Goal: Task Accomplishment & Management: Use online tool/utility

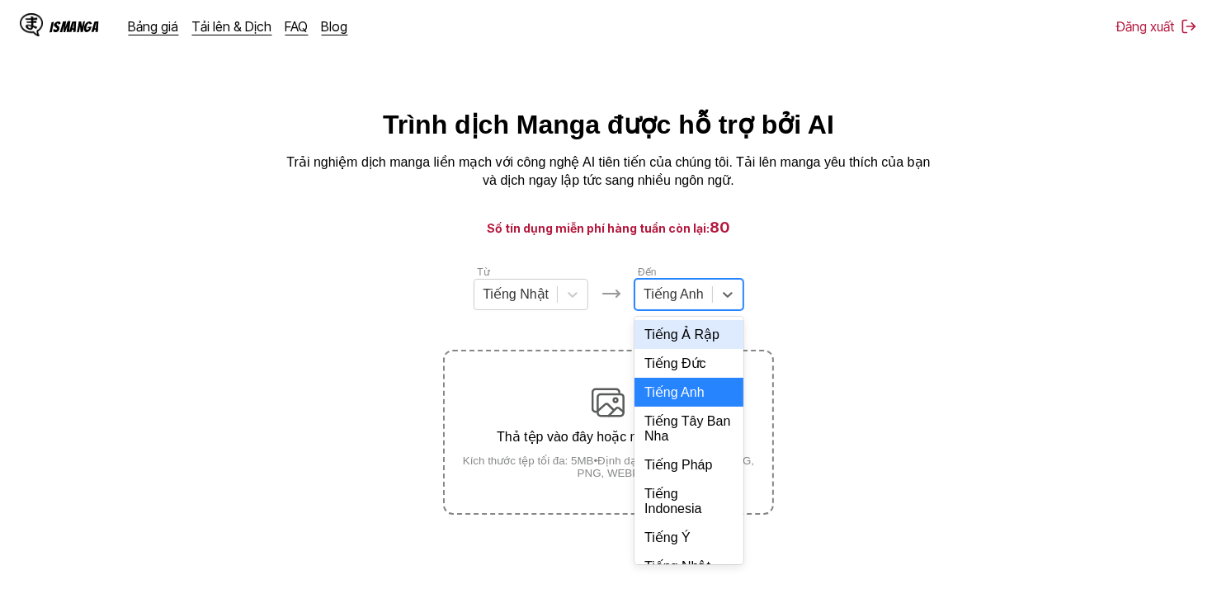
click at [655, 304] on div at bounding box center [674, 294] width 60 height 18
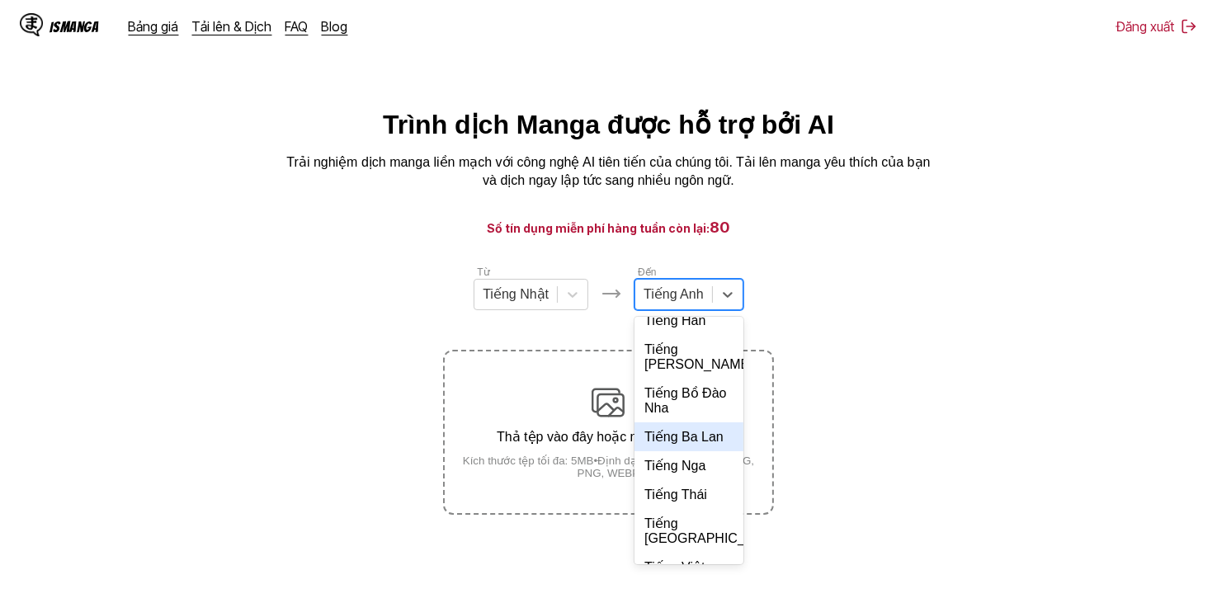
scroll to position [357, 0]
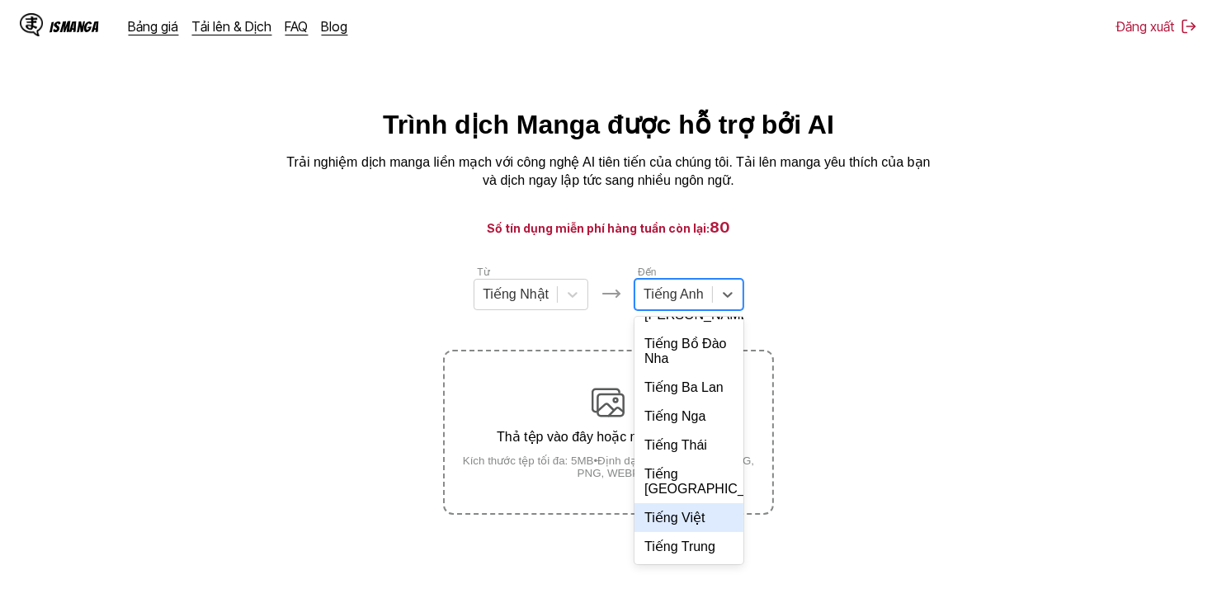
click at [699, 514] on div "Tiếng Việt" at bounding box center [688, 517] width 109 height 29
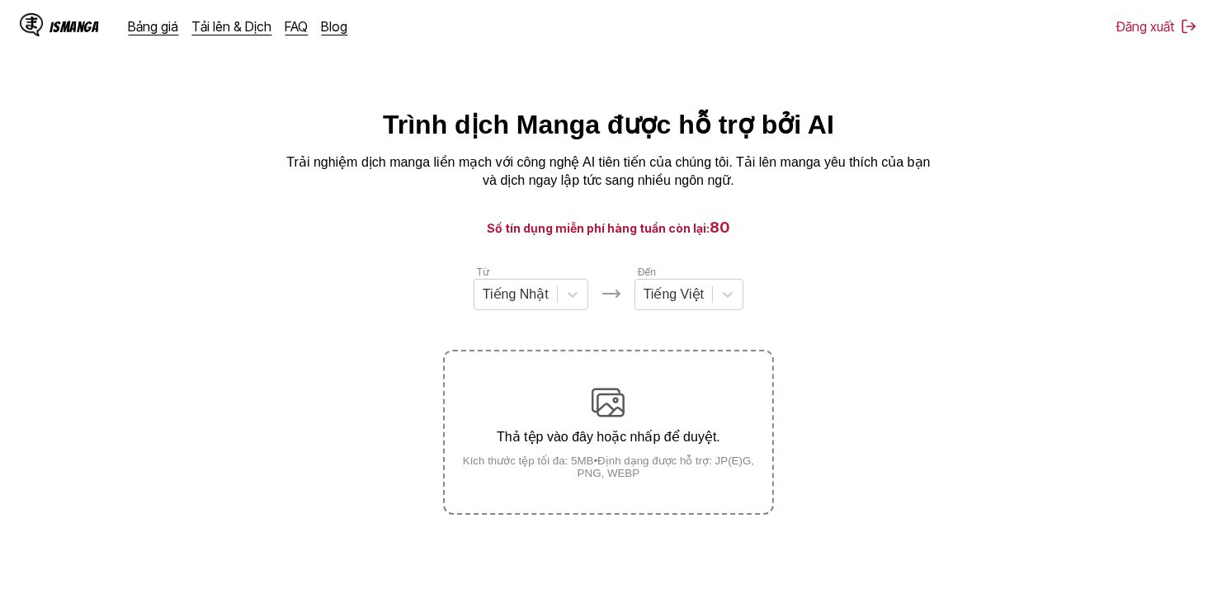
click at [868, 318] on section "Từ Tiếng Nhật Đến Tiếng Việt Thả tệp vào đây hoặc nhấp để duyệt. Kích thước tệp…" at bounding box center [608, 389] width 1191 height 251
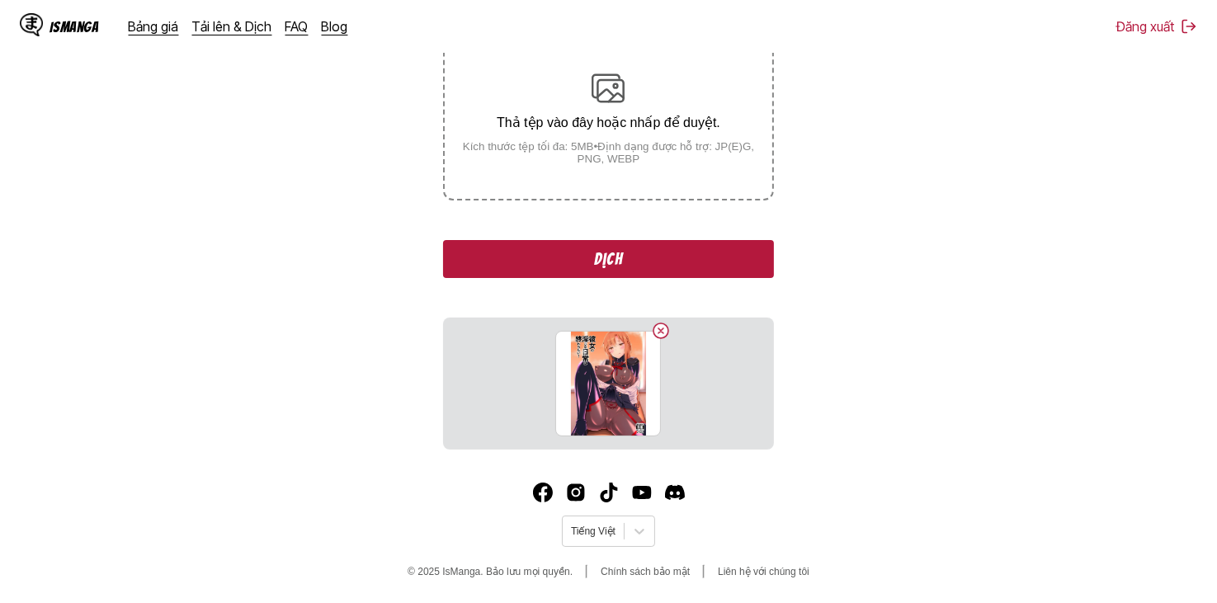
click at [661, 251] on button "Dịch" at bounding box center [608, 259] width 330 height 38
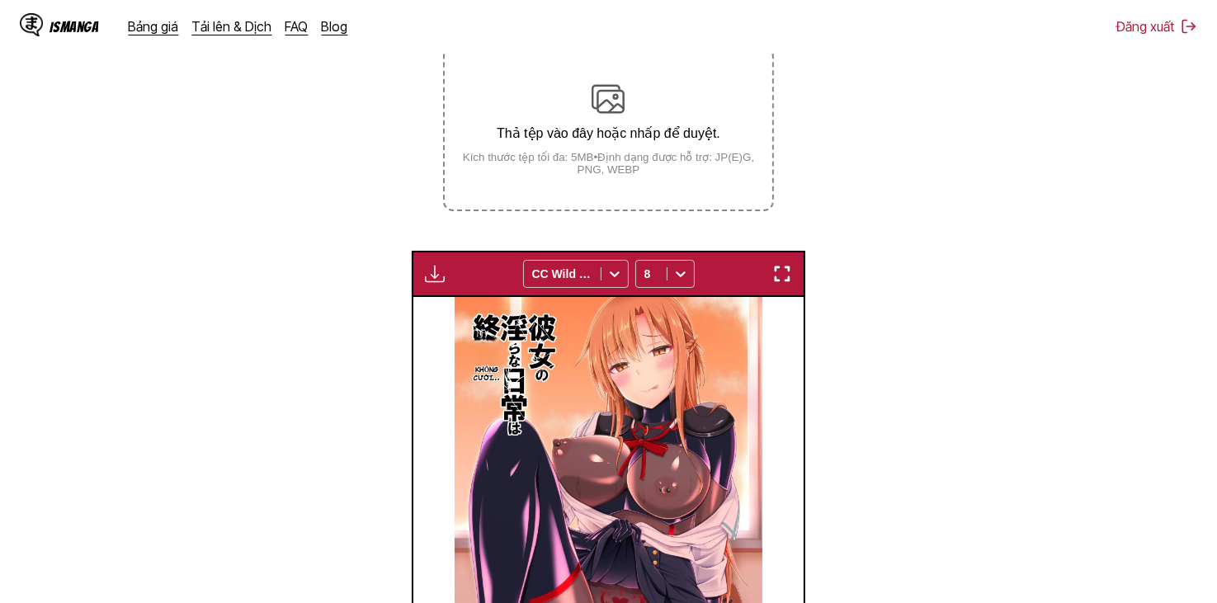
scroll to position [300, 0]
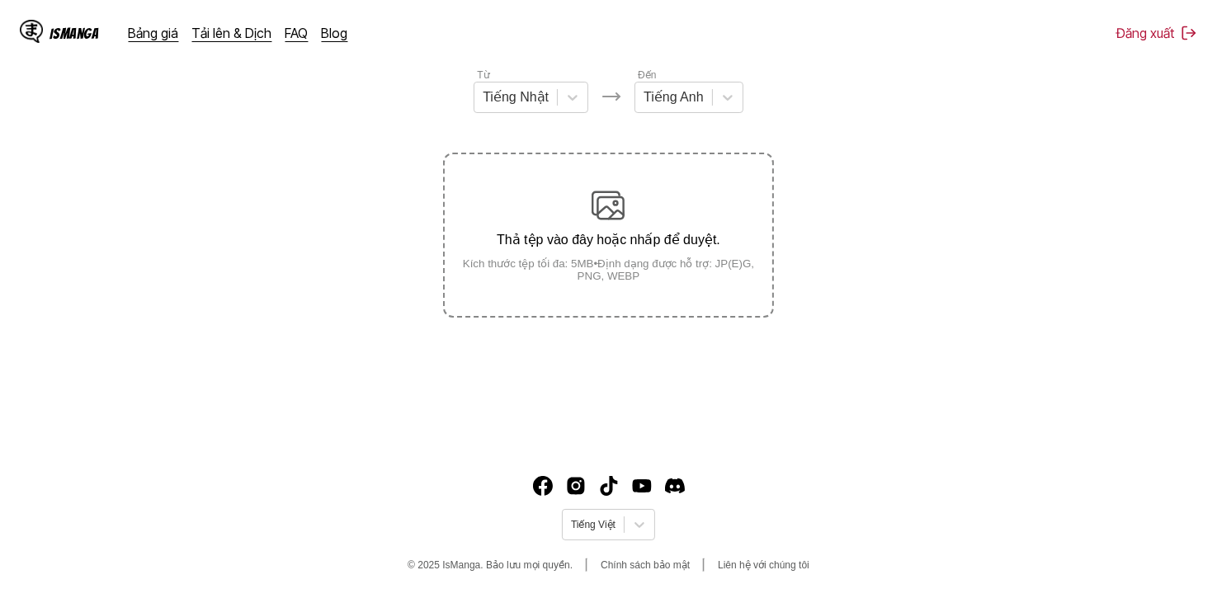
scroll to position [201, 0]
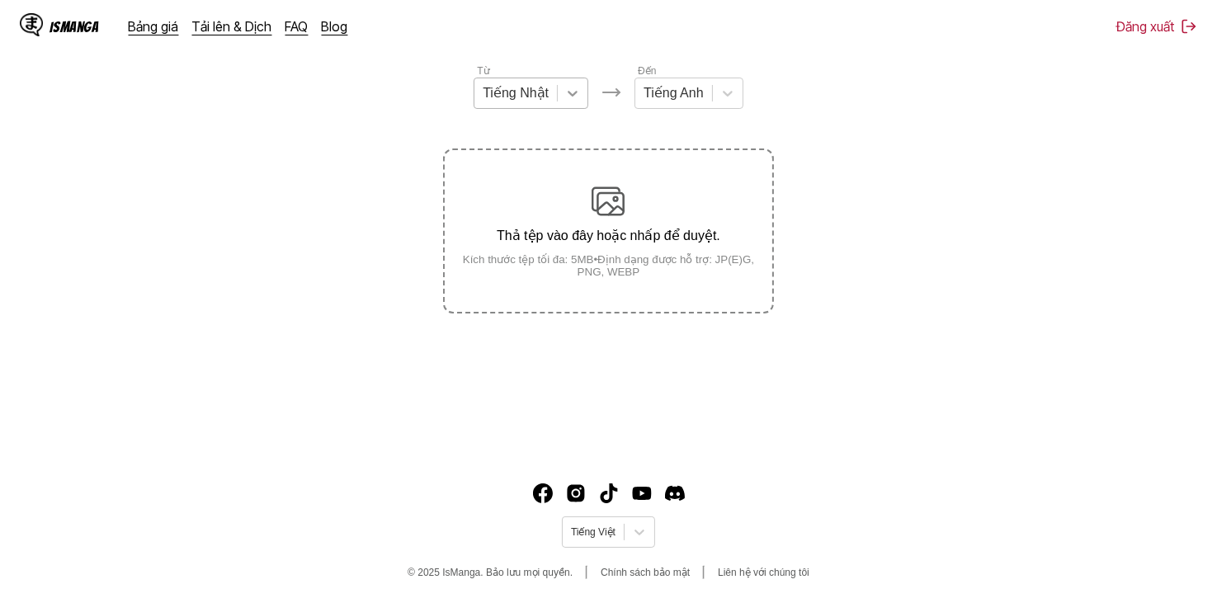
click at [558, 105] on div at bounding box center [573, 93] width 30 height 30
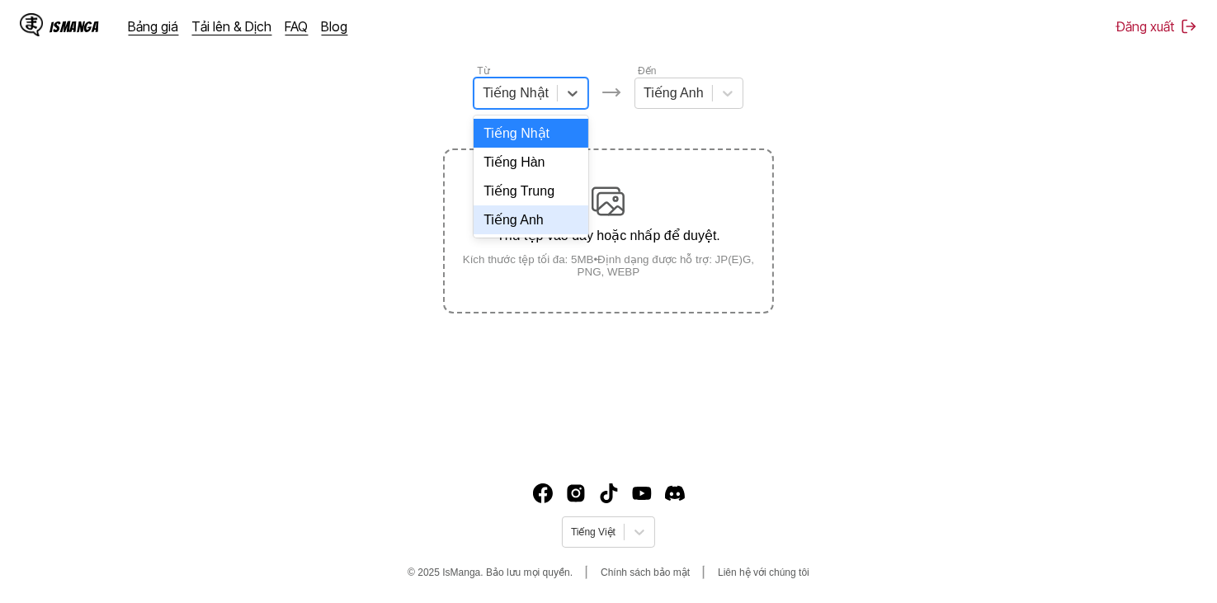
click at [545, 224] on div "Tiếng Anh" at bounding box center [531, 219] width 115 height 29
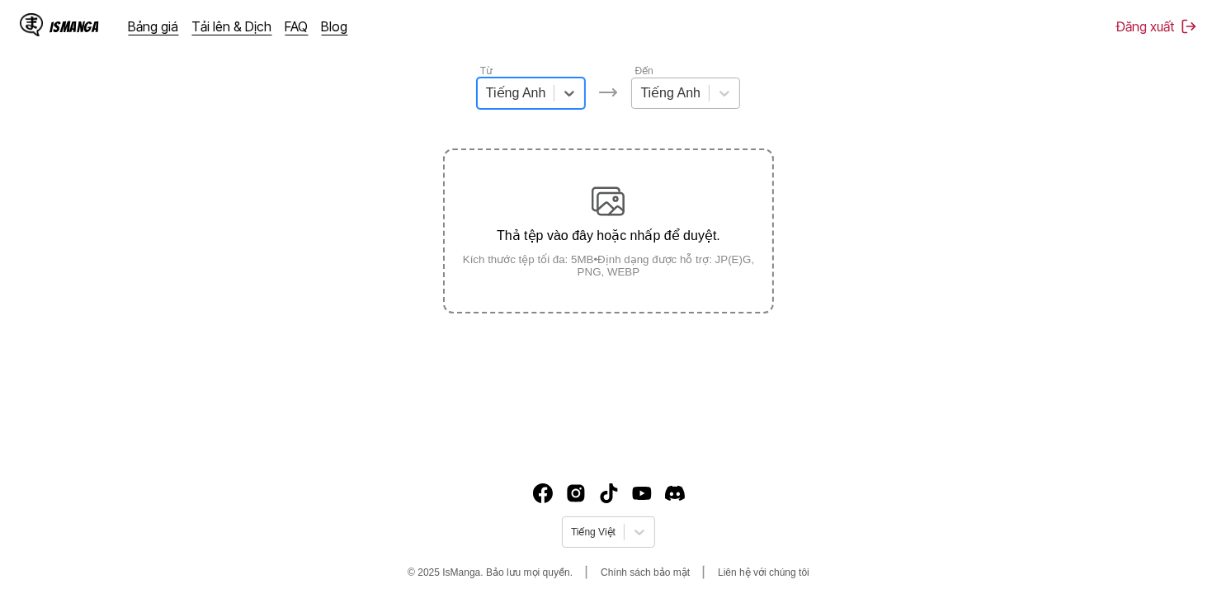
click at [663, 93] on div at bounding box center [670, 93] width 60 height 18
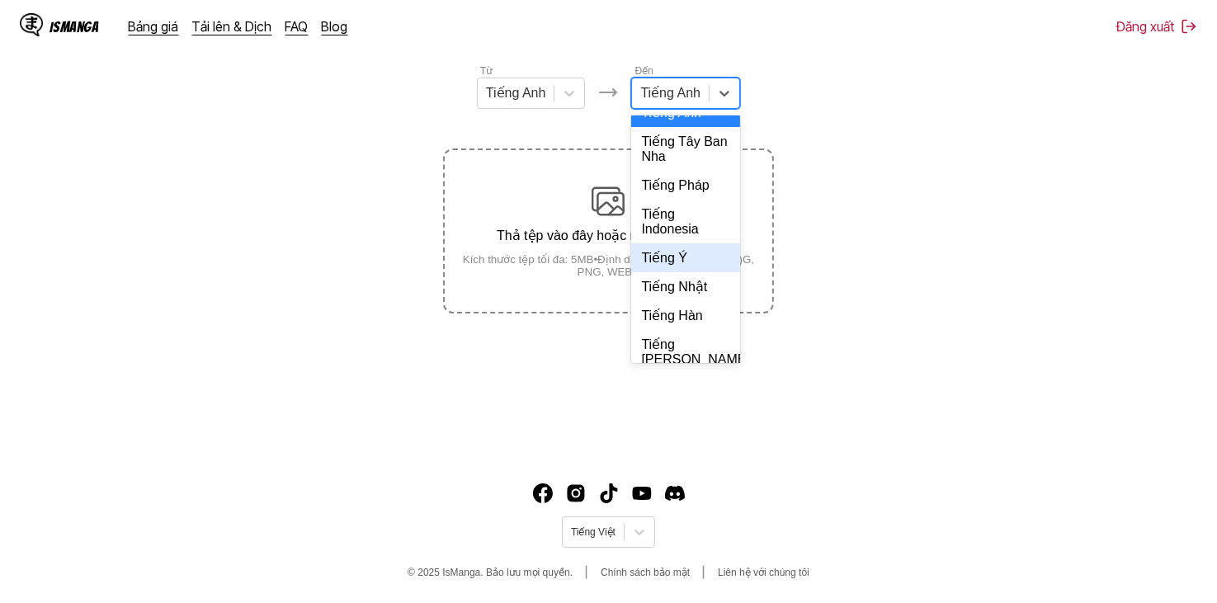
scroll to position [357, 0]
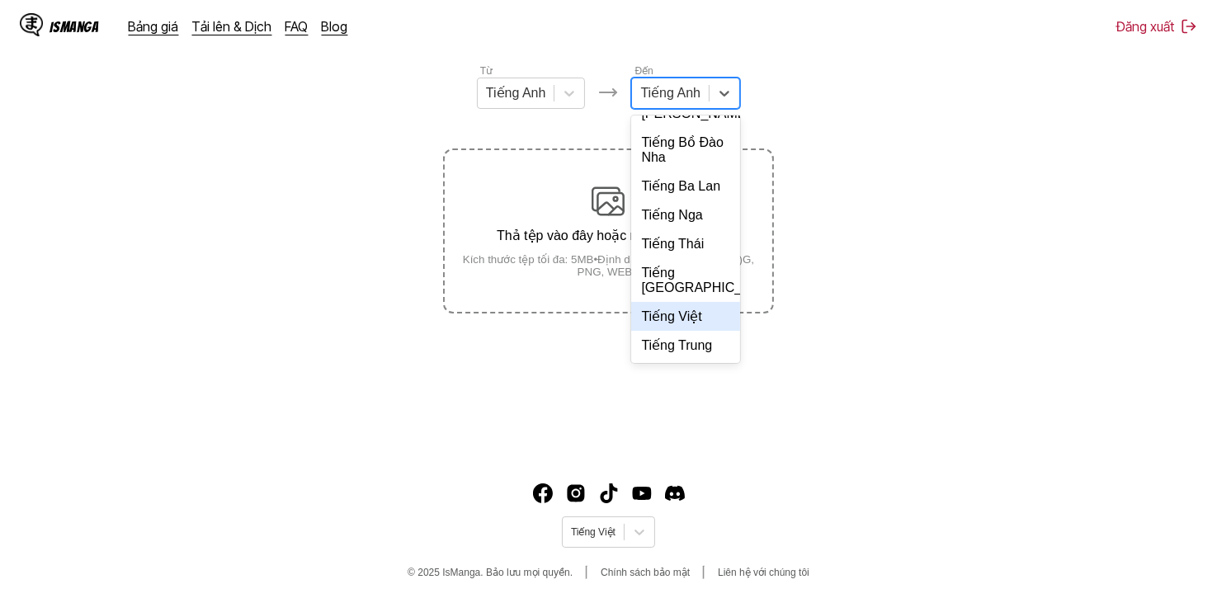
click at [681, 309] on div "Tiếng Việt" at bounding box center [685, 316] width 109 height 29
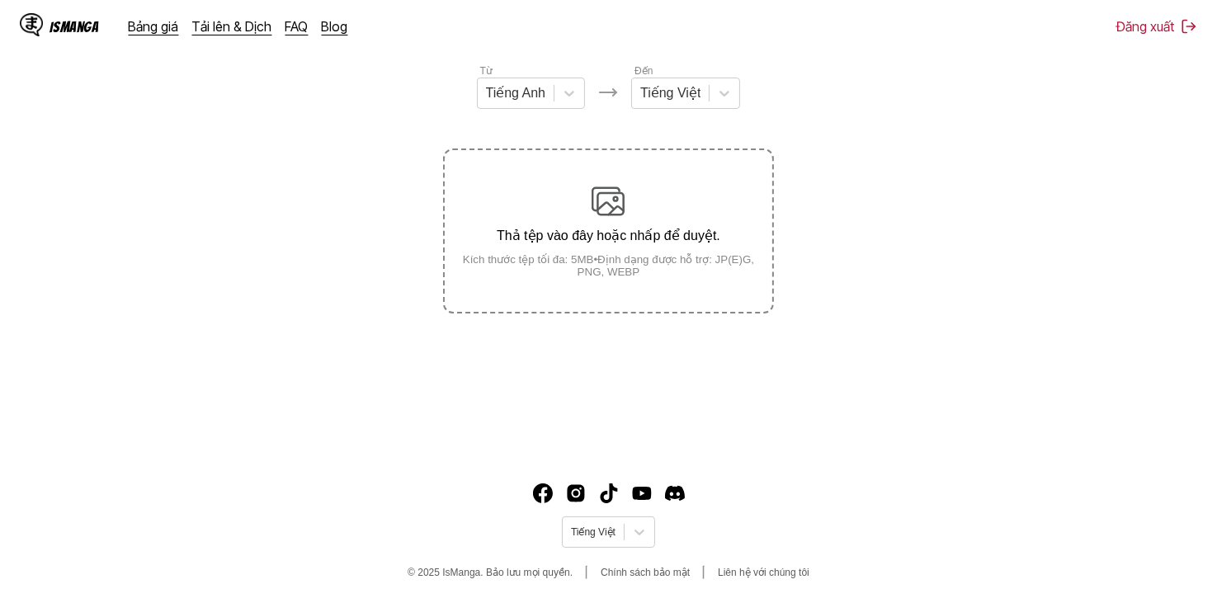
click at [941, 111] on section "Từ Tiếng Anh Đến Tiếng Việt Thả tệp vào đây hoặc nhấp để duyệt. Kích thước tệp …" at bounding box center [608, 188] width 1191 height 251
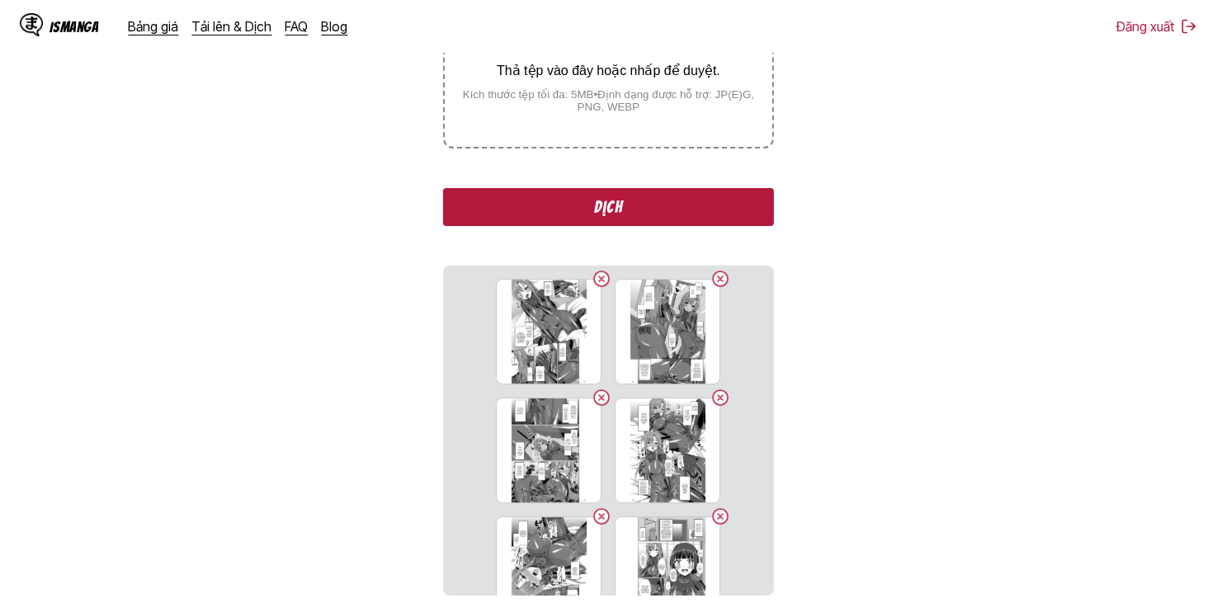
click at [657, 216] on button "Dịch" at bounding box center [608, 207] width 330 height 38
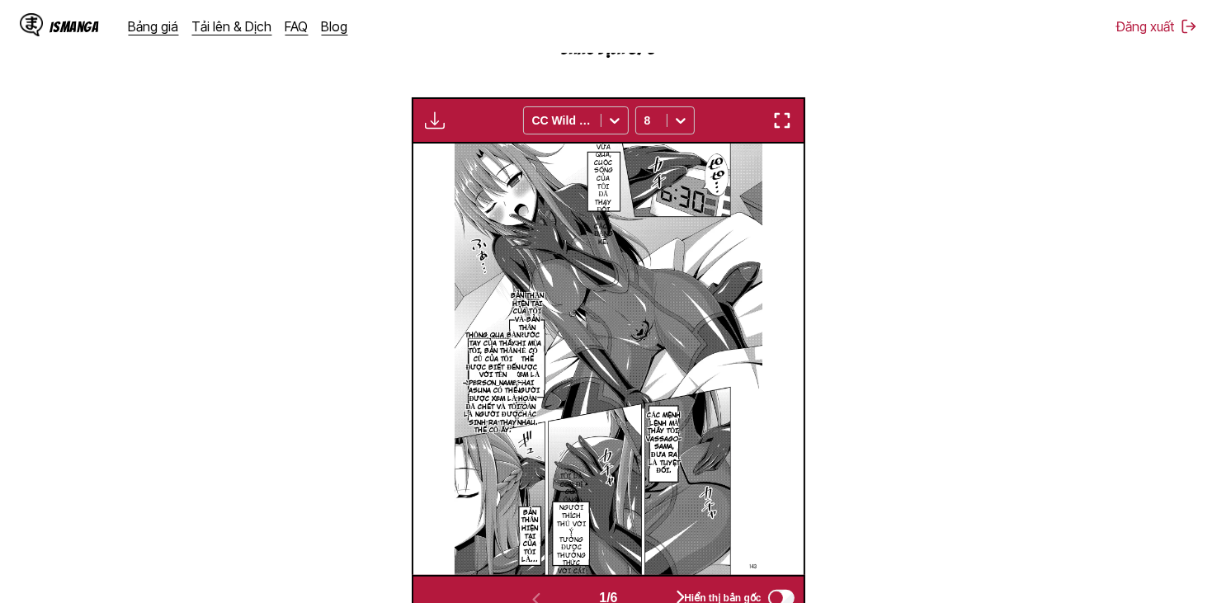
scroll to position [524, 0]
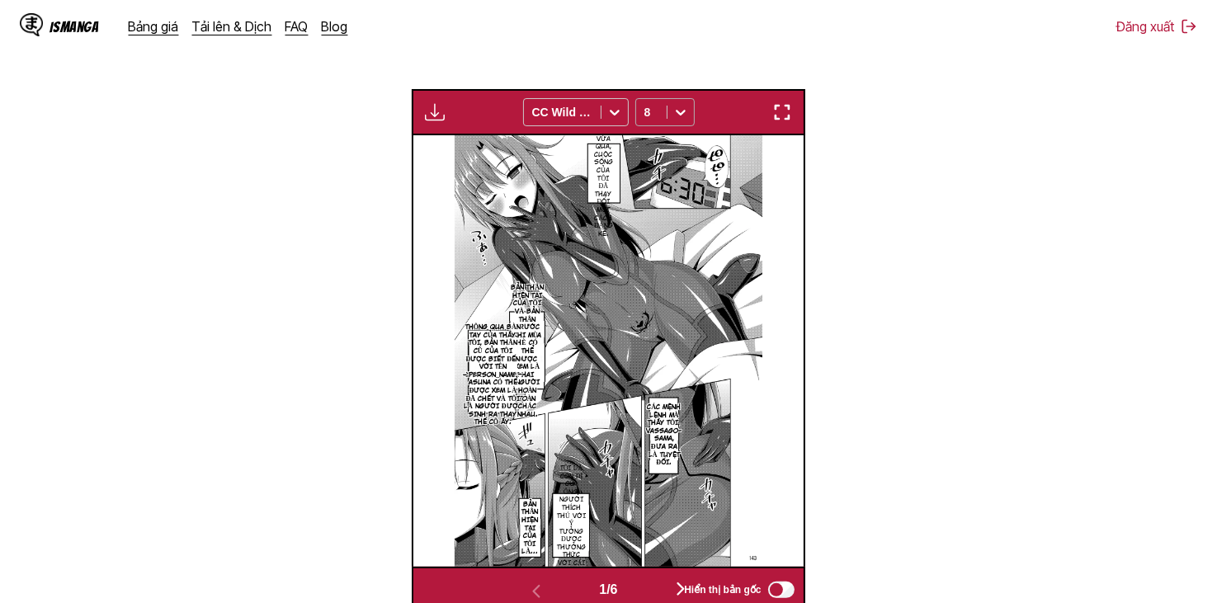
click at [670, 106] on div at bounding box center [680, 112] width 26 height 26
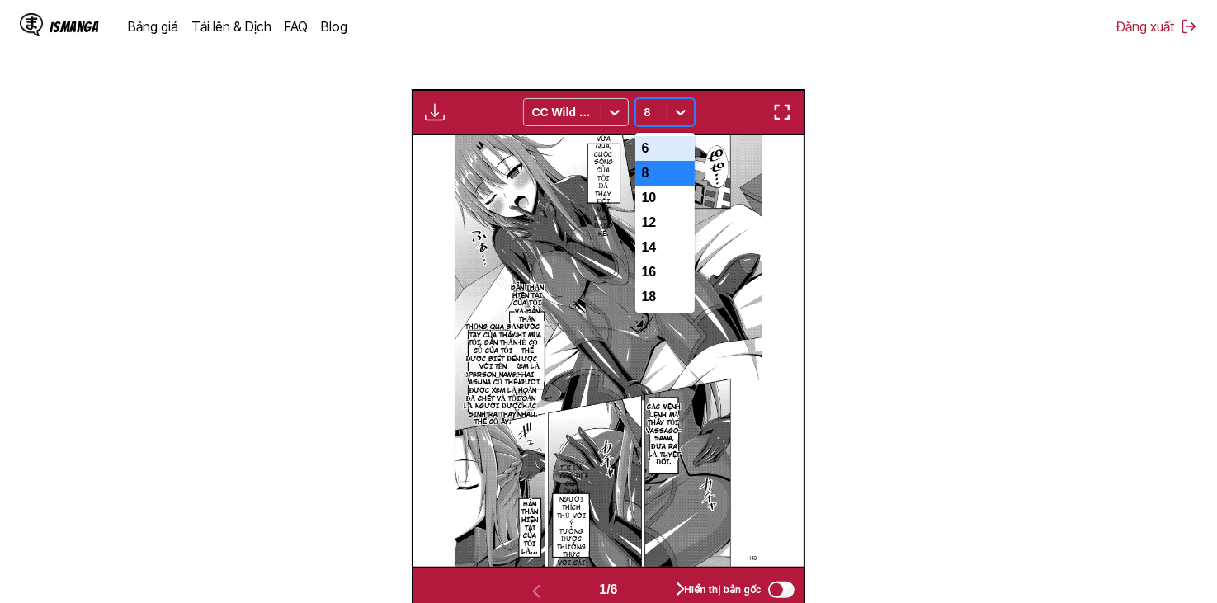
click at [658, 151] on div "6" at bounding box center [664, 148] width 59 height 25
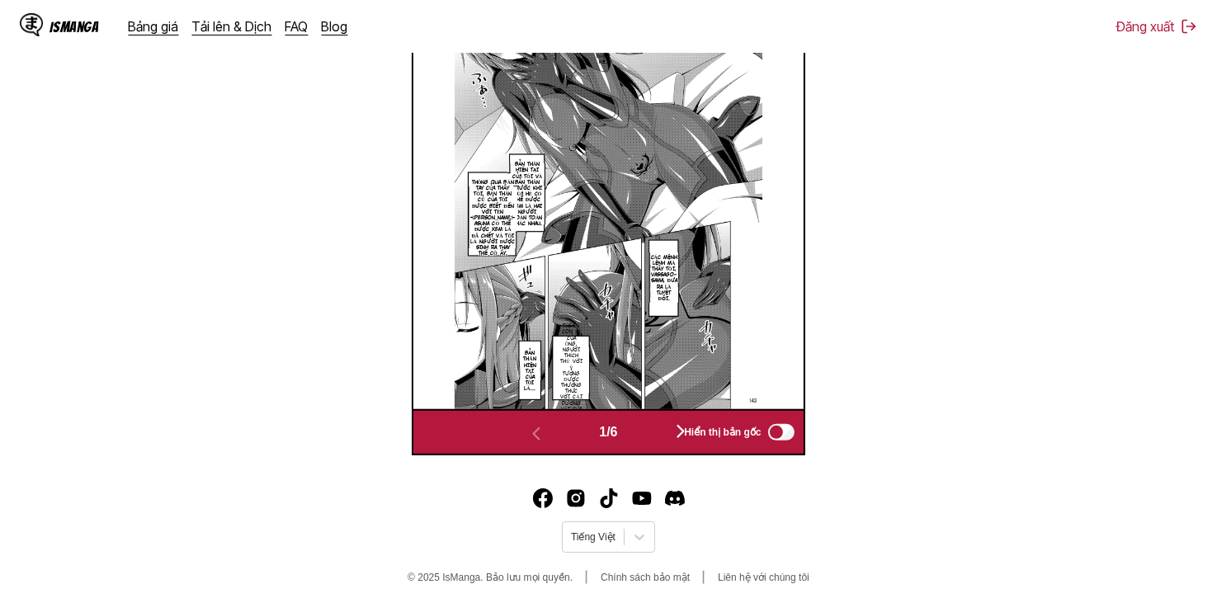
scroll to position [689, 0]
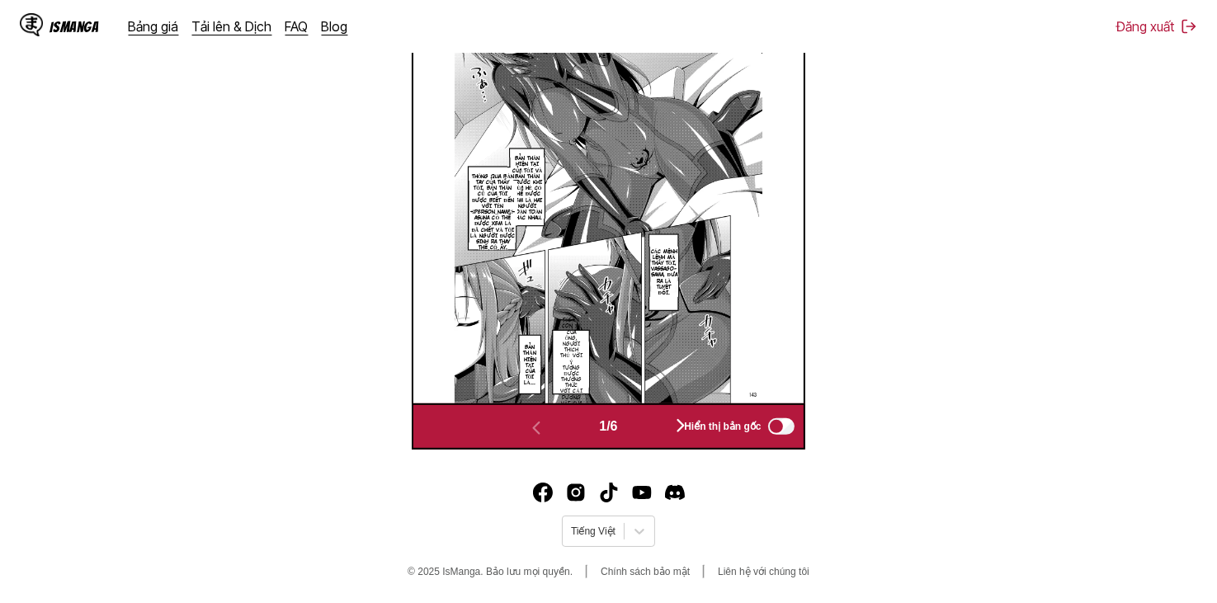
click at [649, 429] on button "button" at bounding box center [680, 427] width 99 height 24
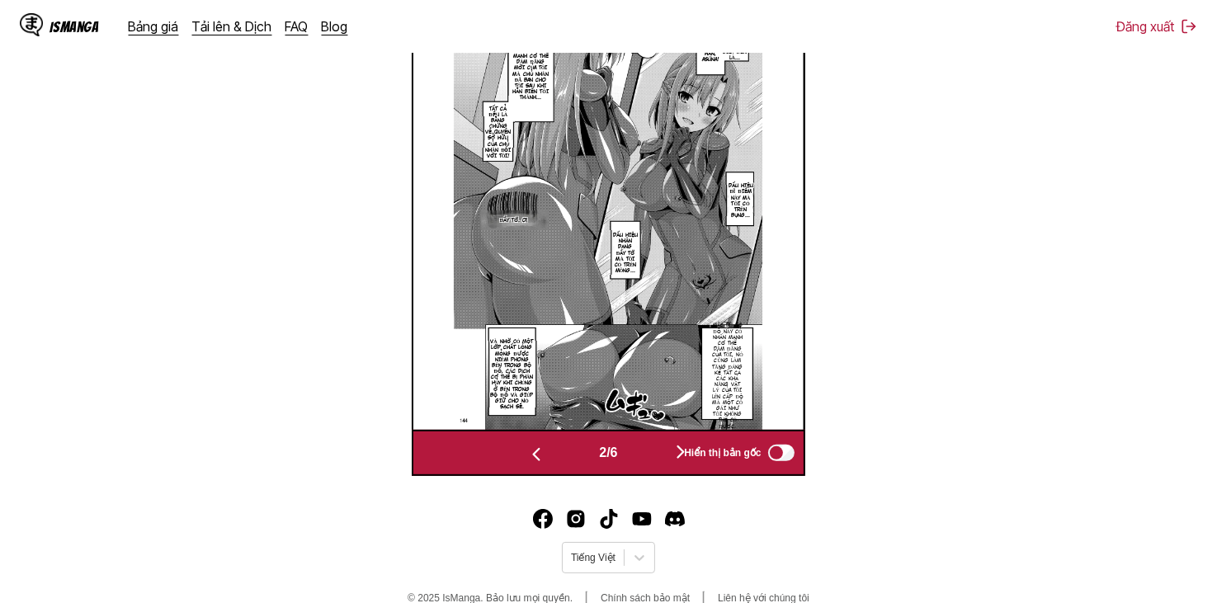
click at [659, 451] on button "button" at bounding box center [680, 453] width 99 height 24
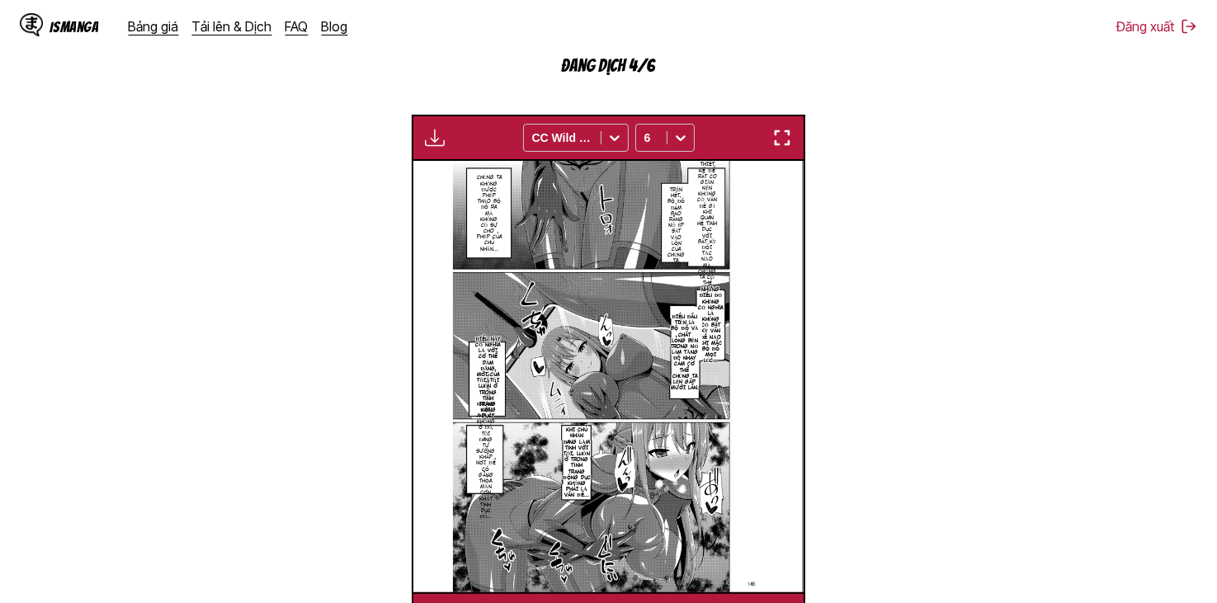
scroll to position [578, 0]
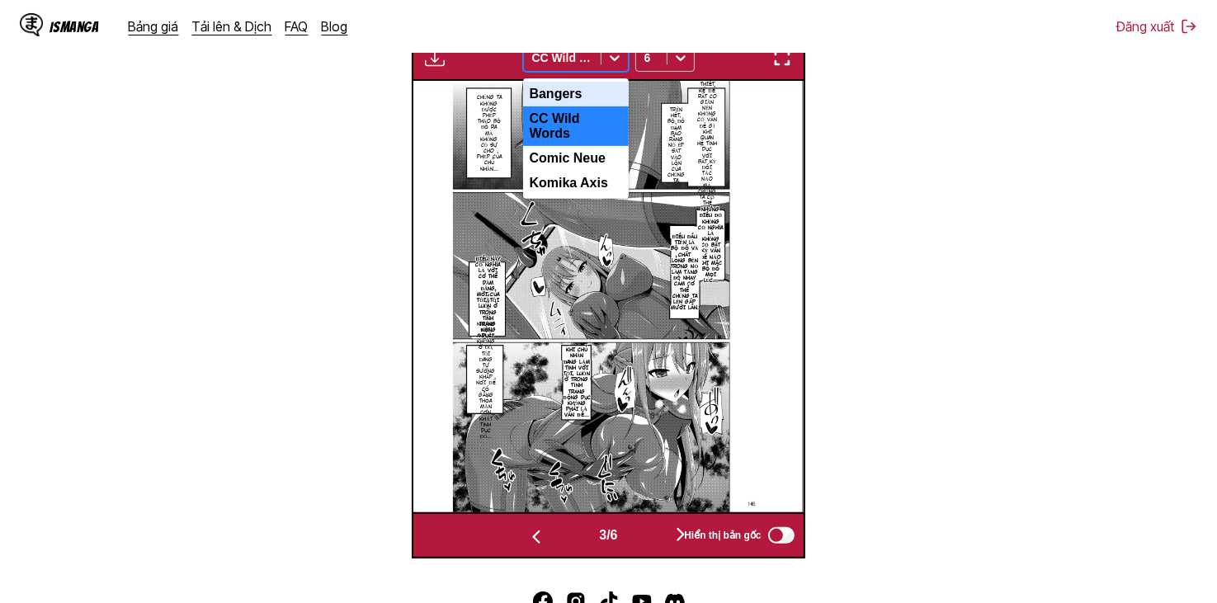
click at [599, 72] on div "CC Wild Words" at bounding box center [576, 58] width 106 height 28
click at [601, 175] on div "Komika Axis" at bounding box center [576, 183] width 106 height 25
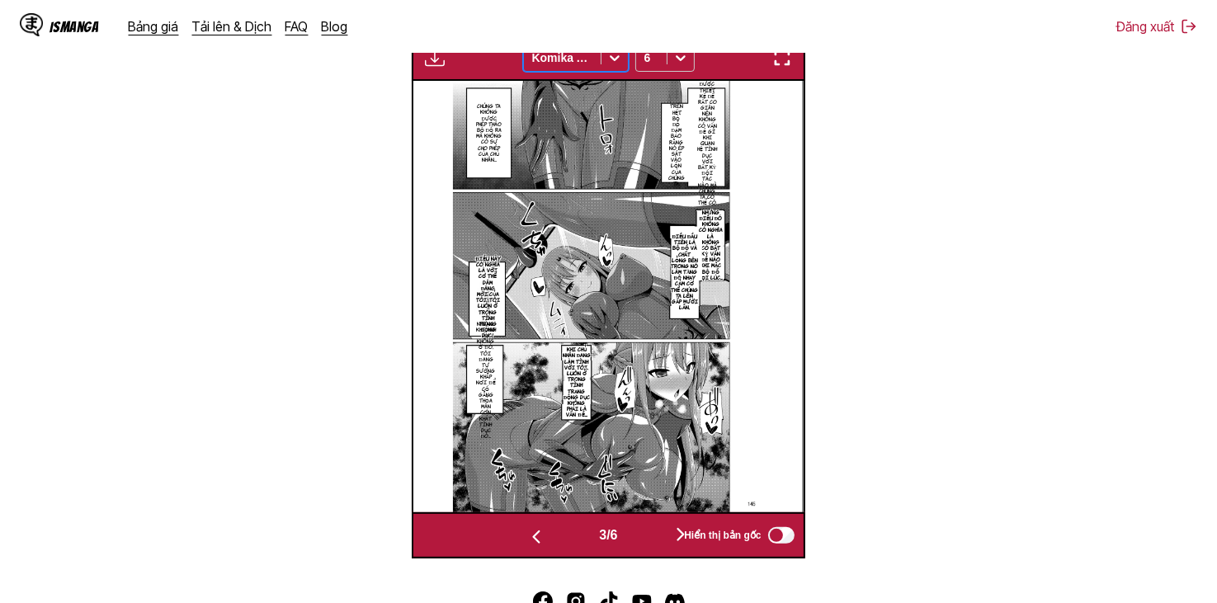
click at [604, 65] on div at bounding box center [614, 58] width 26 height 26
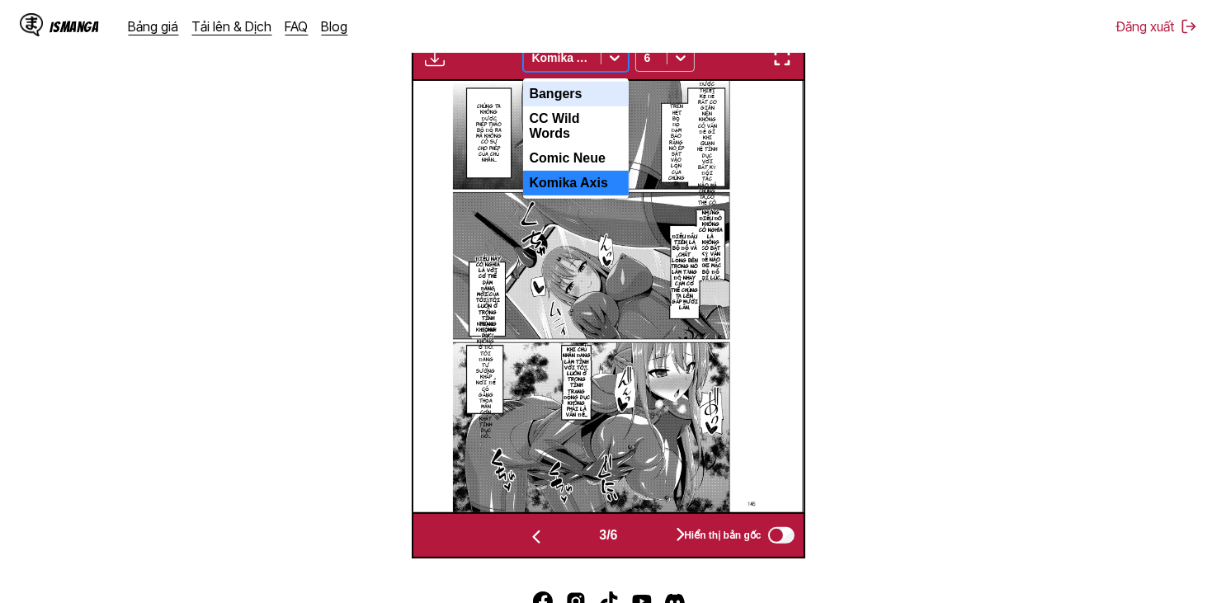
click at [598, 99] on div "Bangers" at bounding box center [576, 94] width 106 height 25
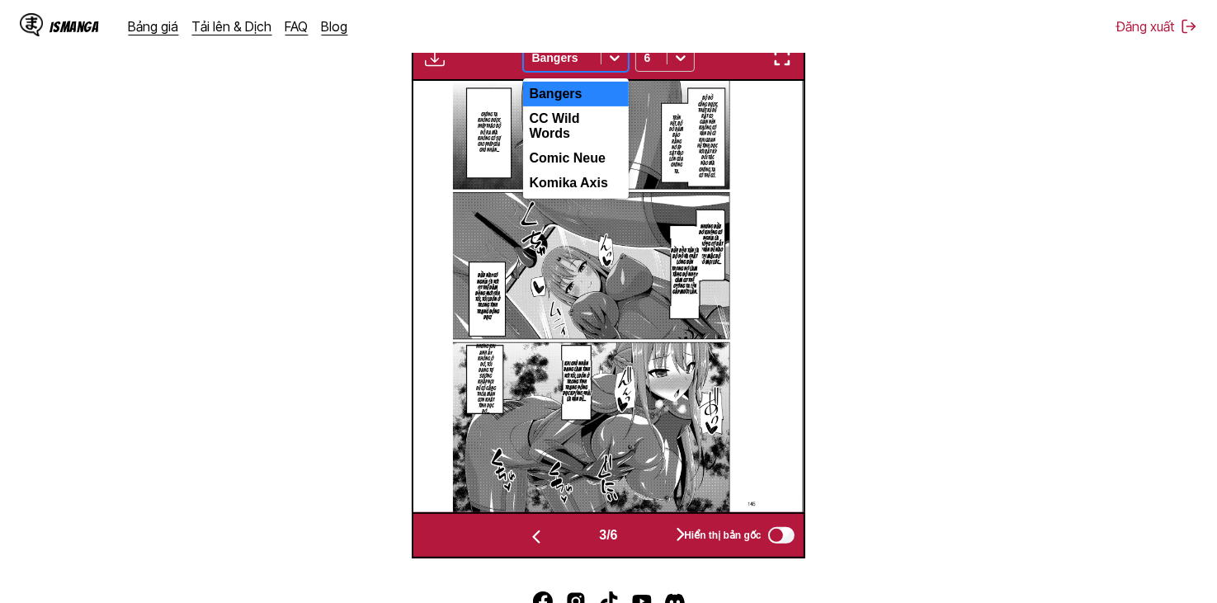
click at [601, 59] on span at bounding box center [601, 57] width 1 height 13
click at [594, 123] on div "CC Wild Words" at bounding box center [576, 126] width 106 height 40
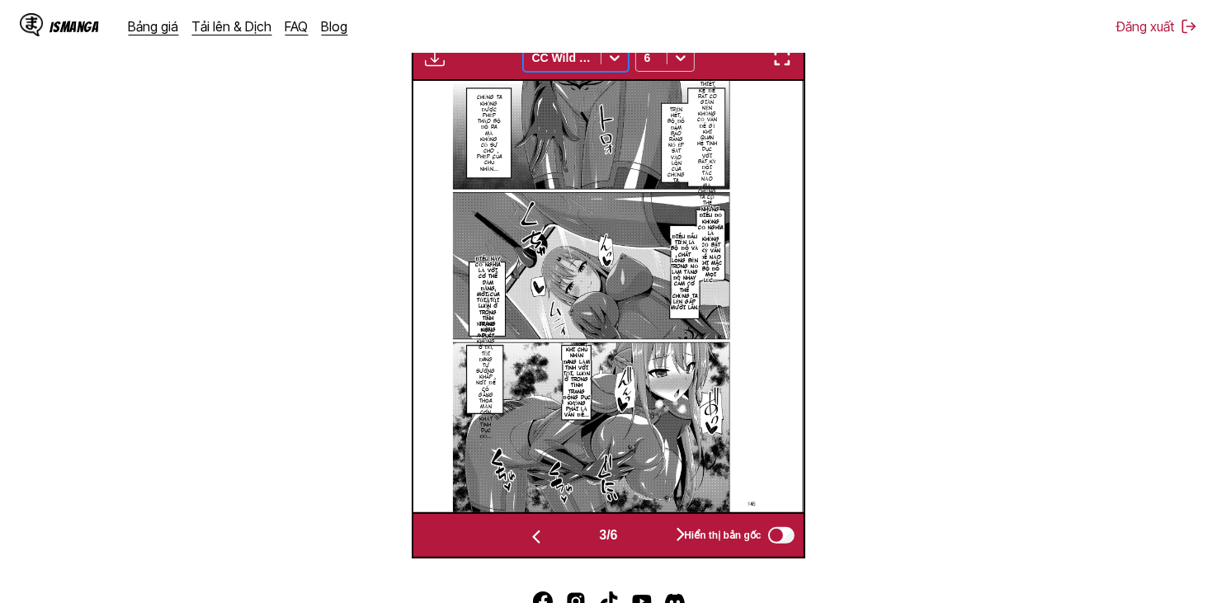
click at [618, 62] on icon at bounding box center [614, 58] width 17 height 17
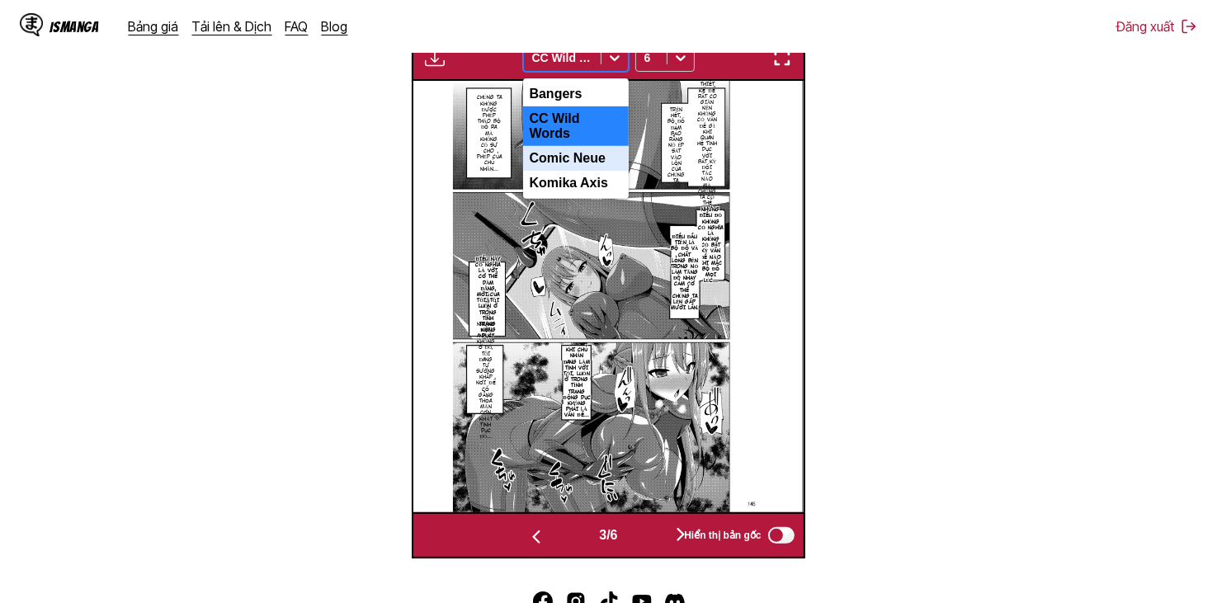
click at [584, 147] on div "Comic Neue" at bounding box center [576, 158] width 106 height 25
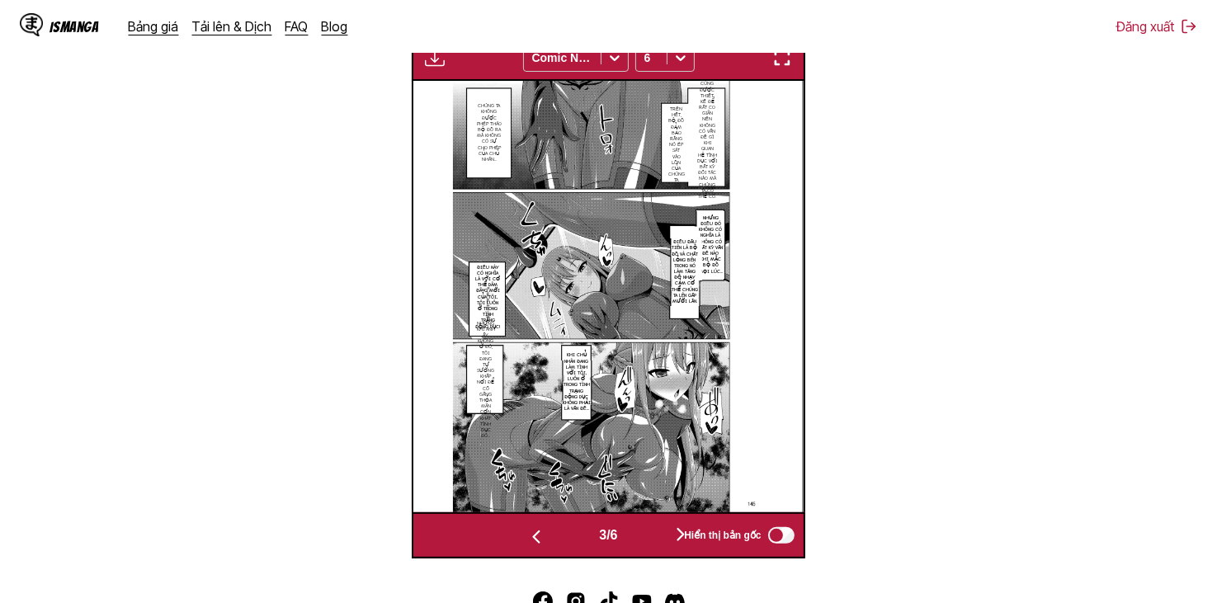
click at [583, 95] on img at bounding box center [607, 296] width 309 height 431
click at [587, 69] on div "Comic Neue" at bounding box center [562, 57] width 77 height 23
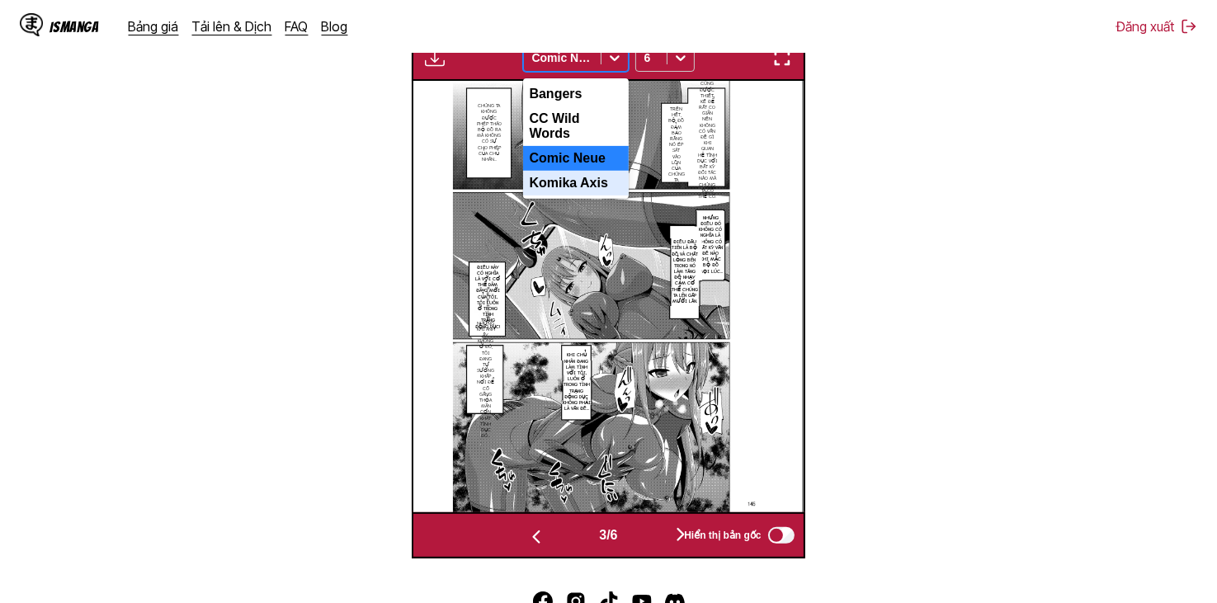
click at [582, 171] on div "Komika Axis" at bounding box center [576, 183] width 106 height 25
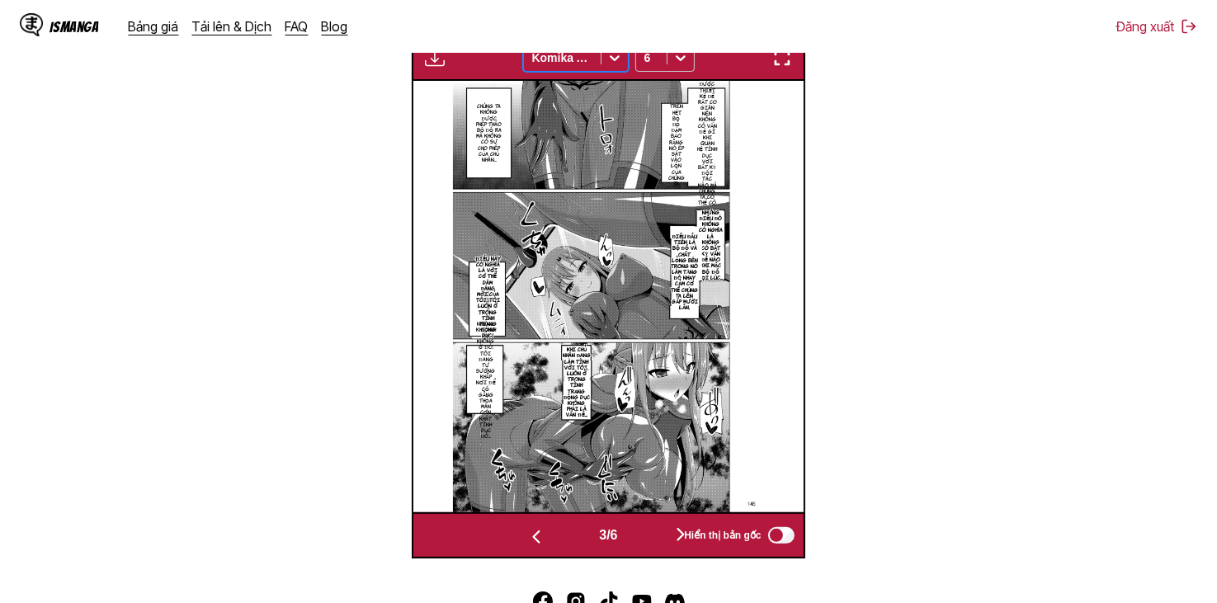
click at [584, 81] on div "Đang chờ hoàn tất bản dịch... option Komika Axis, selected. Komika Axis 6" at bounding box center [608, 58] width 393 height 46
click at [594, 75] on div "Đang chờ hoàn tất bản dịch... Komika Axis 6" at bounding box center [608, 58] width 393 height 46
click at [599, 69] on div "Komika Axis" at bounding box center [562, 57] width 77 height 23
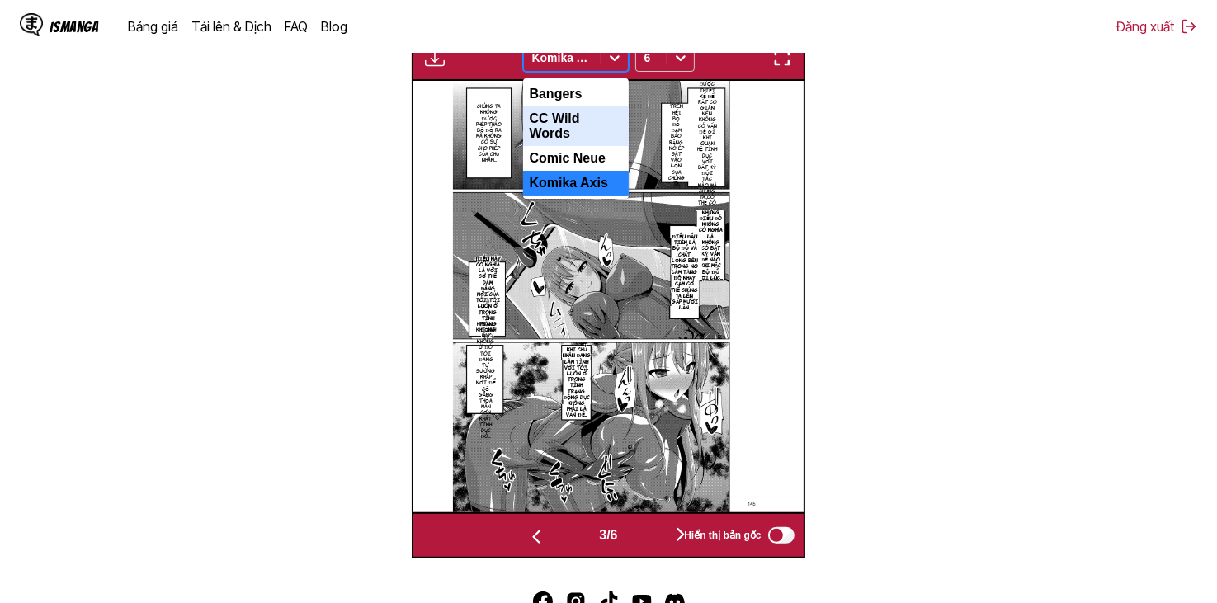
click at [581, 124] on div "CC Wild Words" at bounding box center [576, 126] width 106 height 40
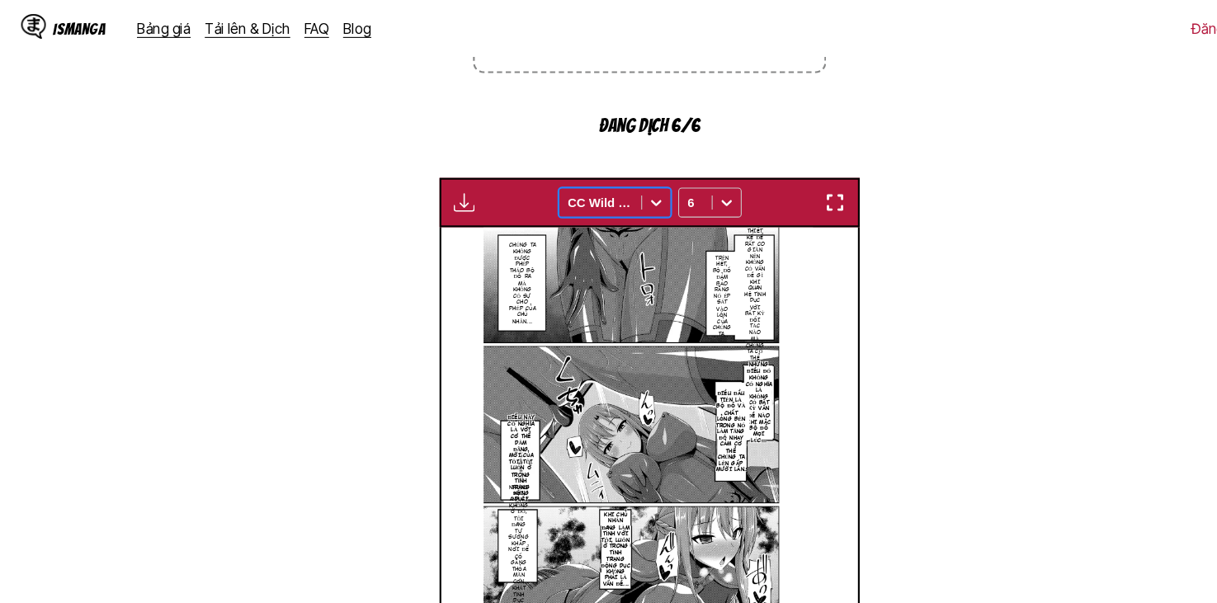
scroll to position [384, 0]
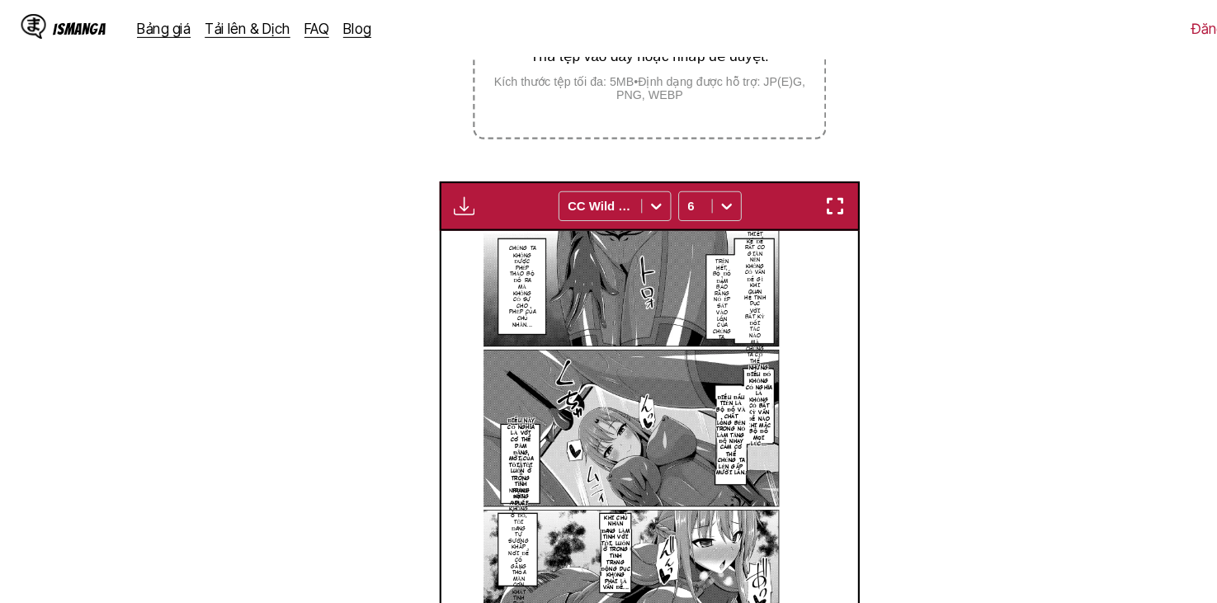
click at [446, 191] on button "button" at bounding box center [435, 192] width 30 height 21
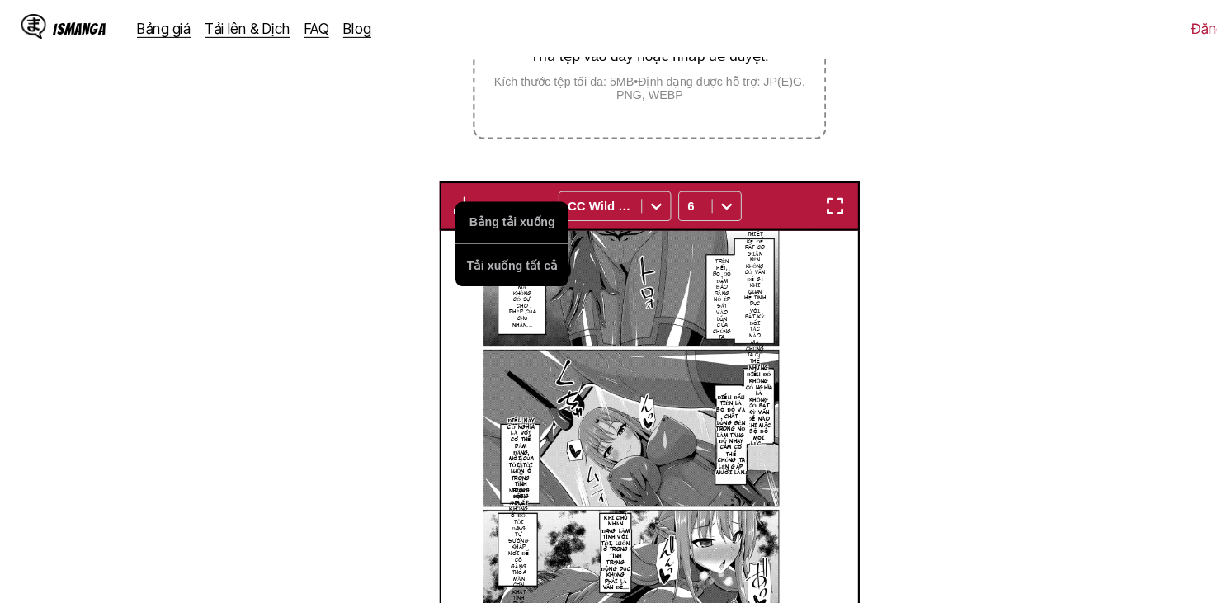
click at [620, 305] on img at bounding box center [607, 431] width 309 height 431
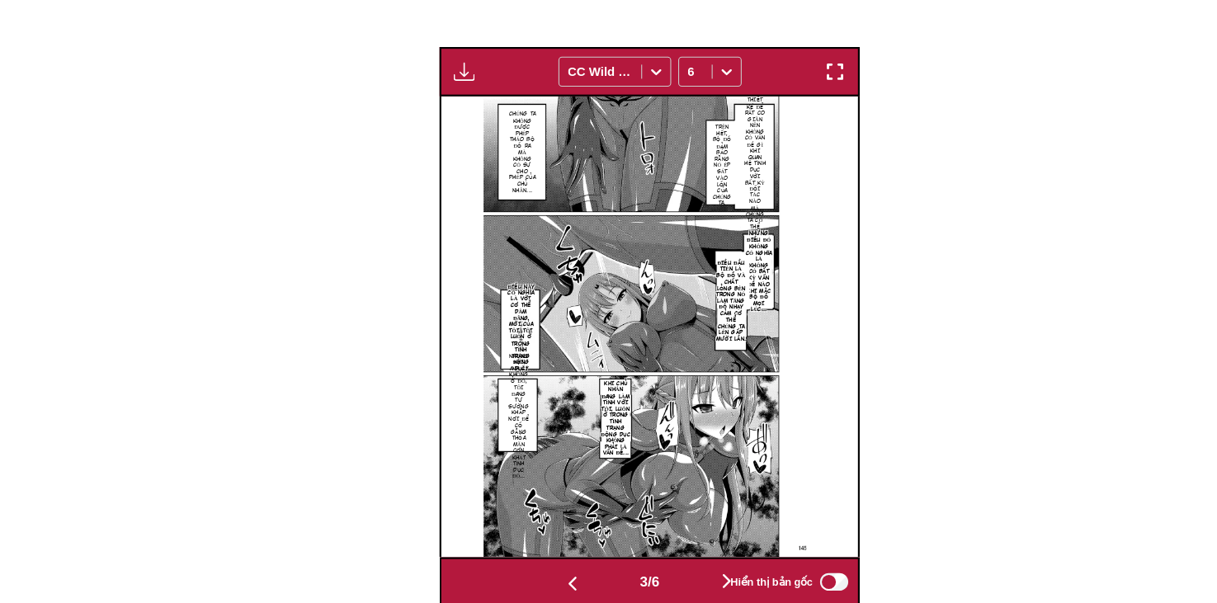
scroll to position [630, 0]
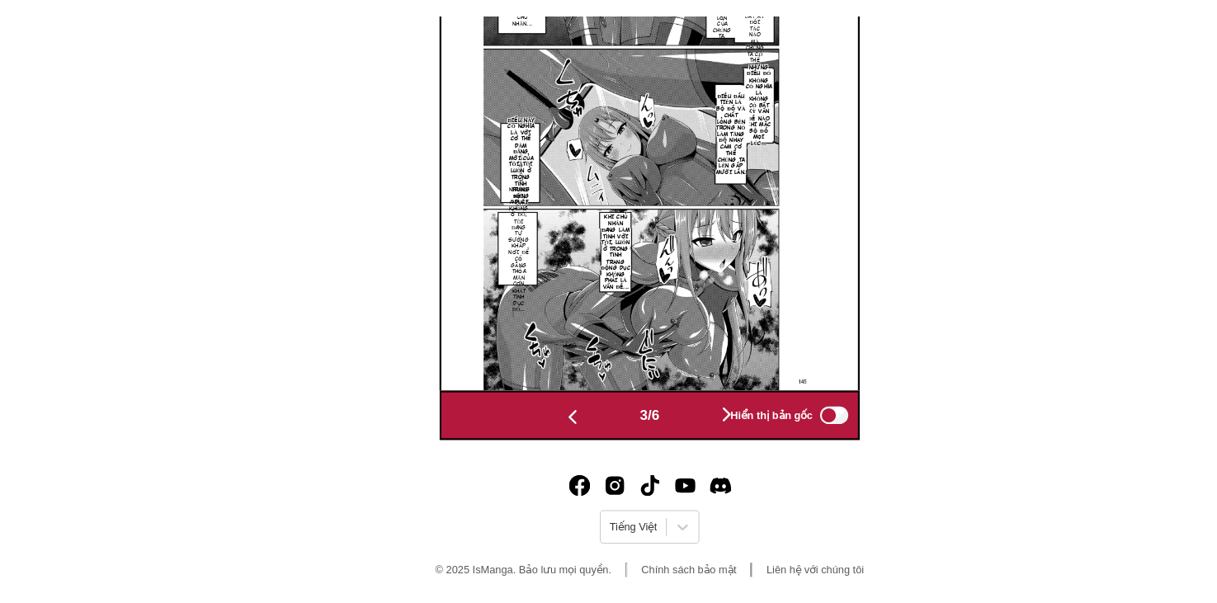
click at [655, 426] on button "button" at bounding box center [680, 427] width 99 height 24
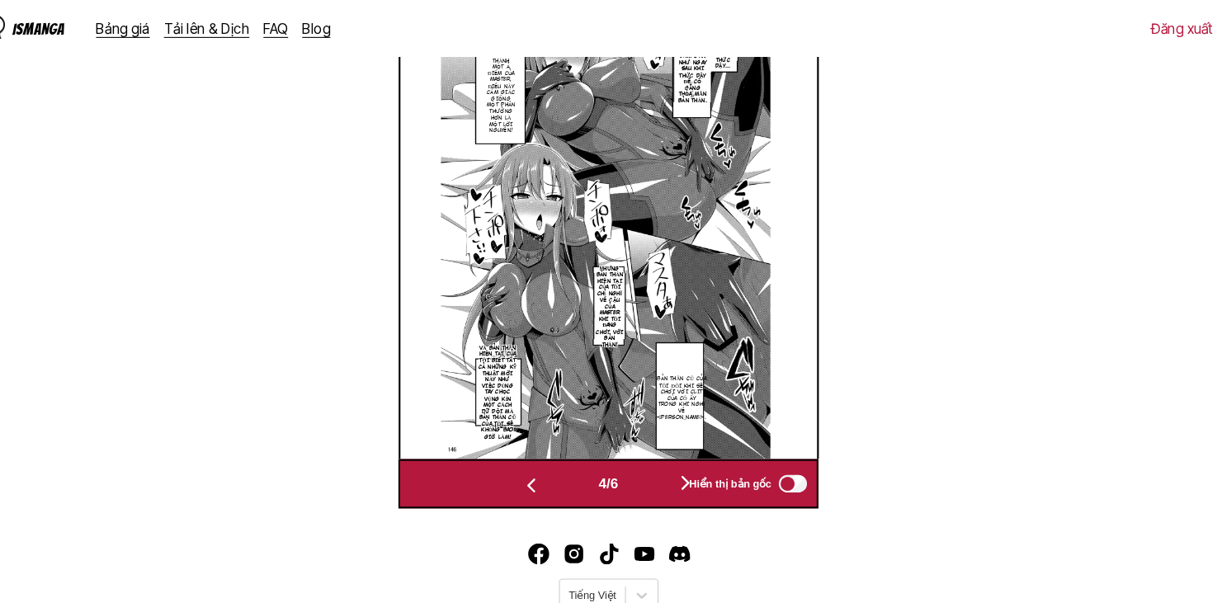
scroll to position [525, 0]
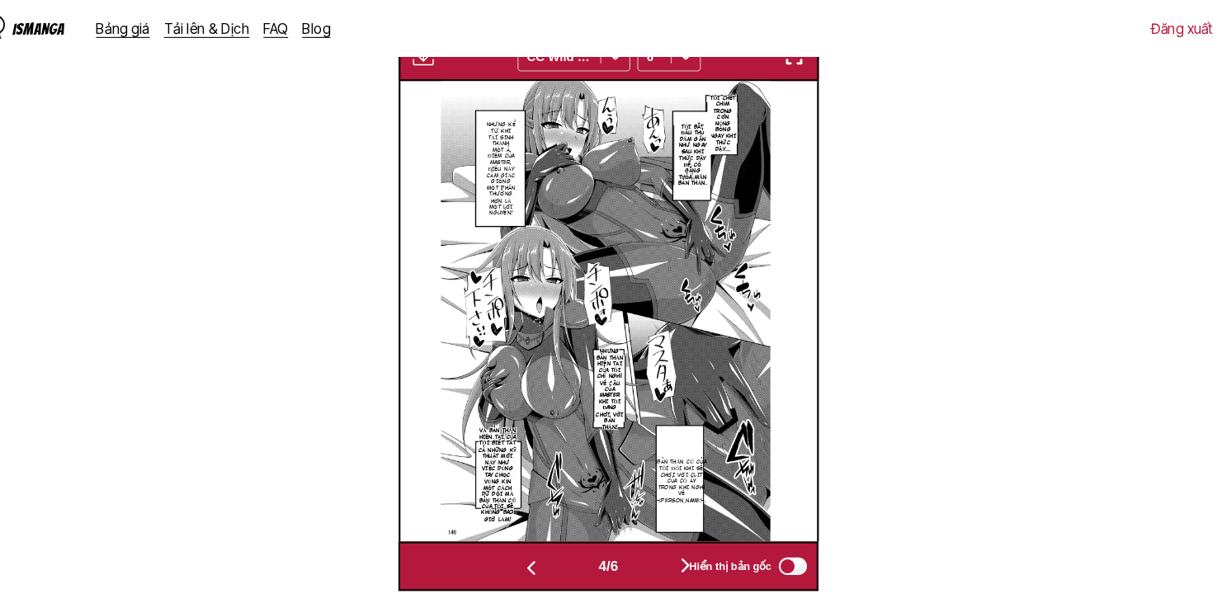
click at [654, 529] on button "button" at bounding box center [680, 531] width 99 height 24
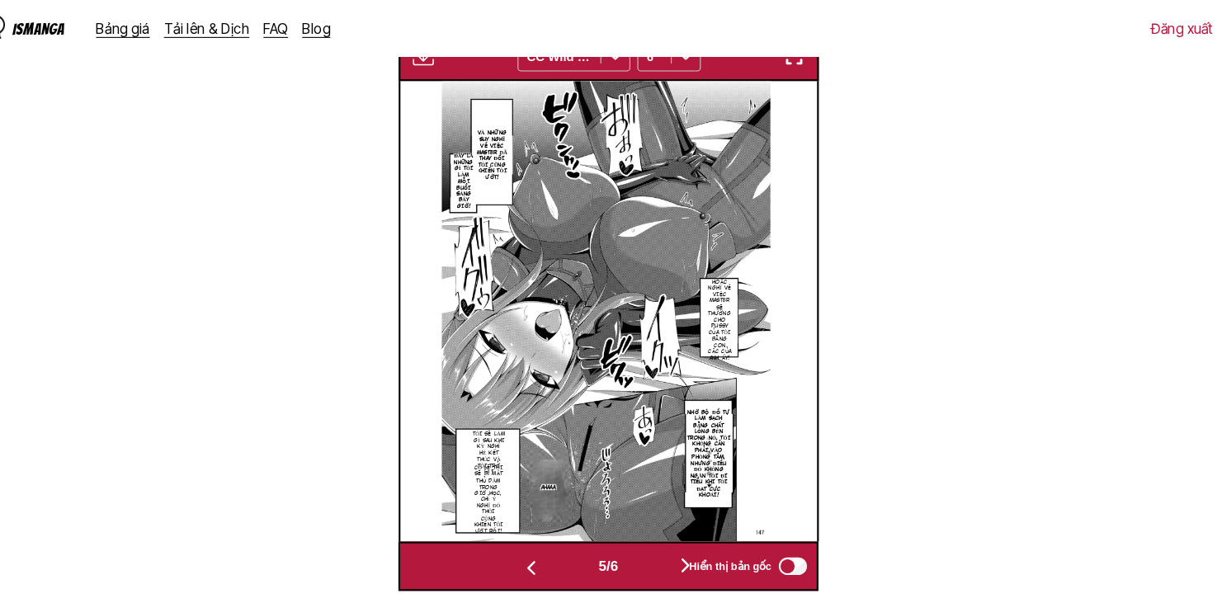
click at [658, 542] on button "button" at bounding box center [680, 531] width 99 height 24
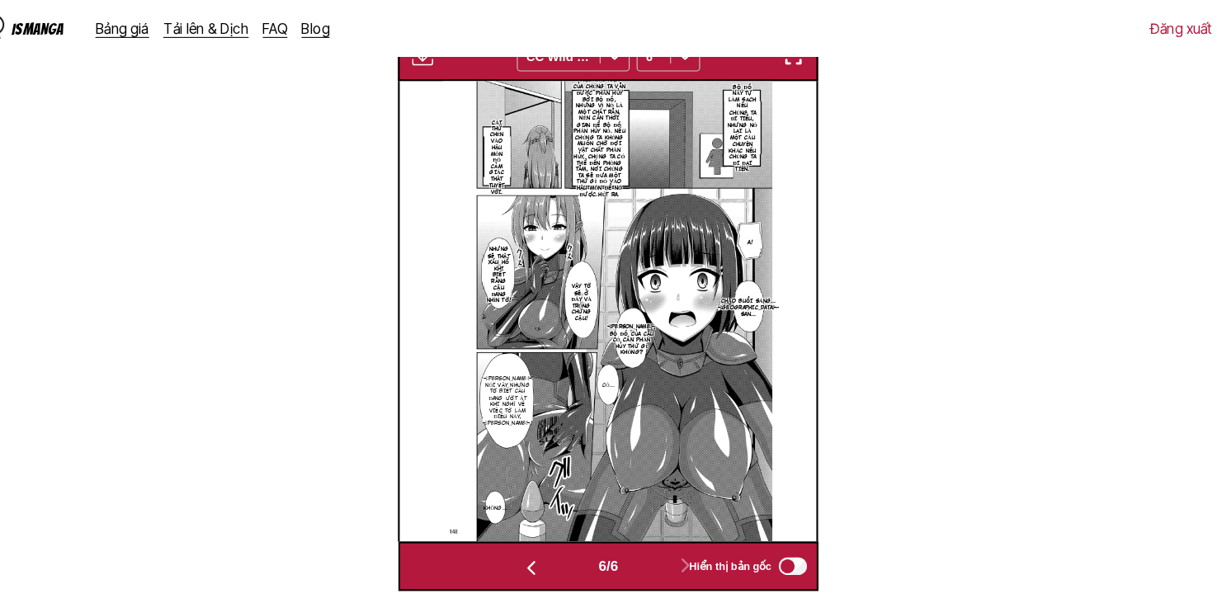
click at [437, 63] on img "button" at bounding box center [435, 53] width 20 height 20
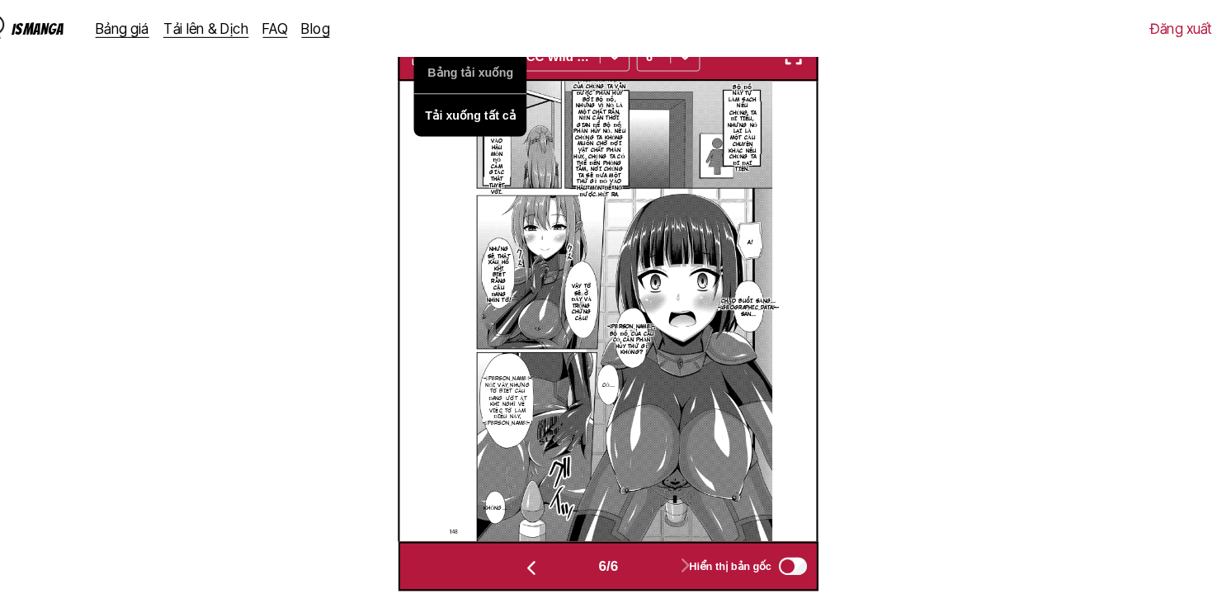
click at [456, 100] on button "Tải xuống tất cả" at bounding box center [480, 108] width 106 height 40
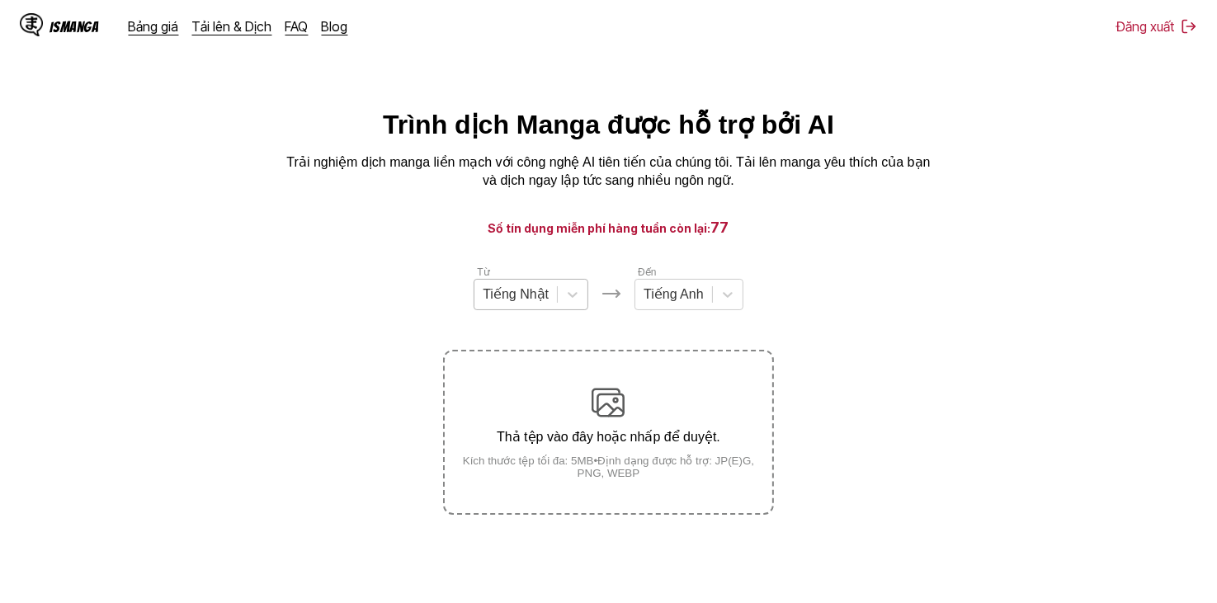
click at [545, 304] on div at bounding box center [516, 294] width 66 height 18
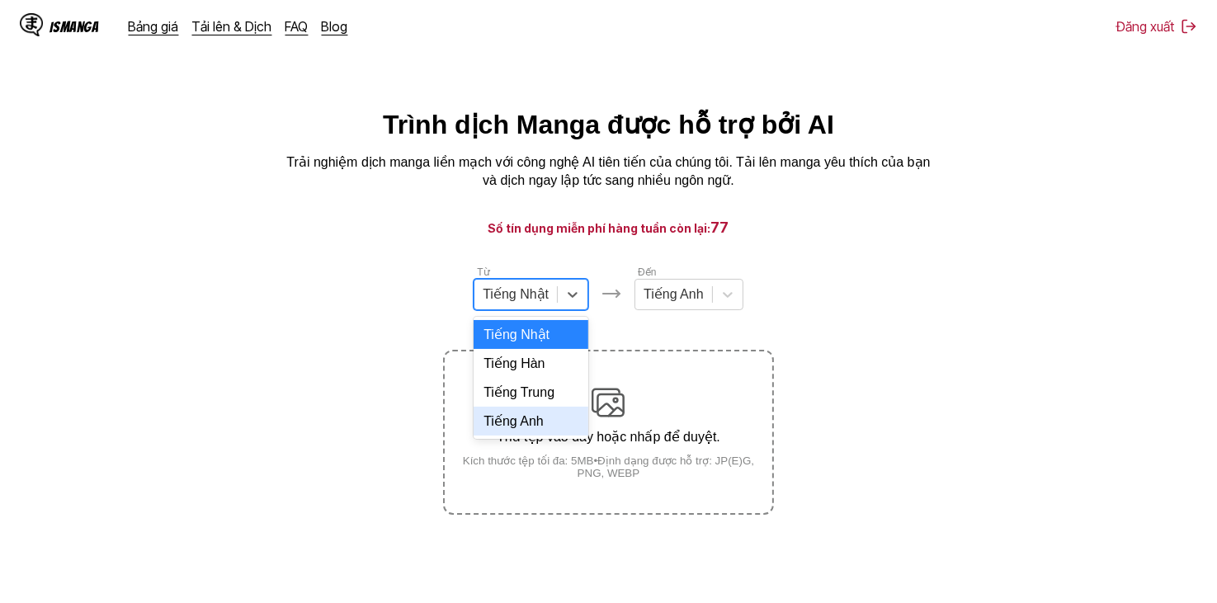
click at [548, 436] on div "Tiếng Anh" at bounding box center [531, 421] width 115 height 29
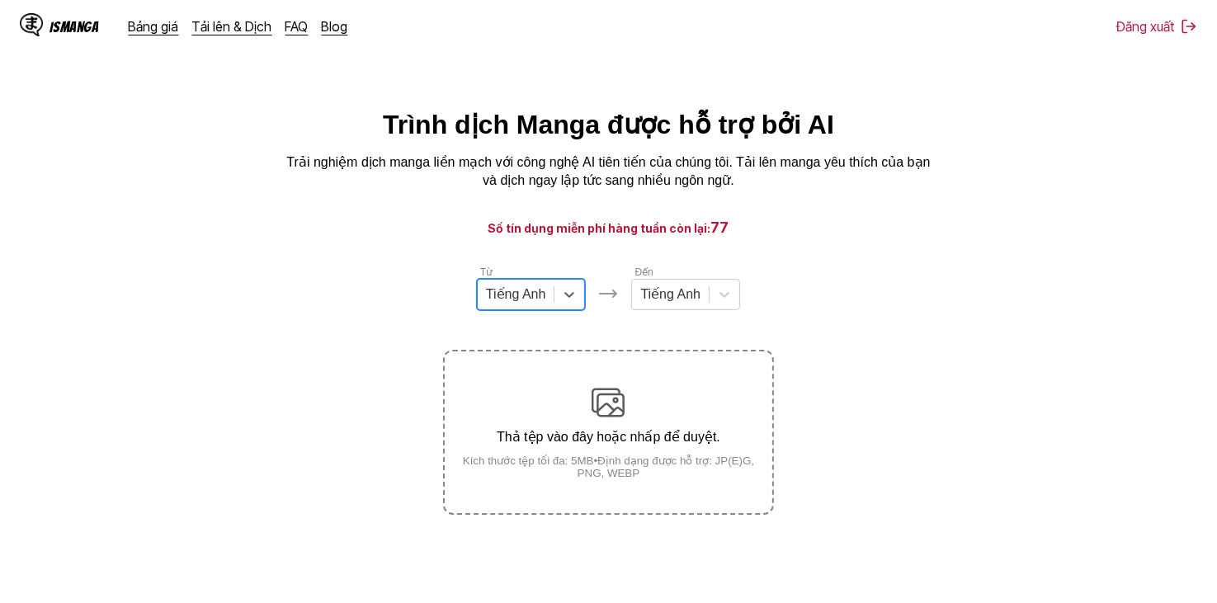
click at [714, 241] on main "Trình dịch Manga được hỗ trợ bởi AI Trải nghiệm dịch manga liền mạch với công n…" at bounding box center [608, 380] width 1217 height 543
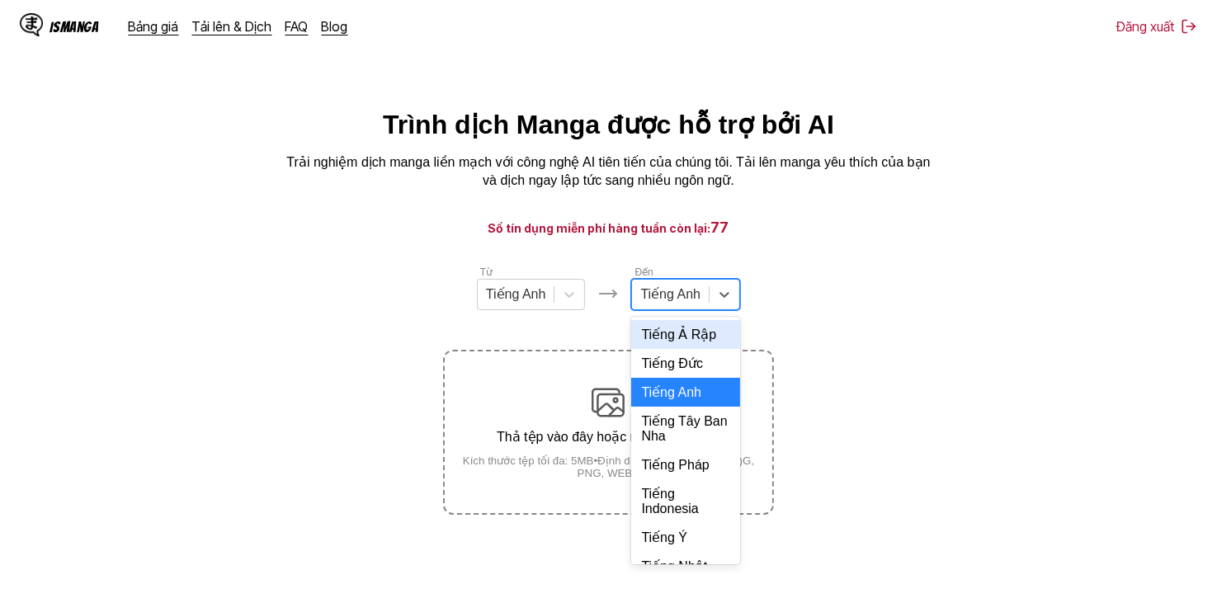
click at [696, 304] on div at bounding box center [670, 294] width 60 height 18
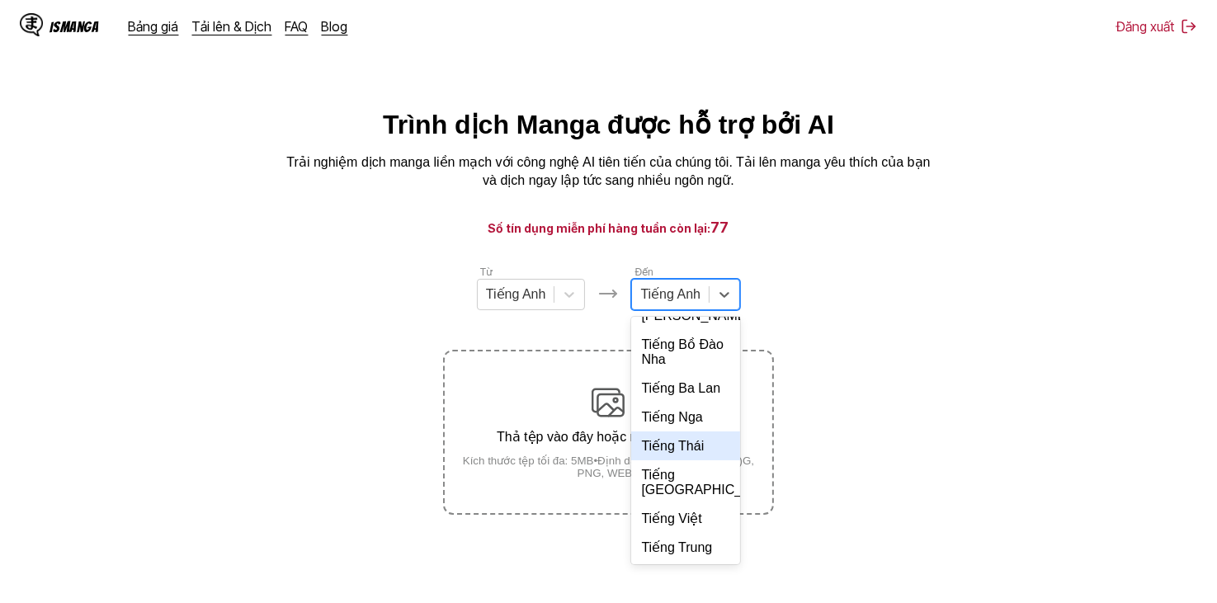
scroll to position [357, 0]
click at [683, 528] on div "Tiếng Việt" at bounding box center [685, 517] width 109 height 29
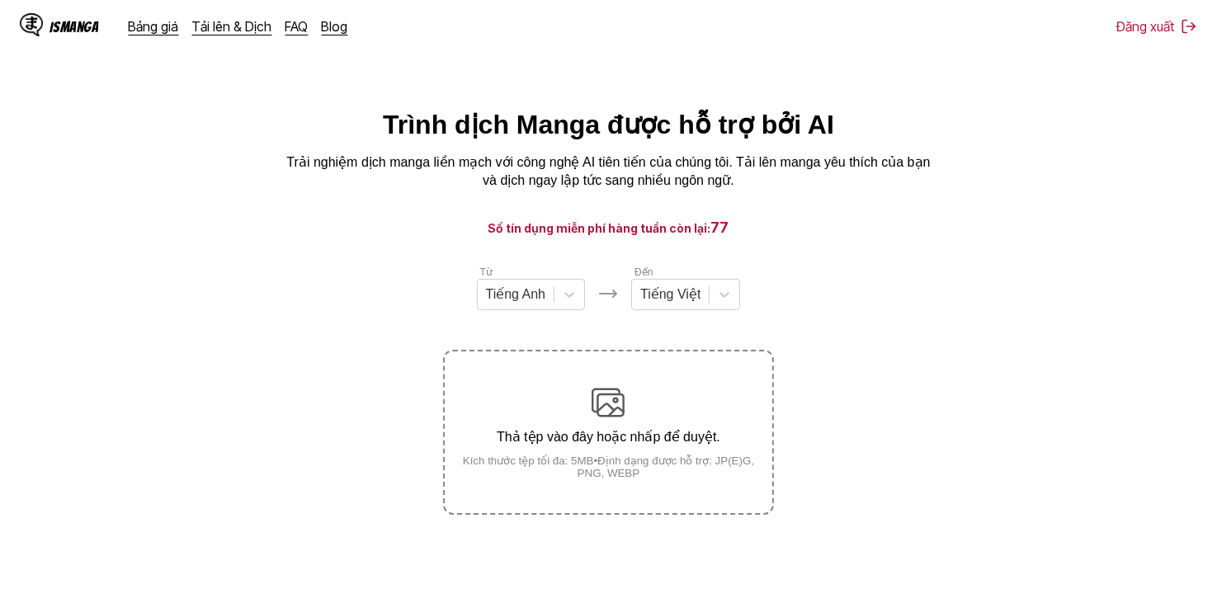
click at [840, 182] on p "Trải nghiệm dịch manga liền mạch với công nghệ AI tiên tiến của chúng tôi. Tải …" at bounding box center [609, 171] width 660 height 37
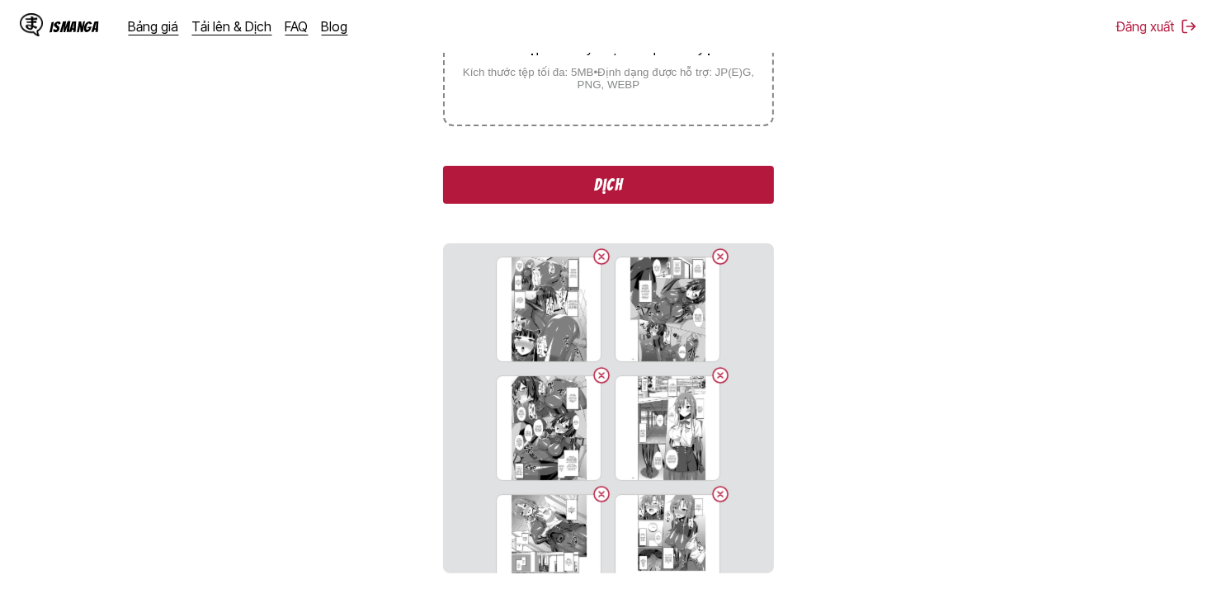
scroll to position [183, 0]
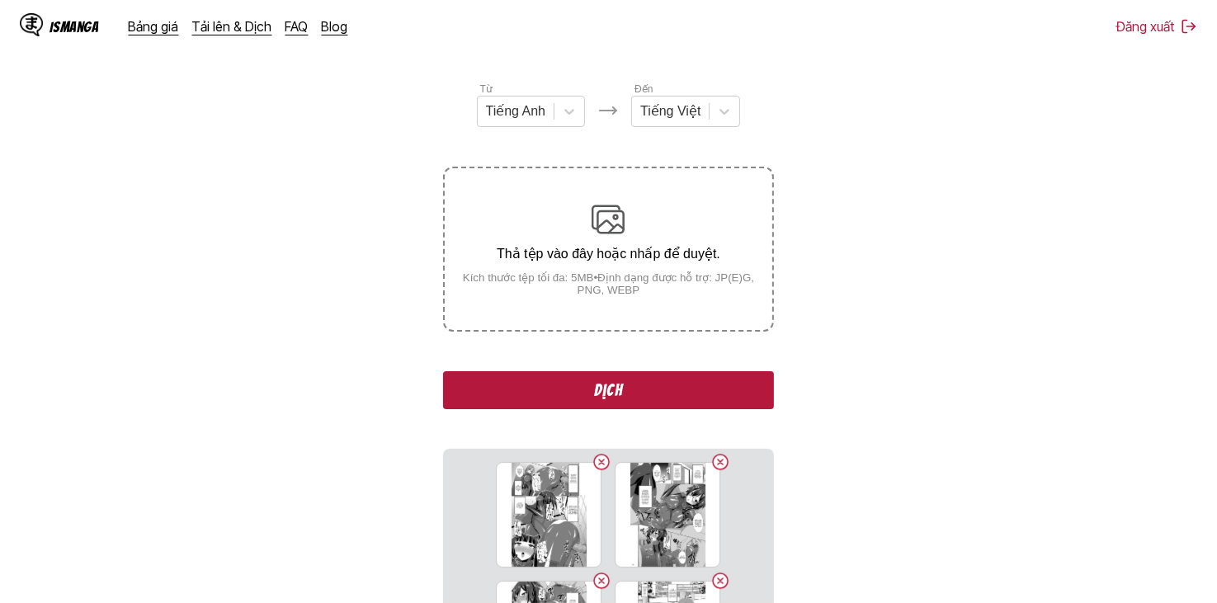
click at [646, 387] on button "Dịch" at bounding box center [608, 390] width 330 height 38
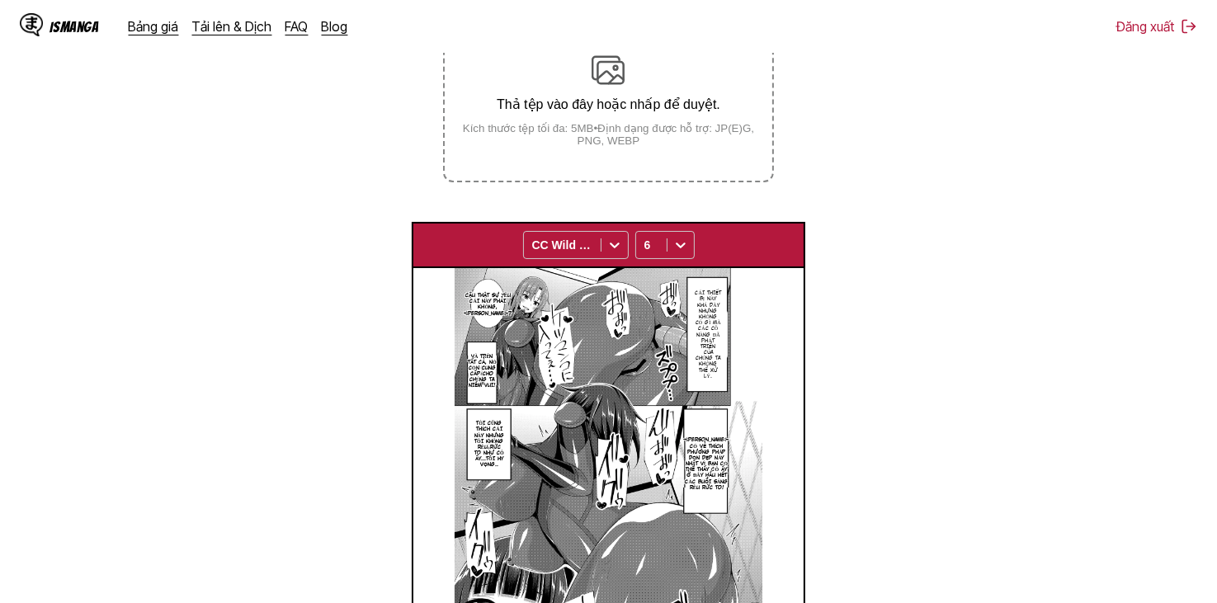
scroll to position [327, 0]
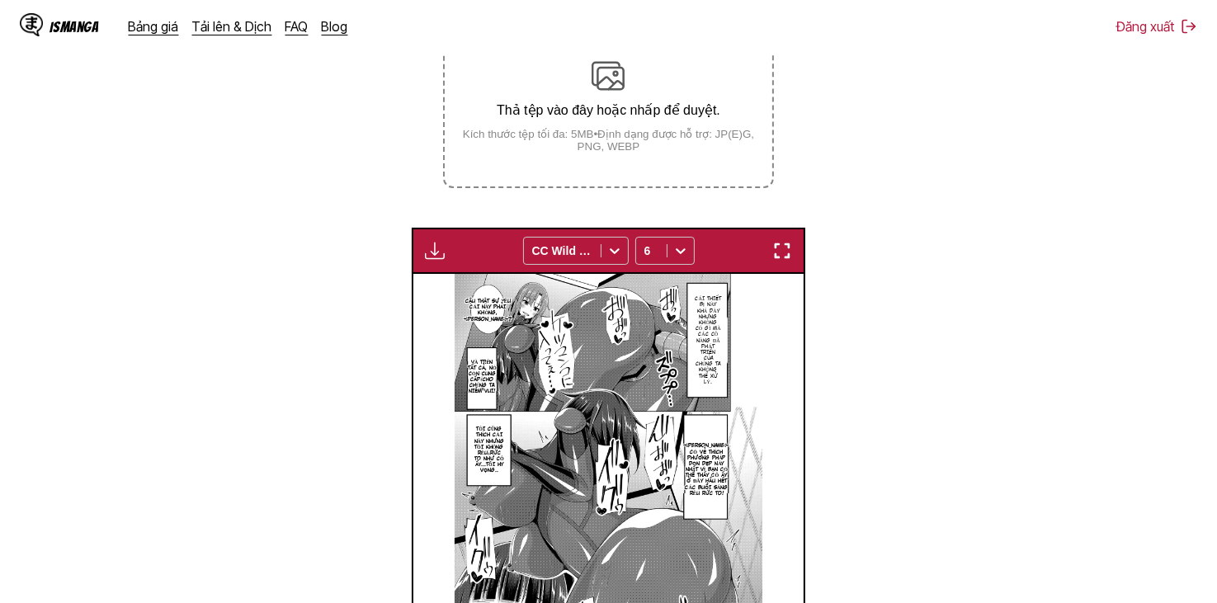
click at [427, 262] on button "button" at bounding box center [435, 250] width 30 height 21
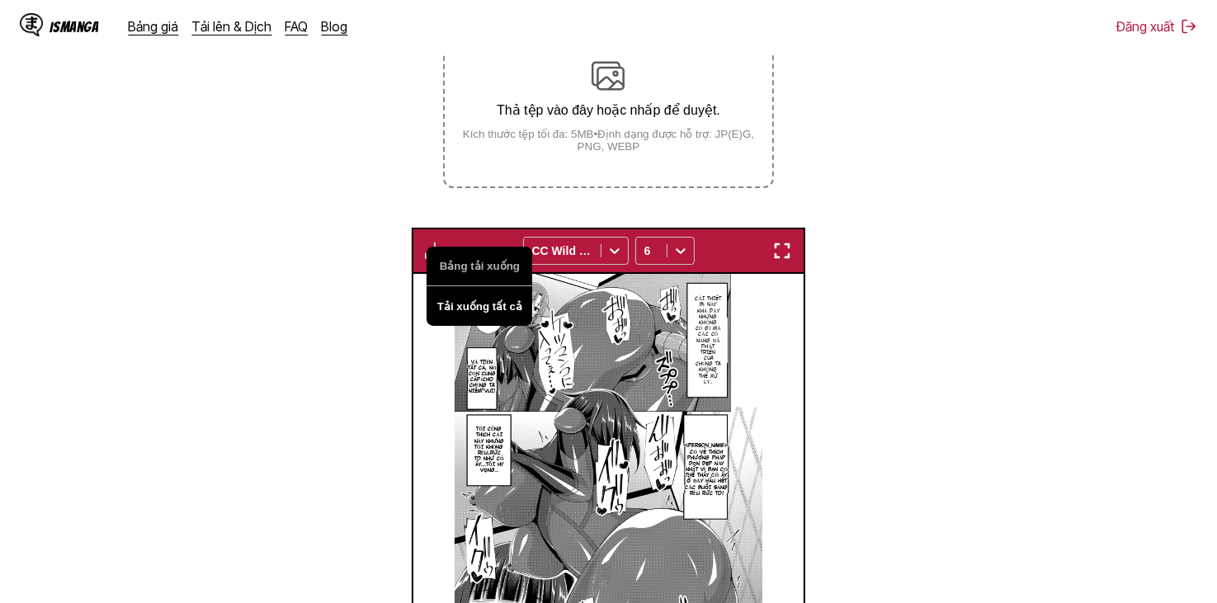
click at [452, 306] on button "Tải xuống tất cả" at bounding box center [480, 306] width 106 height 40
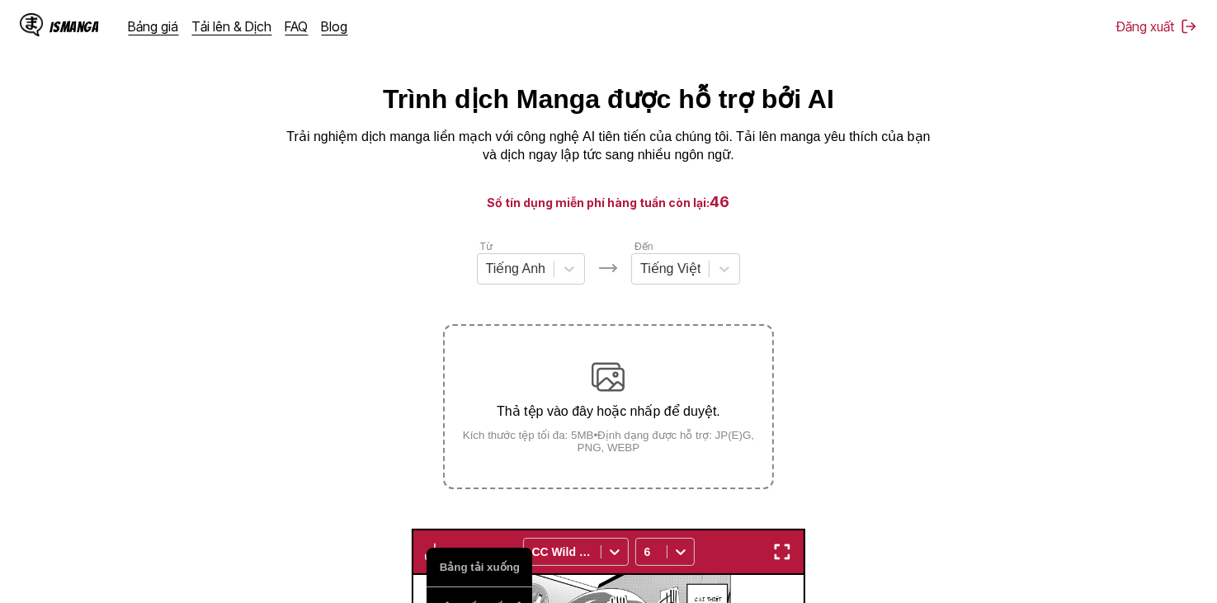
scroll to position [0, 0]
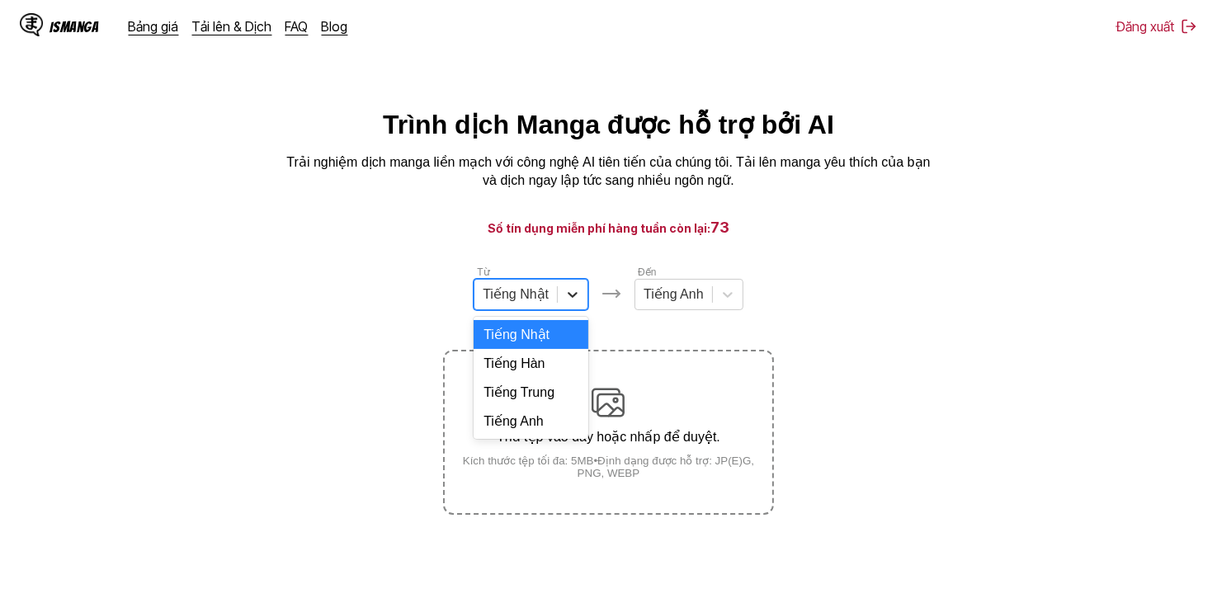
click at [568, 303] on icon at bounding box center [572, 294] width 17 height 17
click at [545, 435] on div "Tiếng Anh" at bounding box center [531, 421] width 115 height 29
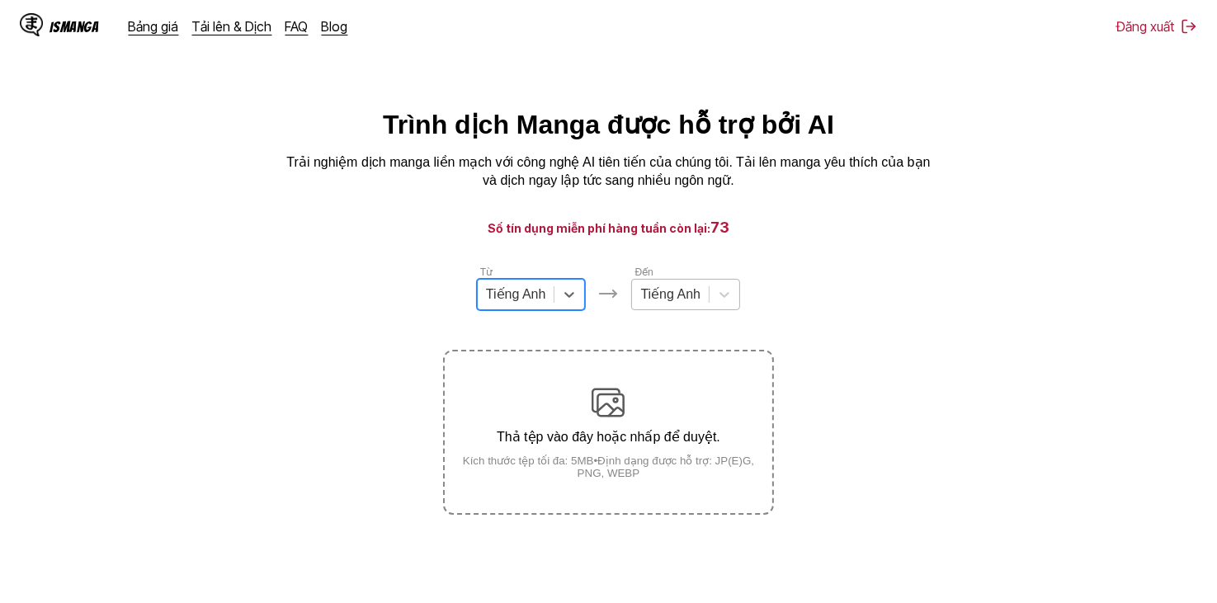
click at [676, 307] on div "Tiếng Anh" at bounding box center [670, 294] width 77 height 25
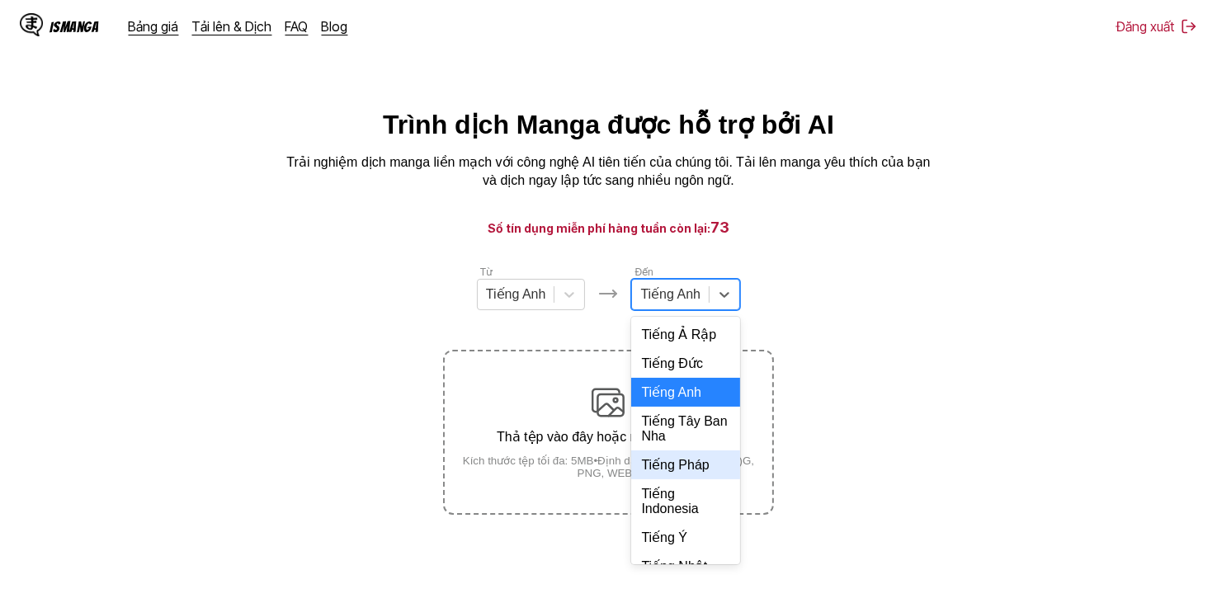
scroll to position [330, 0]
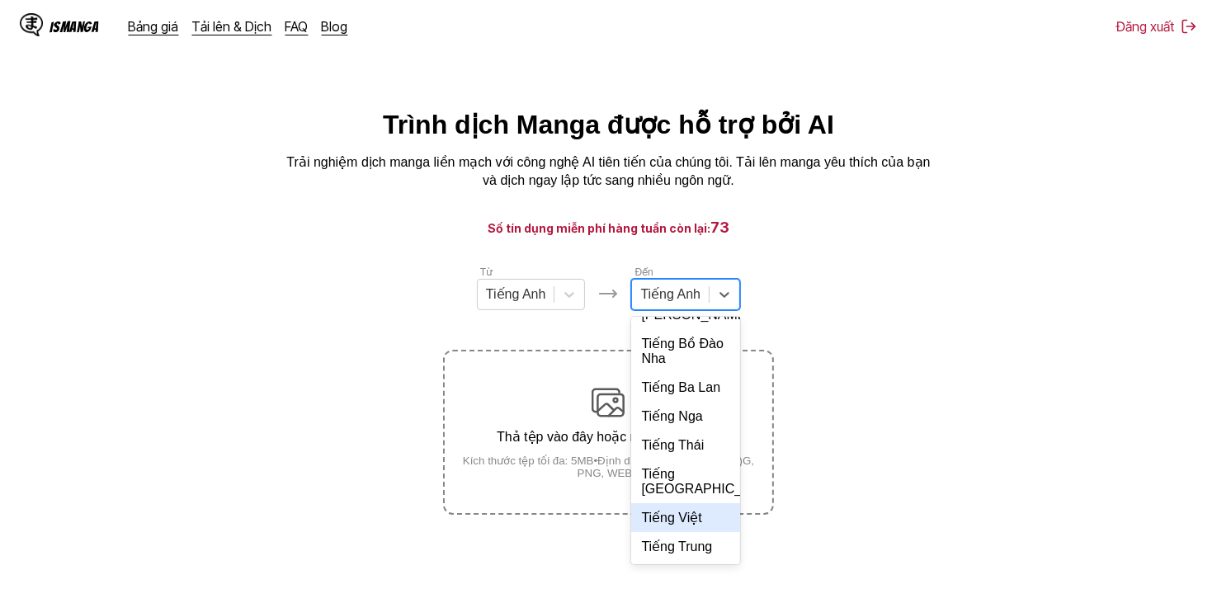
click at [686, 532] on div "Tiếng Việt" at bounding box center [685, 517] width 109 height 29
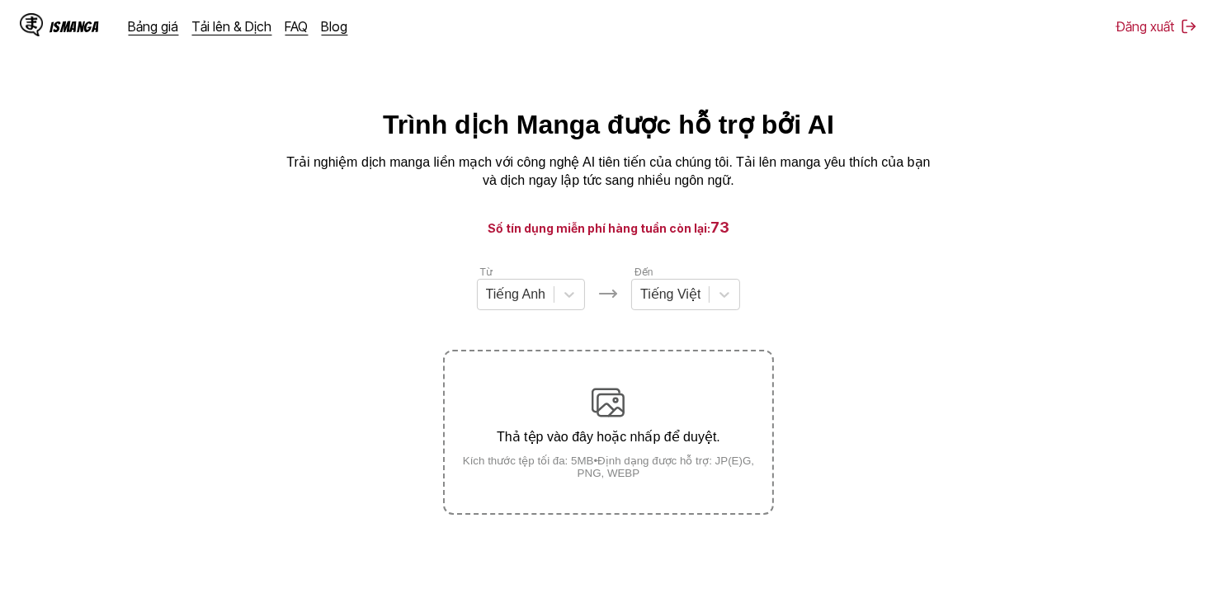
click at [778, 271] on section "Từ Tiếng Anh Đến Tiếng Việt Thả tệp vào đây hoặc nhấp để duyệt. Kích thước tệp …" at bounding box center [608, 389] width 1191 height 251
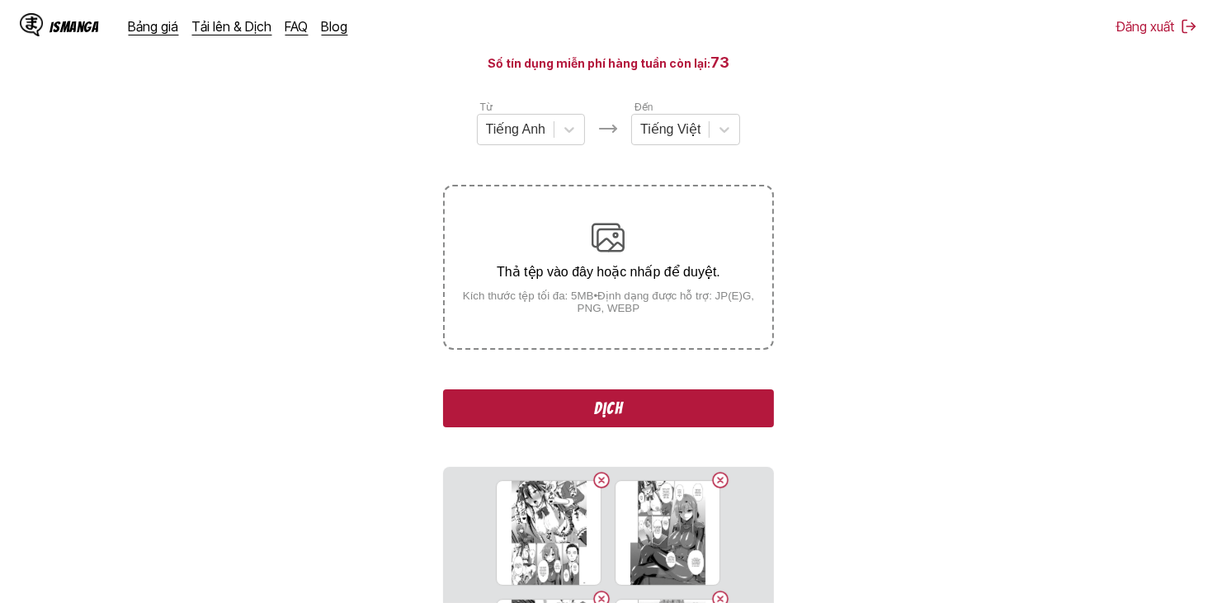
scroll to position [0, 0]
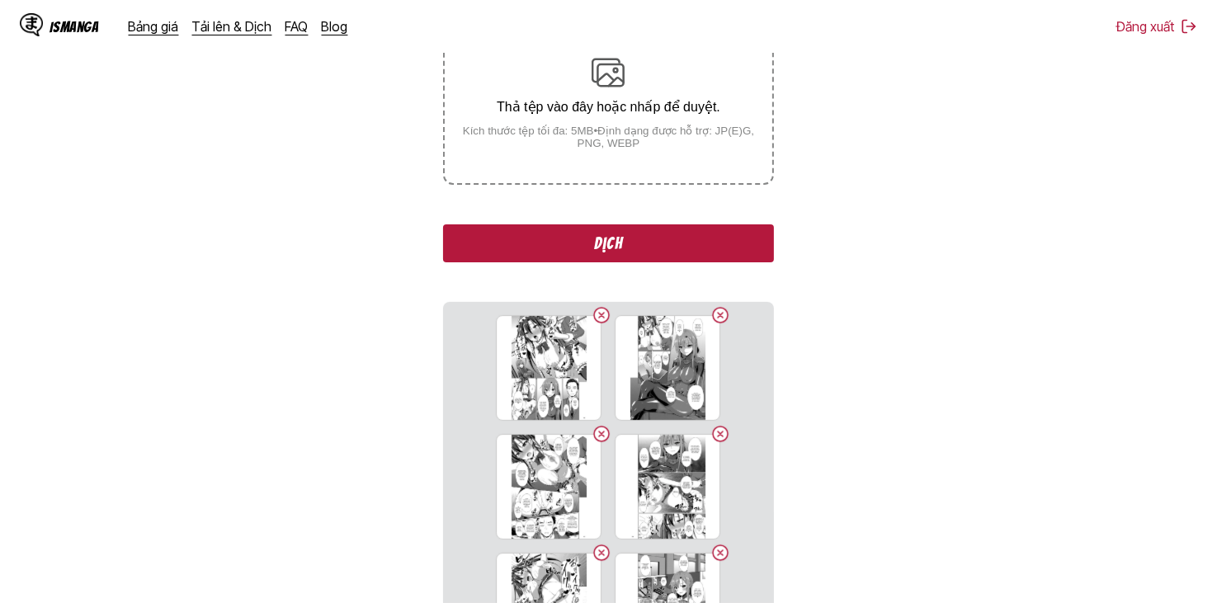
click at [686, 247] on button "Dịch" at bounding box center [608, 243] width 330 height 38
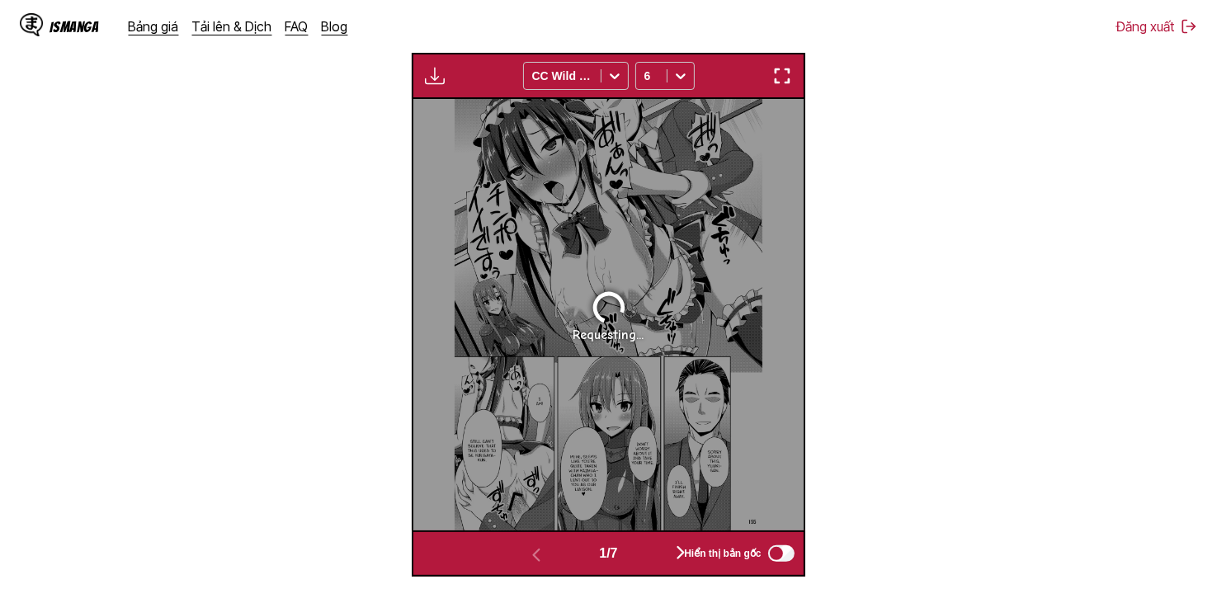
scroll to position [441, 0]
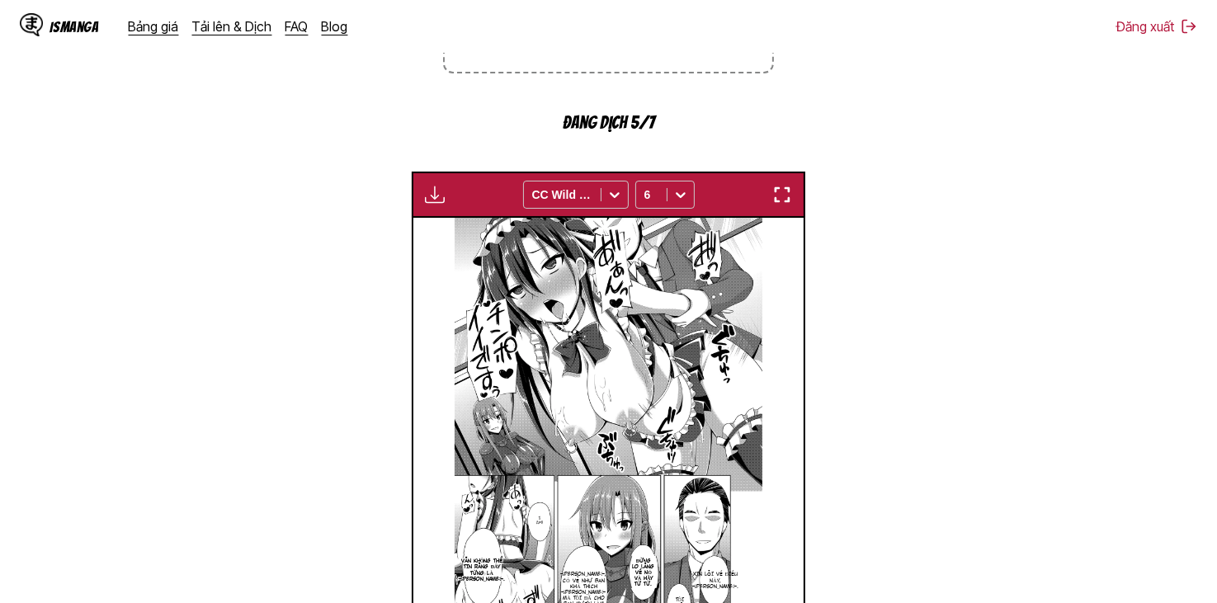
click at [436, 197] on img "button" at bounding box center [435, 195] width 20 height 20
click at [802, 124] on section "Từ Tiếng Anh Đến Tiếng Việt Thả tệp vào đây hoặc nhấp để duyệt. Kích thước tệp …" at bounding box center [608, 259] width 1191 height 873
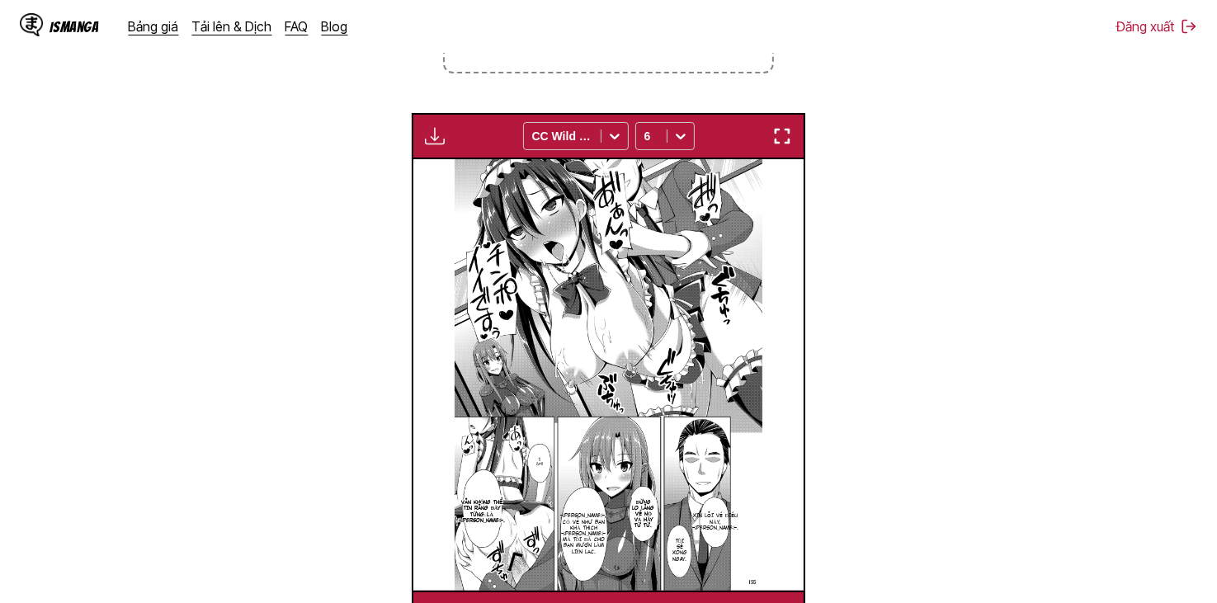
click at [445, 141] on button "button" at bounding box center [435, 135] width 30 height 21
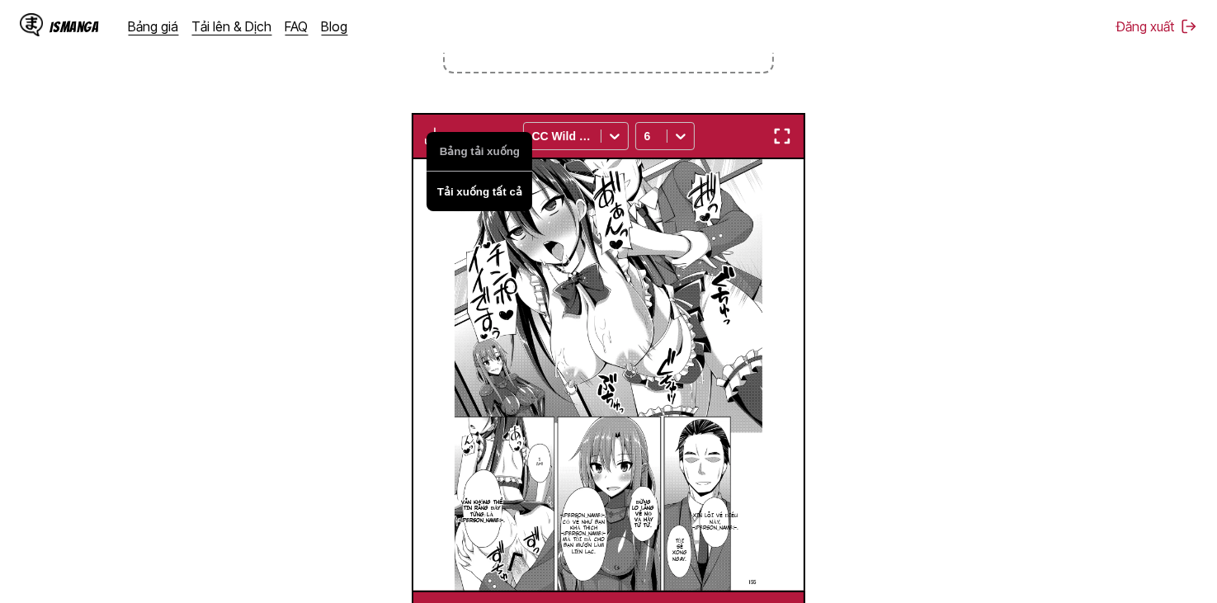
click at [453, 186] on button "Tải xuống tất cả" at bounding box center [480, 192] width 106 height 40
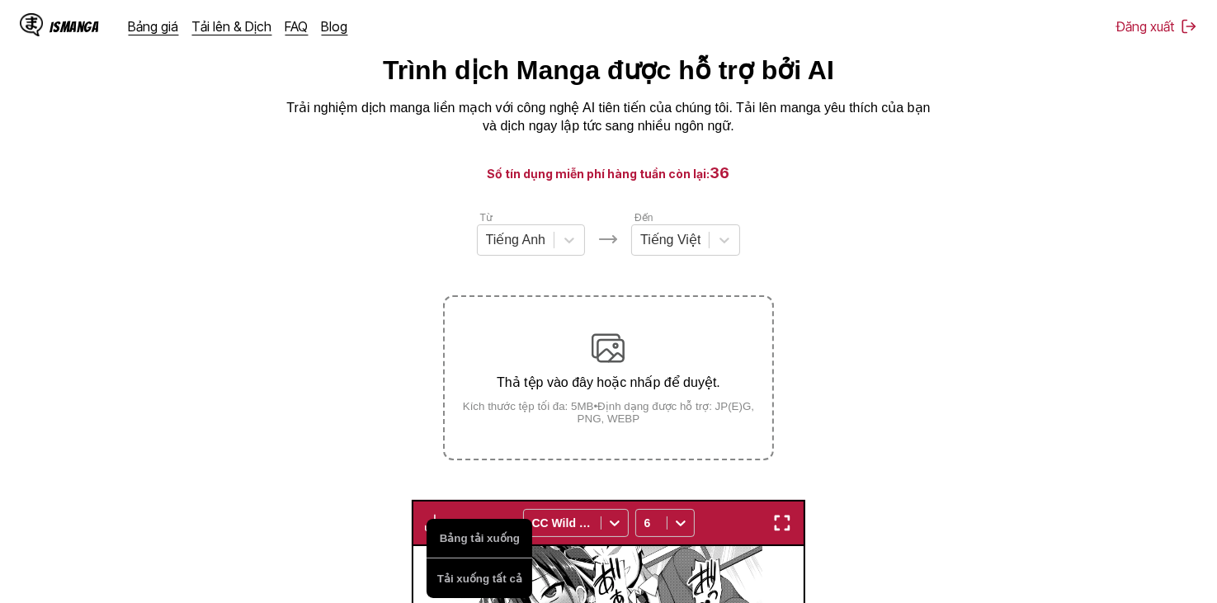
scroll to position [0, 0]
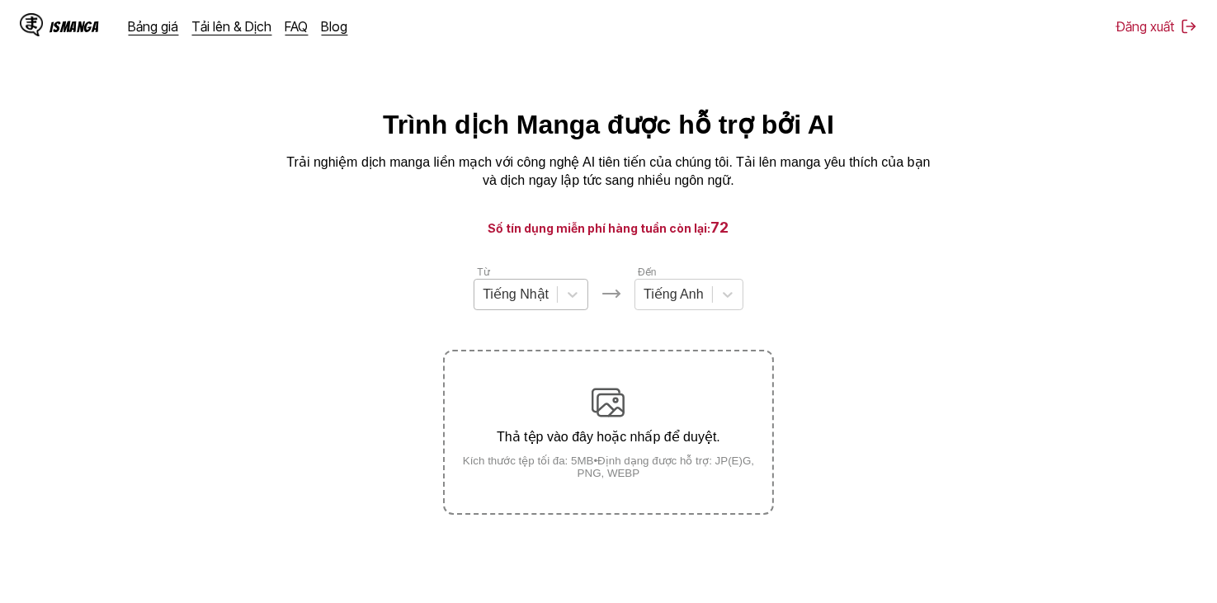
click at [544, 301] on div at bounding box center [516, 294] width 66 height 18
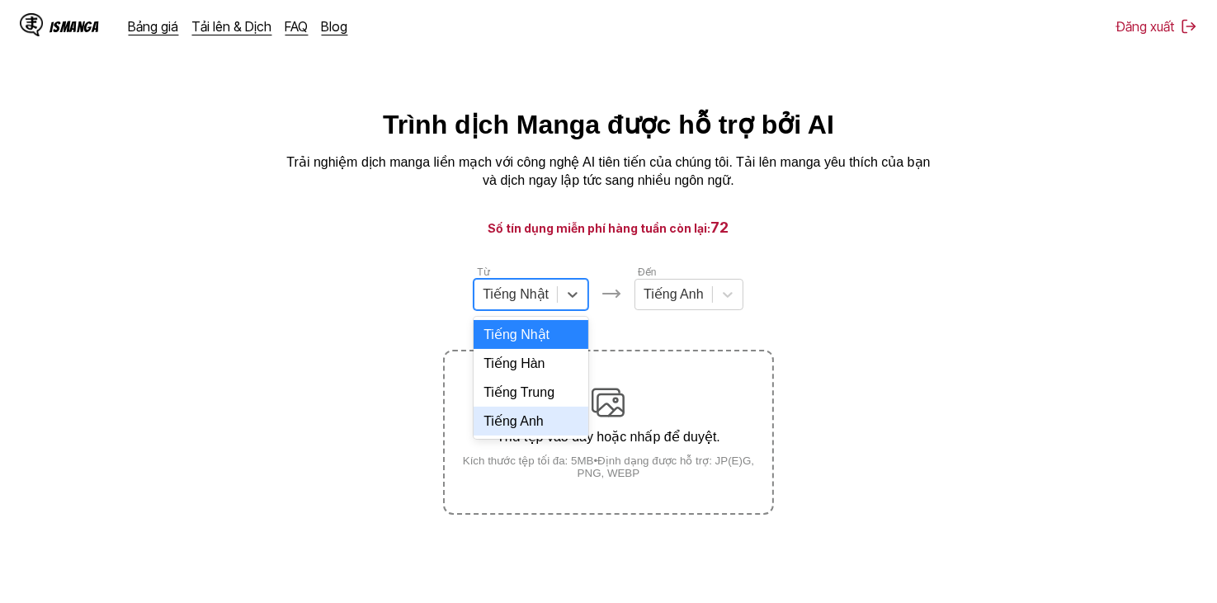
click at [562, 432] on div "Tiếng Anh" at bounding box center [531, 421] width 115 height 29
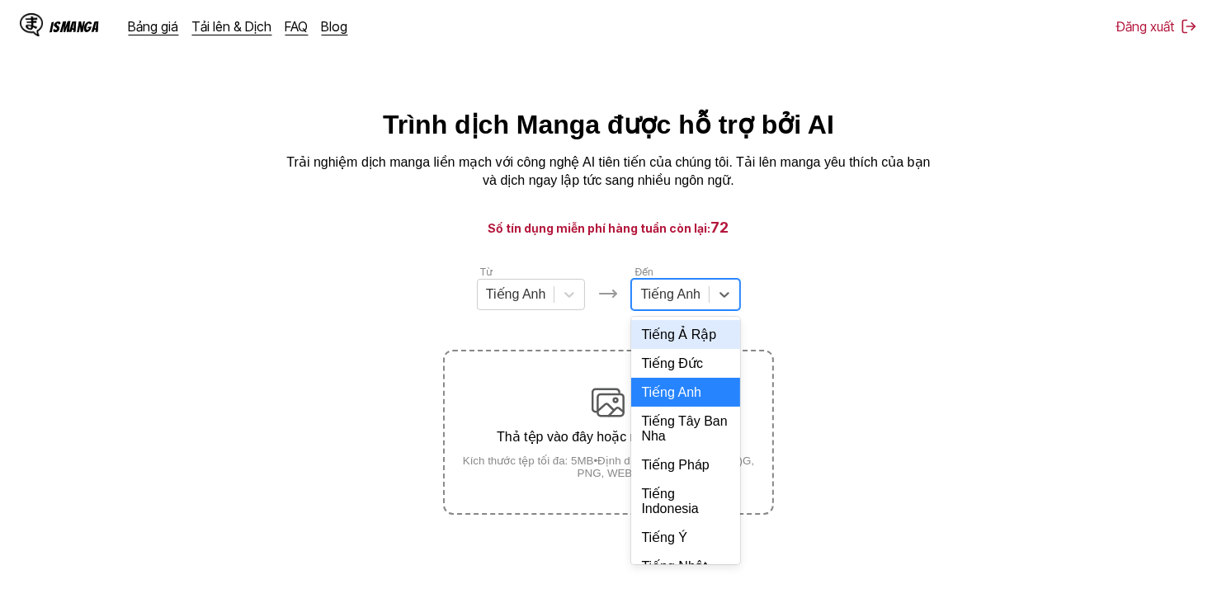
click at [666, 295] on div at bounding box center [670, 294] width 60 height 18
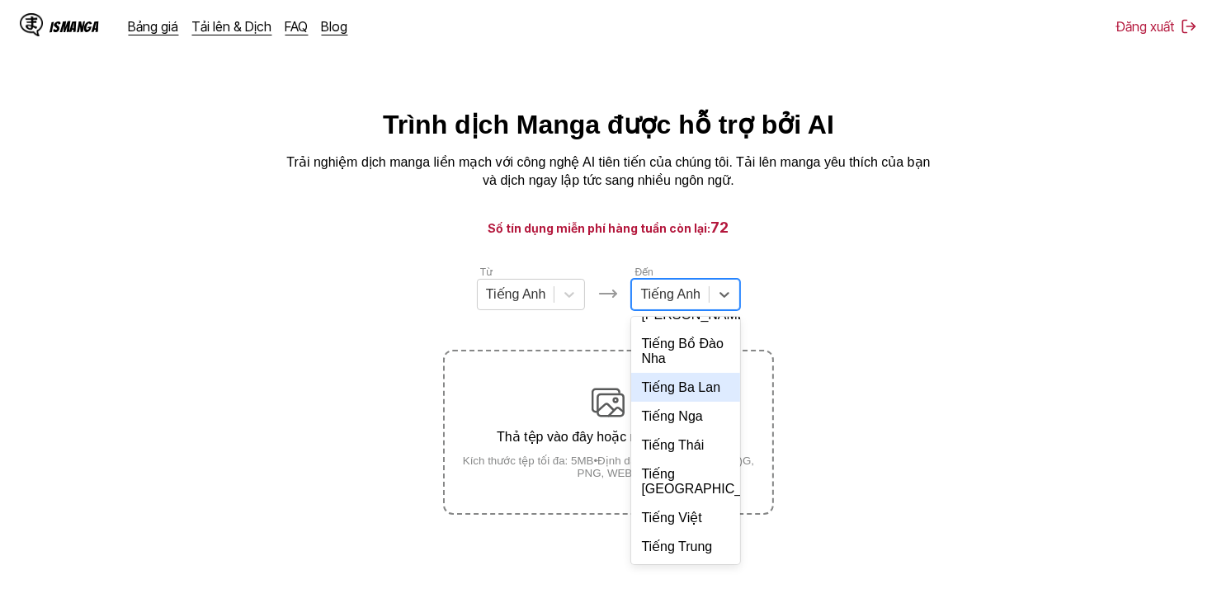
scroll to position [357, 0]
click at [699, 529] on div "Tiếng Việt" at bounding box center [685, 517] width 109 height 29
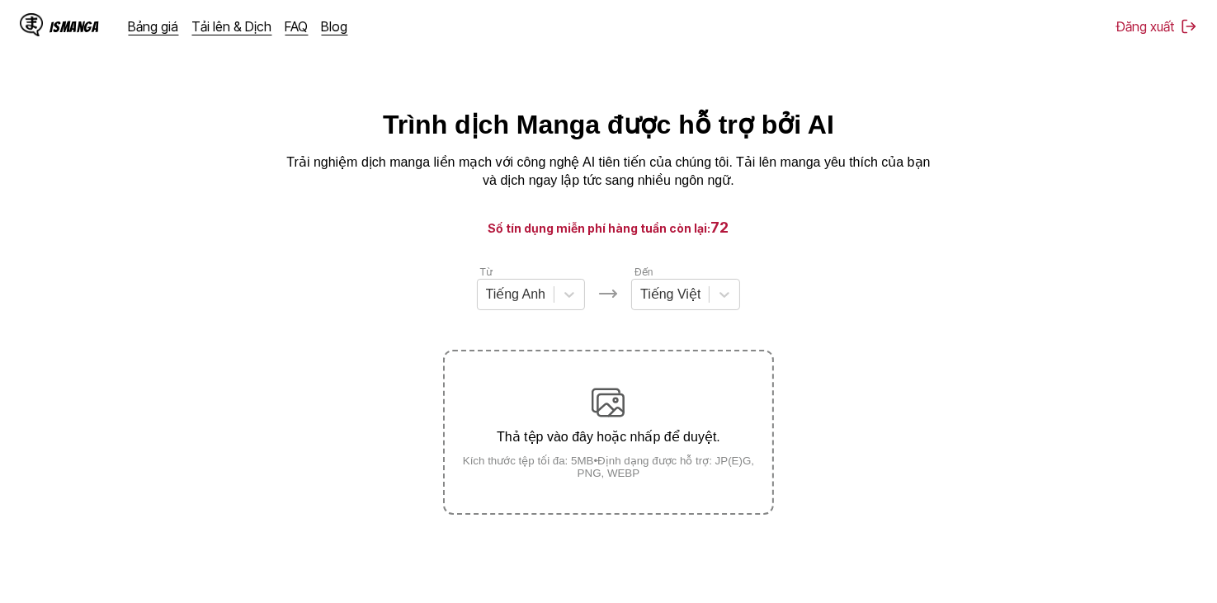
click at [801, 271] on section "Từ Tiếng Anh Đến Tiếng Việt Thả tệp vào đây hoặc nhấp để duyệt. Kích thước tệp …" at bounding box center [608, 389] width 1191 height 251
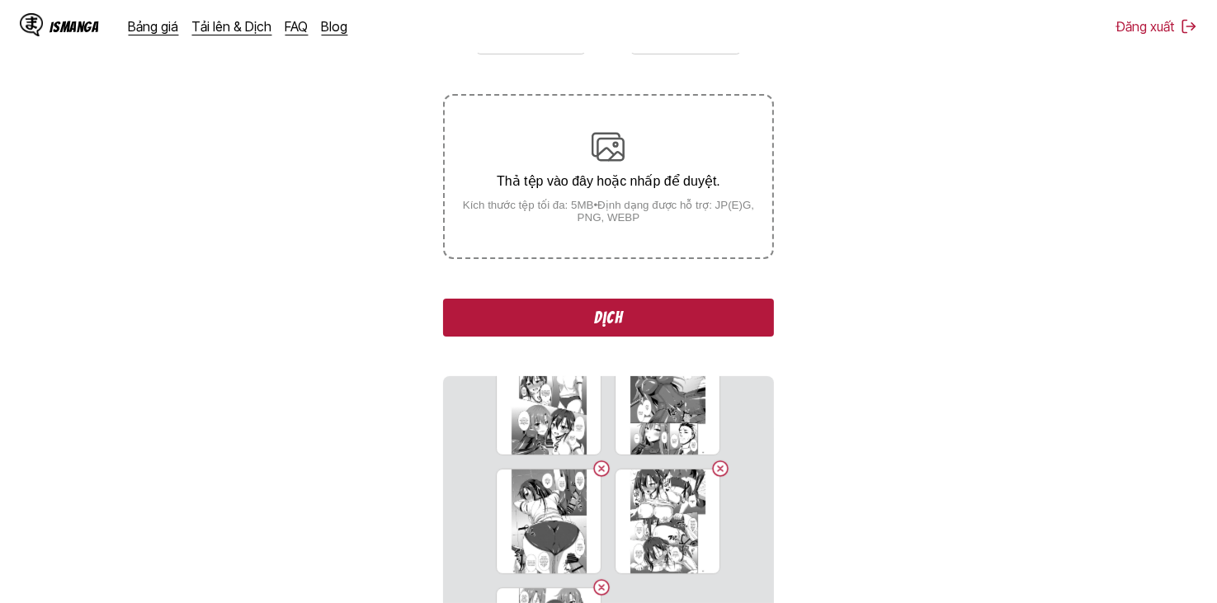
scroll to position [495, 0]
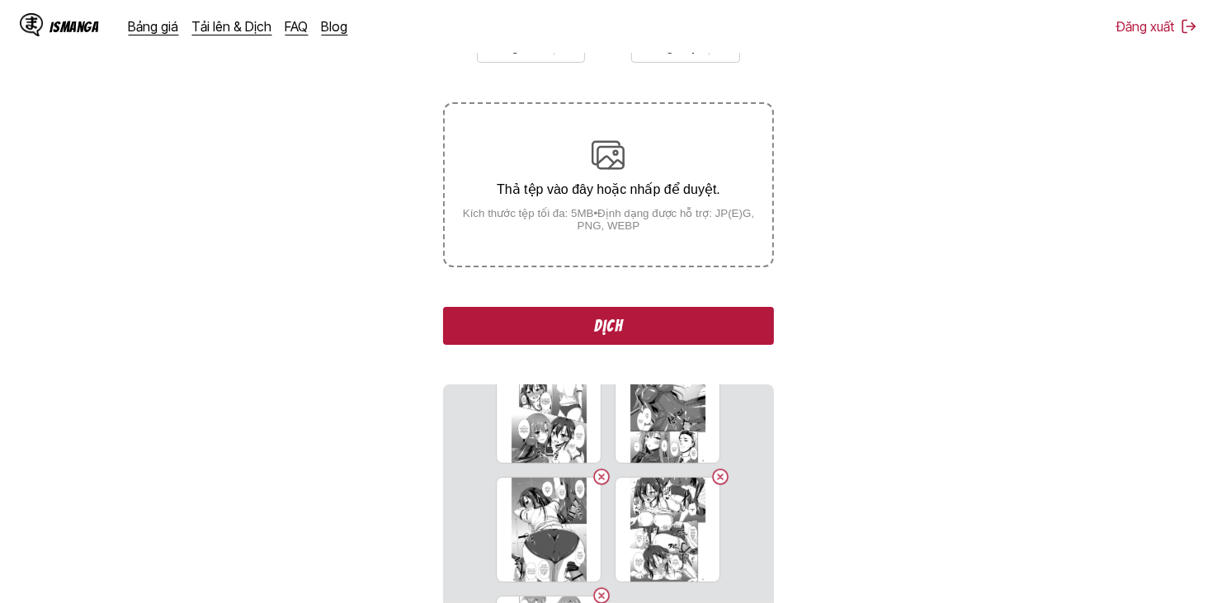
click at [684, 317] on button "Dịch" at bounding box center [608, 326] width 330 height 38
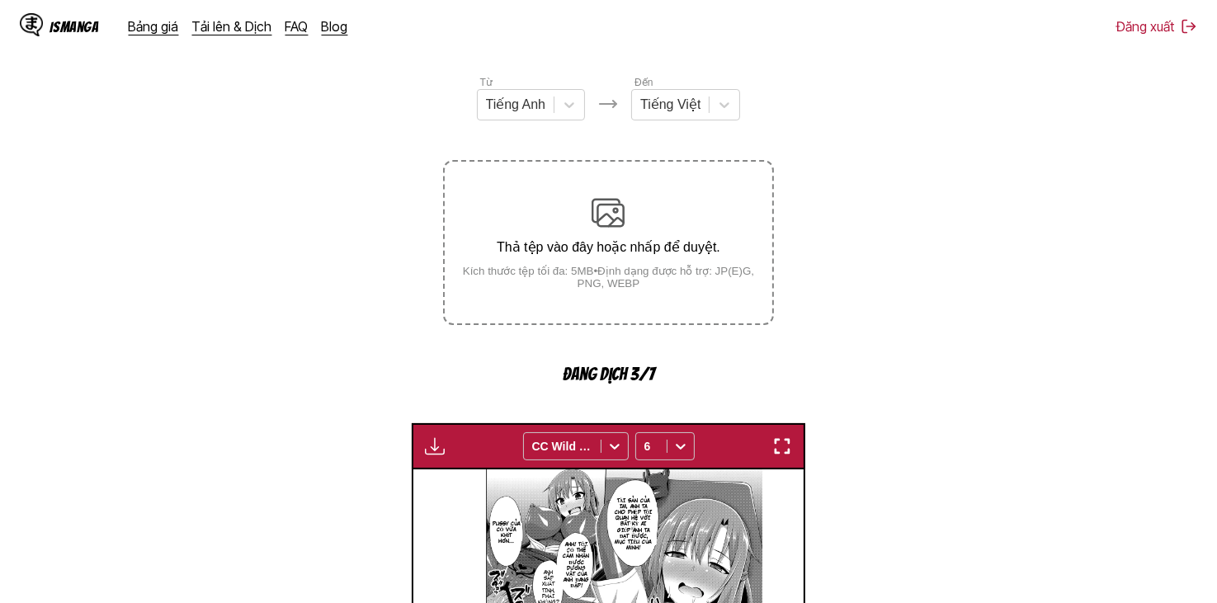
scroll to position [413, 0]
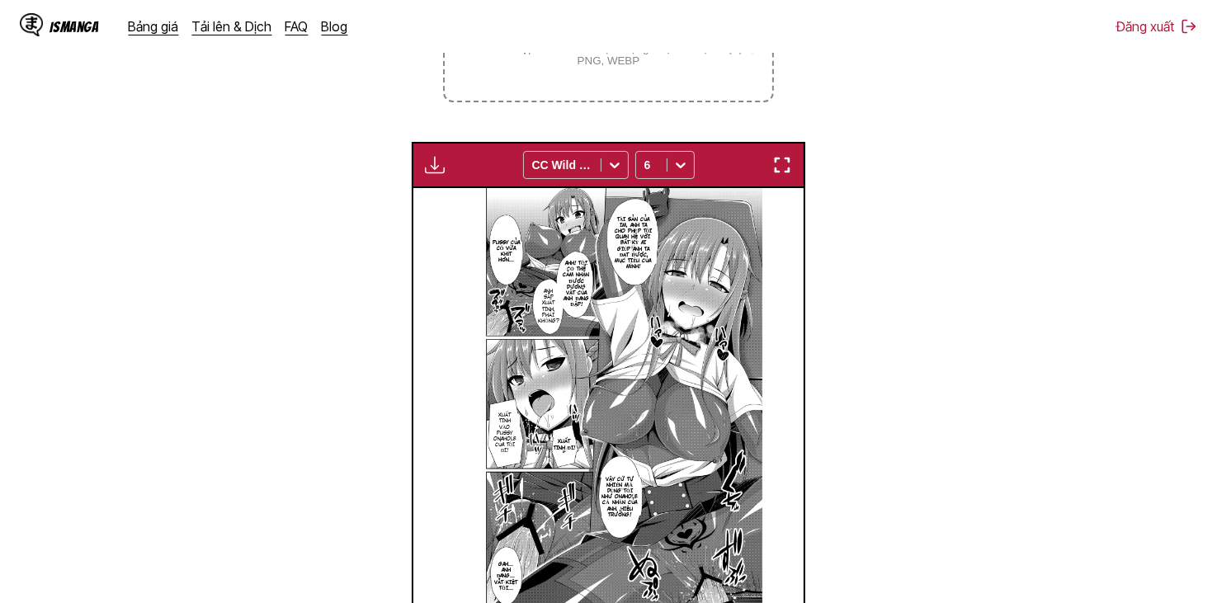
click at [431, 166] on img "button" at bounding box center [435, 165] width 20 height 20
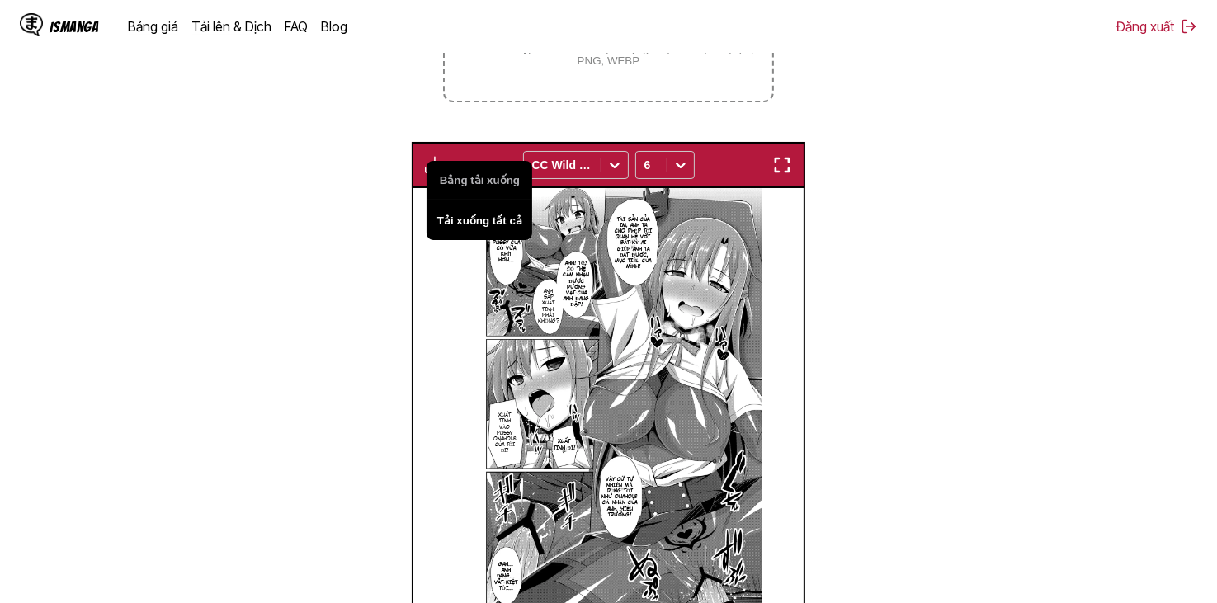
click at [451, 215] on button "Tải xuống tất cả" at bounding box center [480, 220] width 106 height 40
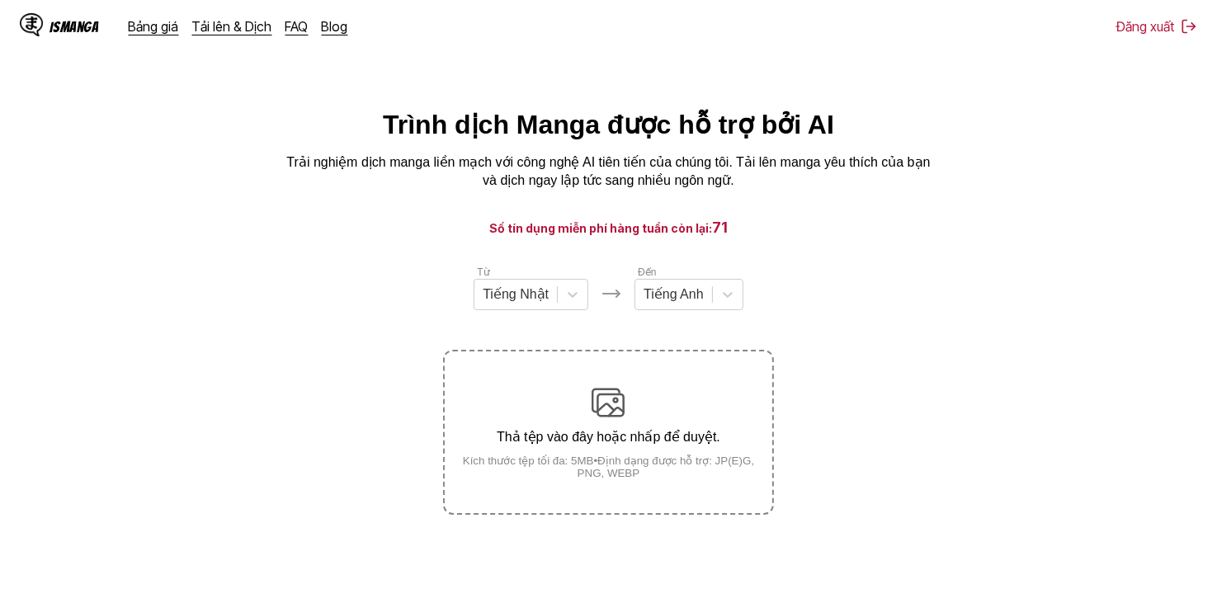
click at [498, 282] on div "Từ Tiếng Nhật" at bounding box center [531, 287] width 115 height 46
click at [504, 296] on div at bounding box center [516, 294] width 66 height 18
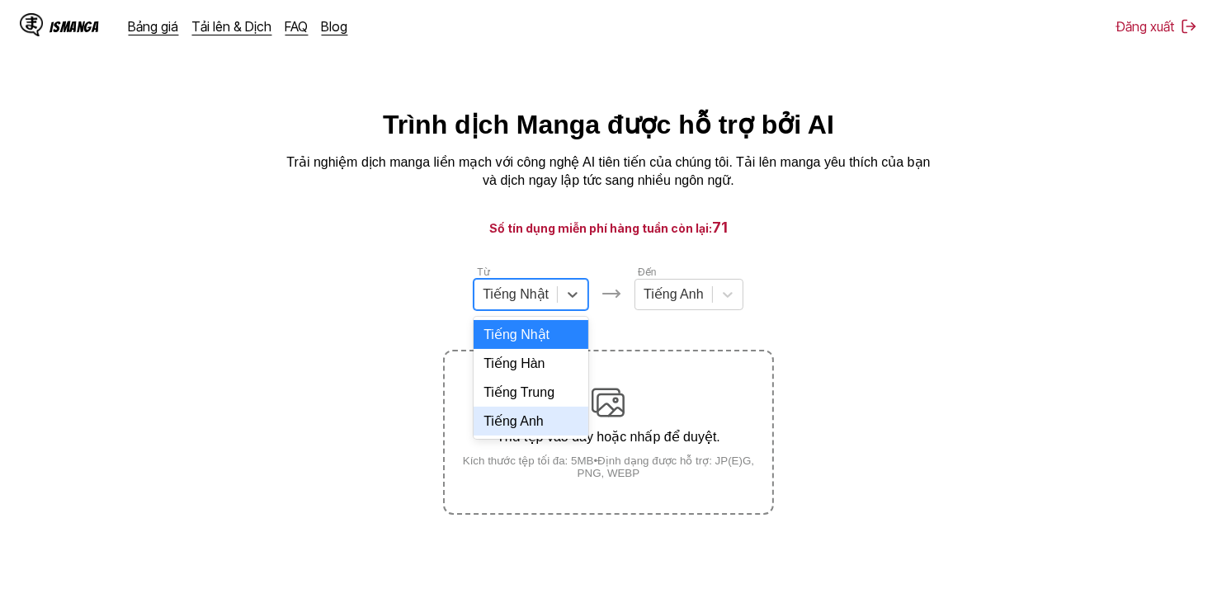
click at [545, 429] on div "Tiếng Anh" at bounding box center [531, 421] width 115 height 29
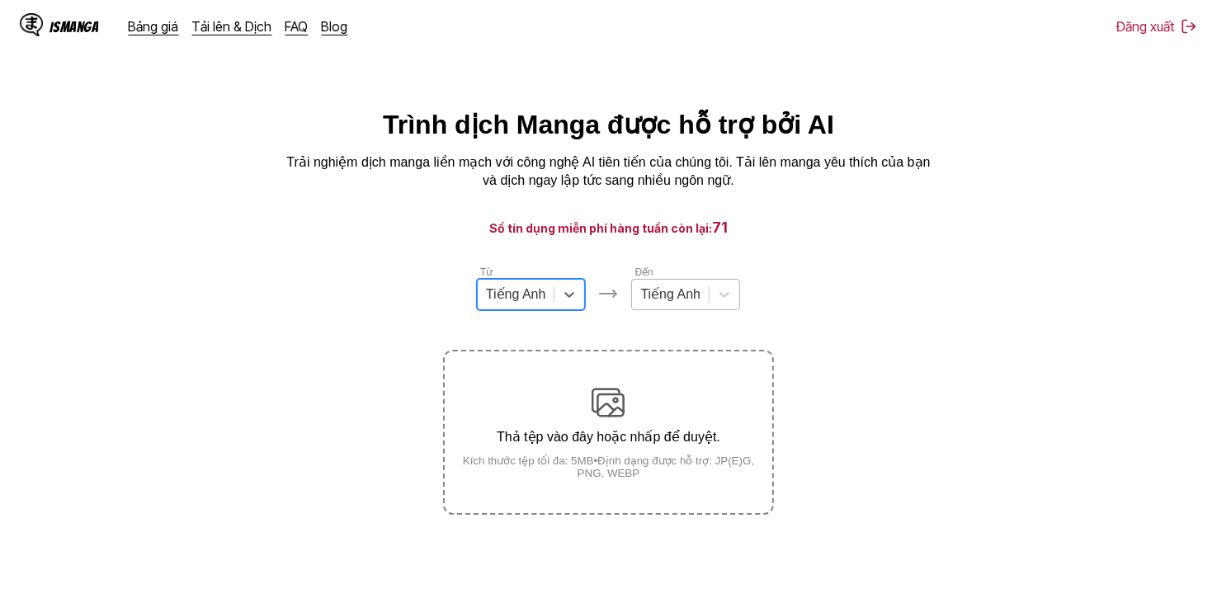
click at [672, 299] on div at bounding box center [670, 294] width 60 height 18
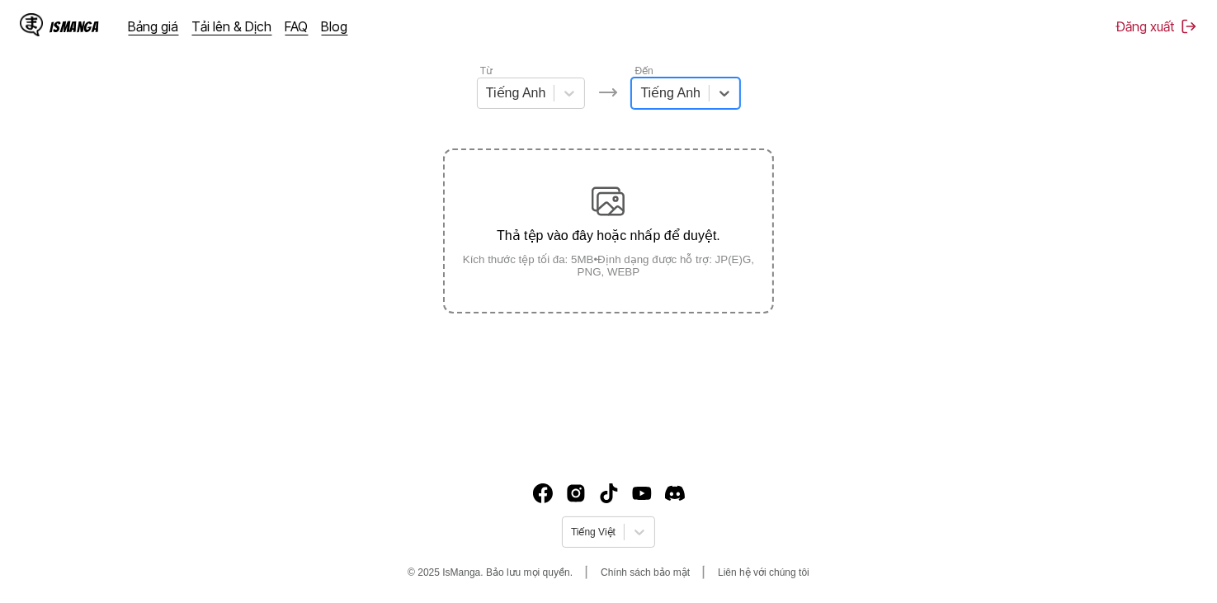
click at [692, 106] on div "Tiếng Anh" at bounding box center [670, 93] width 77 height 25
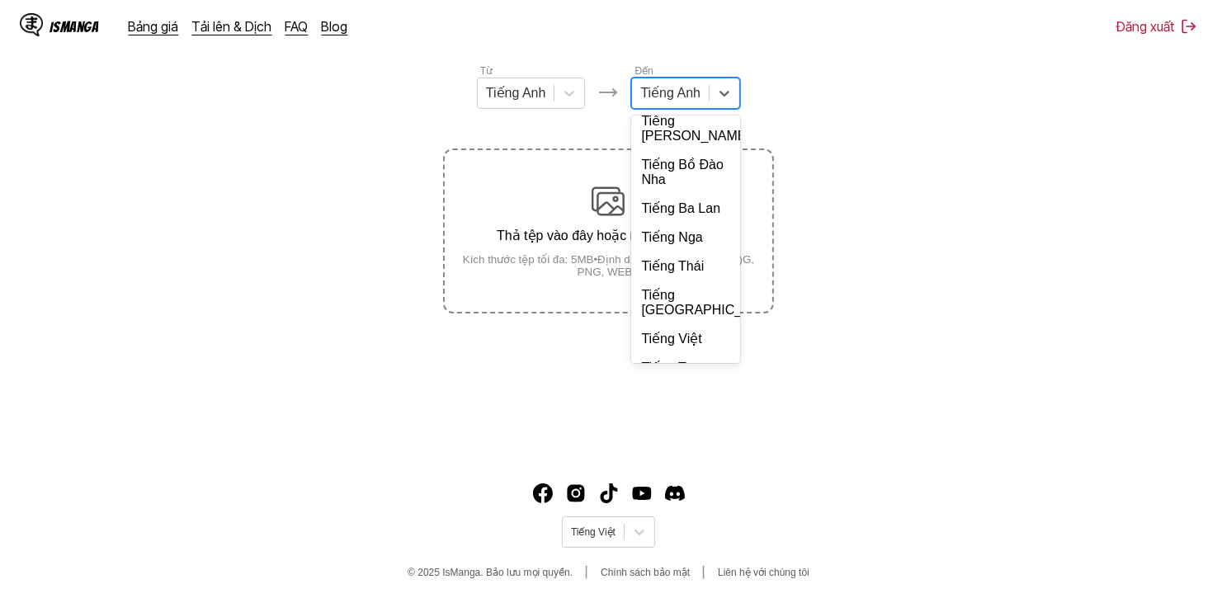
scroll to position [357, 0]
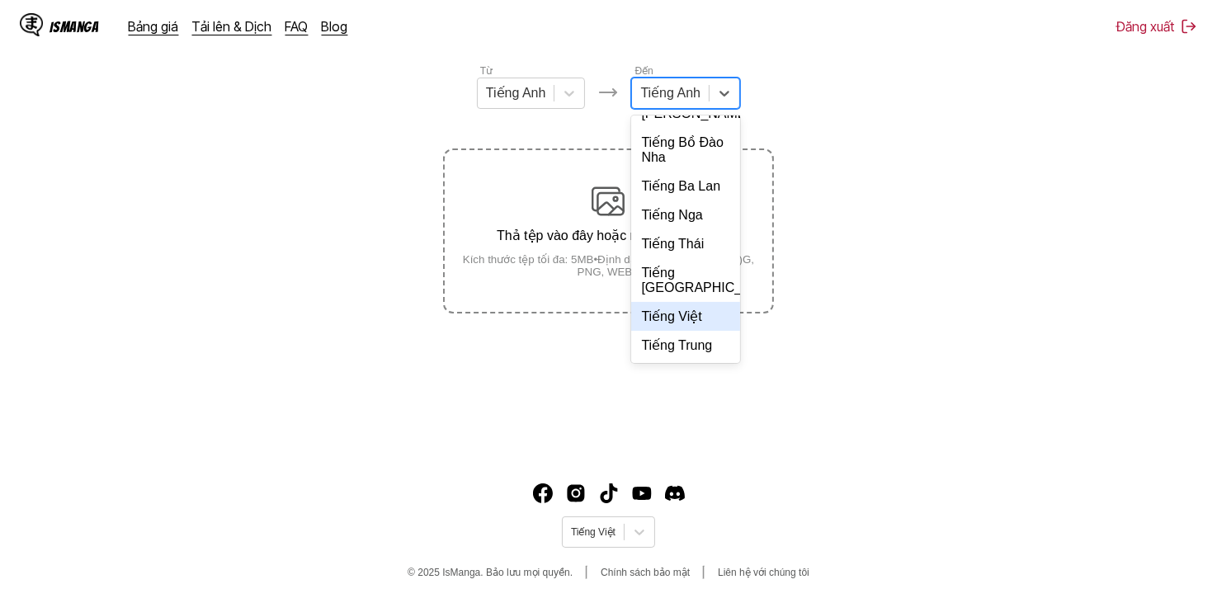
click at [686, 310] on div "Tiếng Việt" at bounding box center [685, 316] width 109 height 29
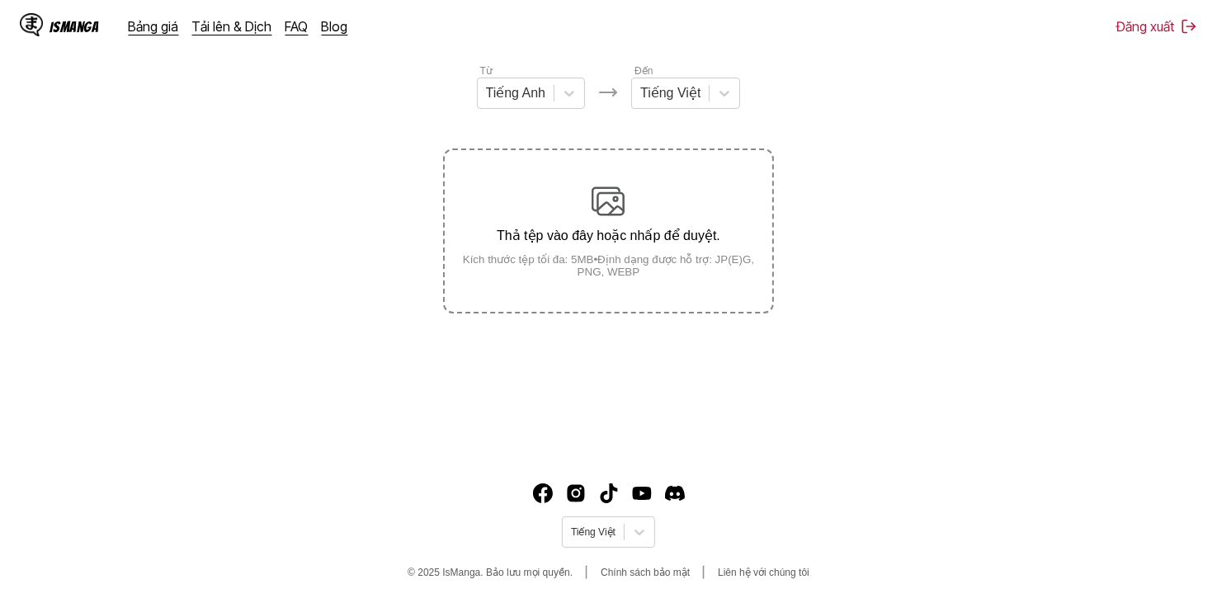
click at [884, 162] on section "Từ Tiếng Anh Đến Tiếng Việt Thả tệp vào đây hoặc nhấp để duyệt. Kích thước tệp …" at bounding box center [608, 188] width 1191 height 251
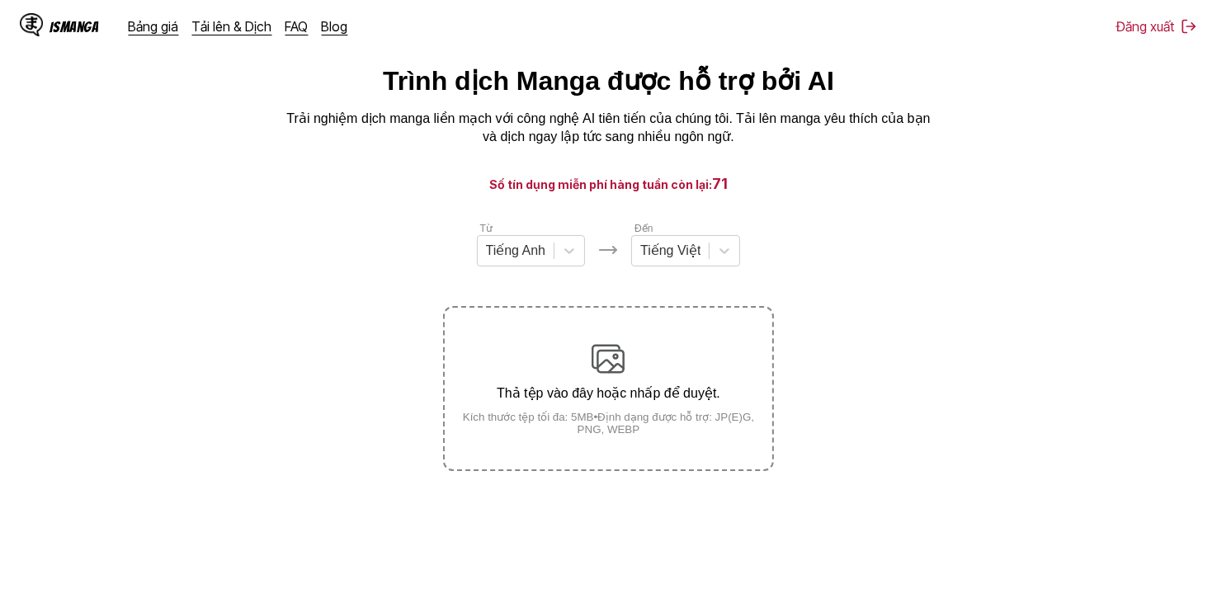
scroll to position [36, 0]
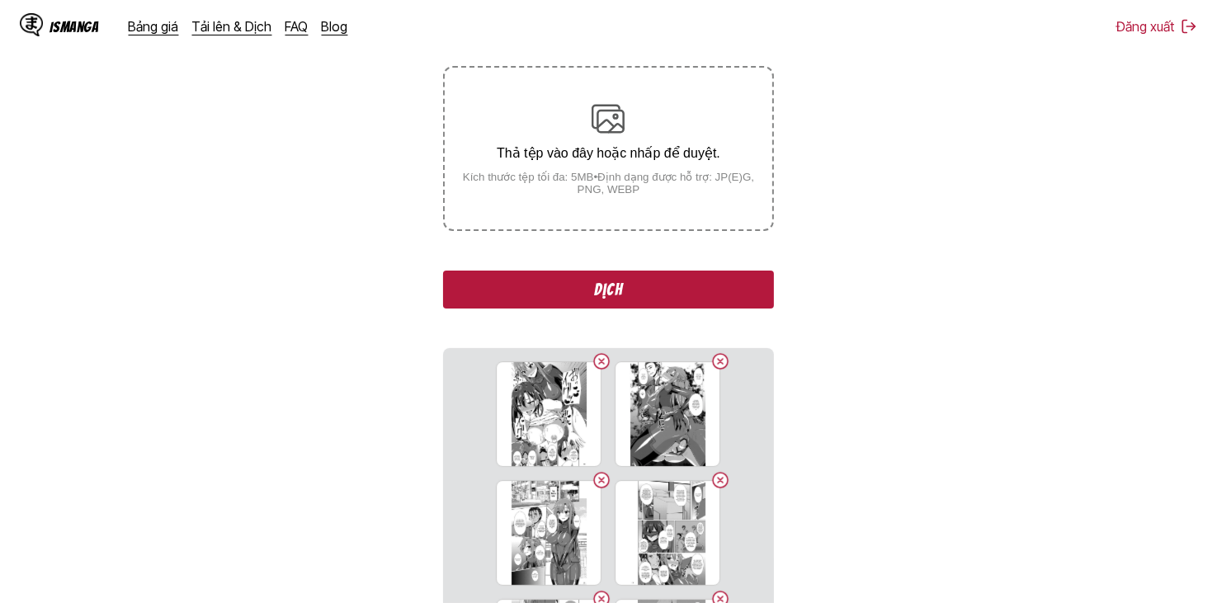
click at [659, 297] on button "Dịch" at bounding box center [608, 290] width 330 height 38
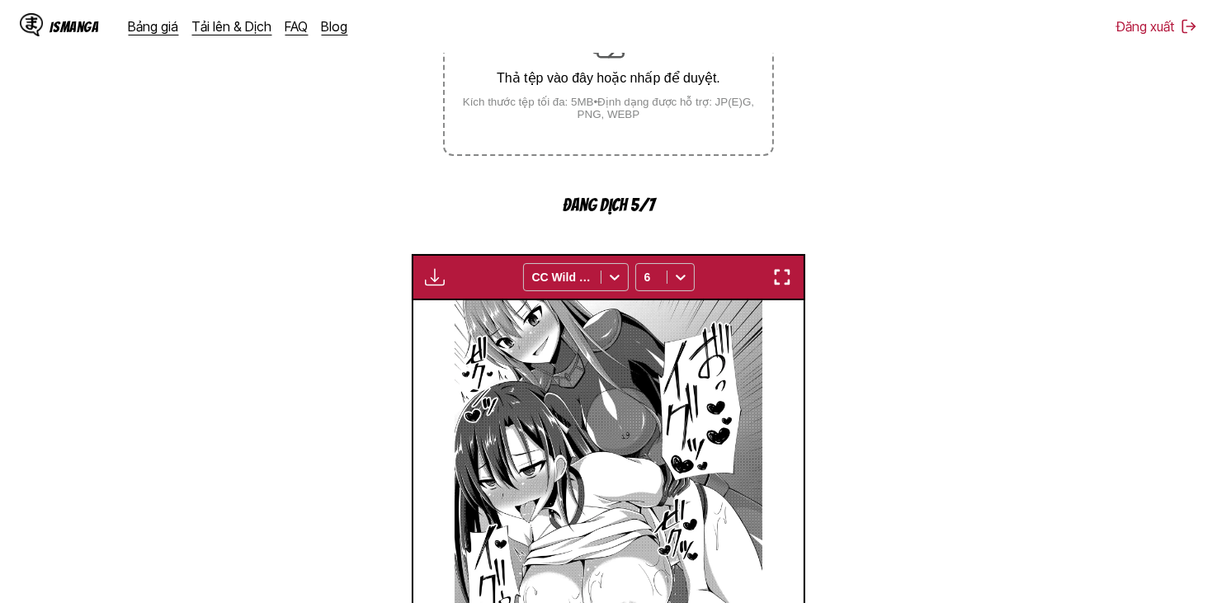
scroll to position [111, 0]
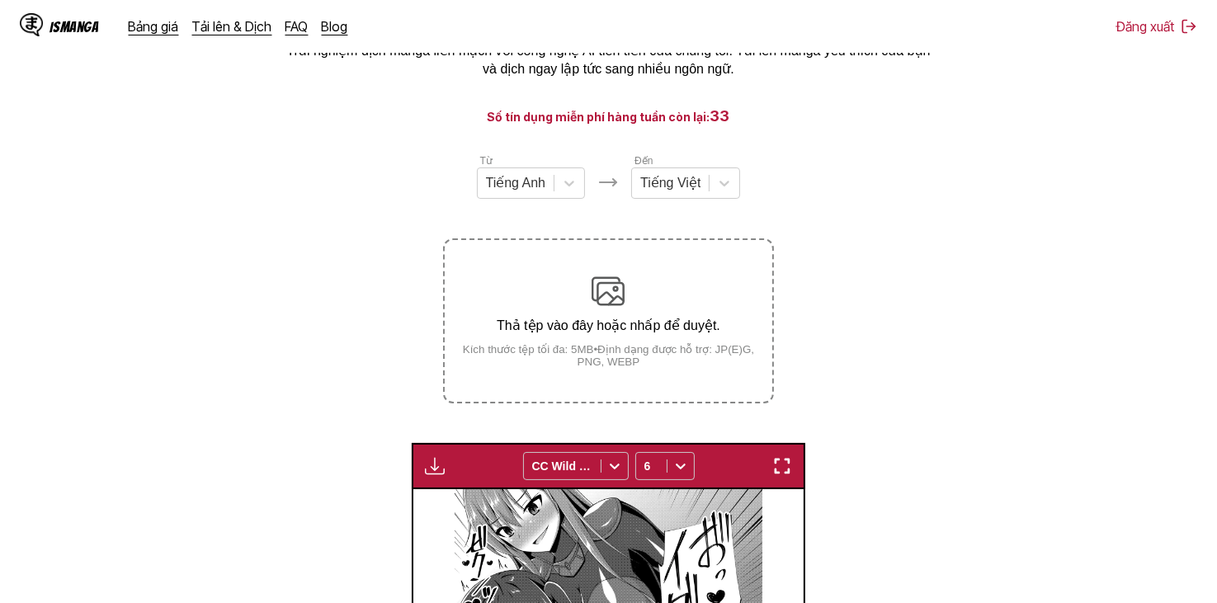
click at [403, 477] on section "Từ Tiếng Anh Đến Tiếng Việt Thả tệp vào đây hoặc nhấp để duyệt. Kích thước tệp …" at bounding box center [608, 560] width 1191 height 814
click at [432, 477] on button "button" at bounding box center [435, 465] width 30 height 21
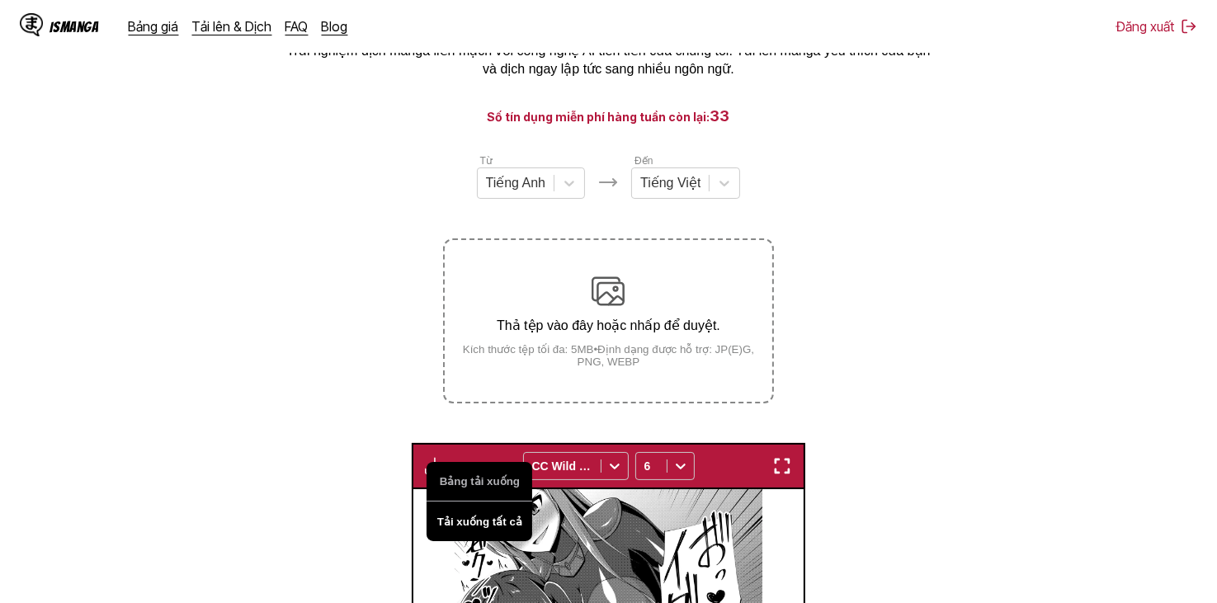
click at [462, 514] on button "Tải xuống tất cả" at bounding box center [480, 522] width 106 height 40
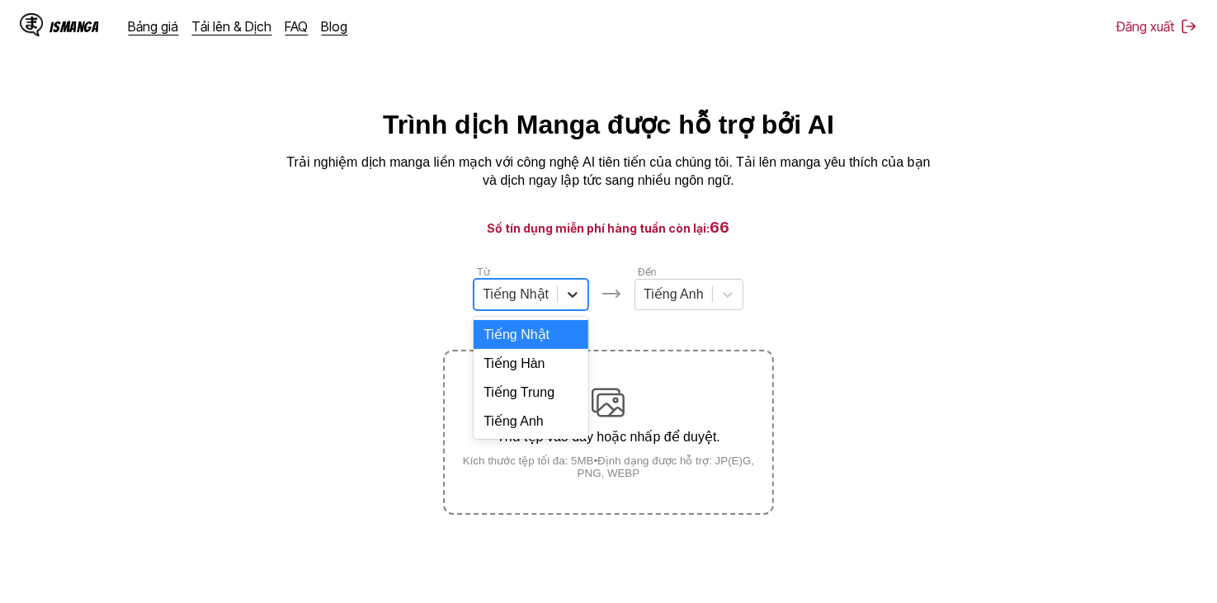
click at [579, 297] on icon at bounding box center [572, 294] width 17 height 17
click at [551, 436] on div "Tiếng Anh" at bounding box center [531, 421] width 115 height 29
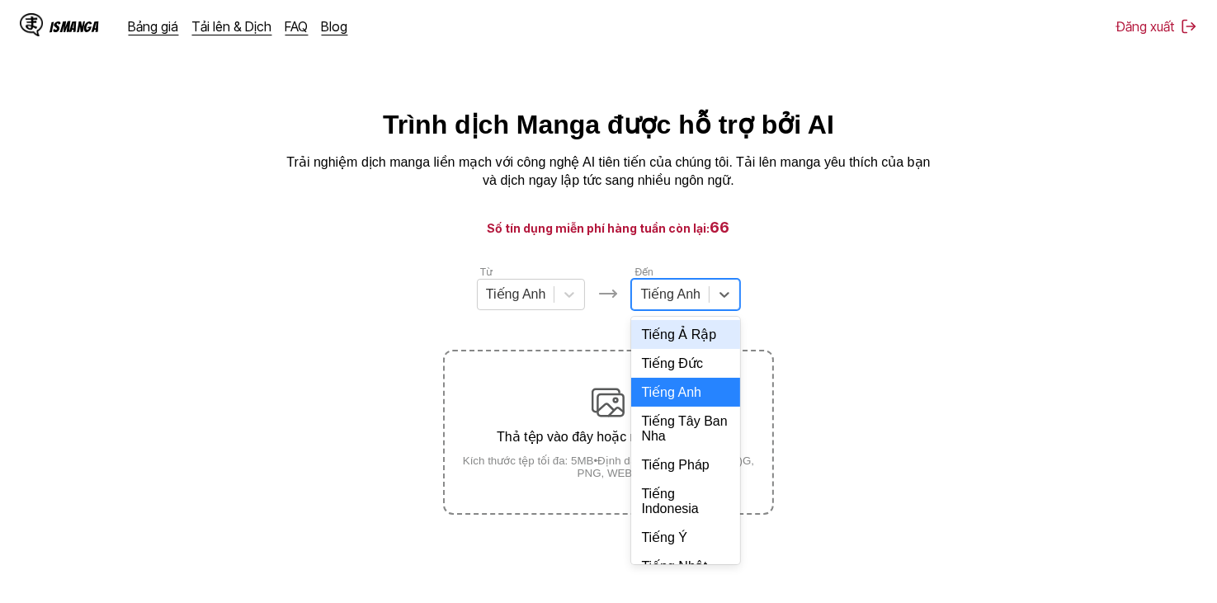
click at [686, 292] on div at bounding box center [670, 294] width 60 height 18
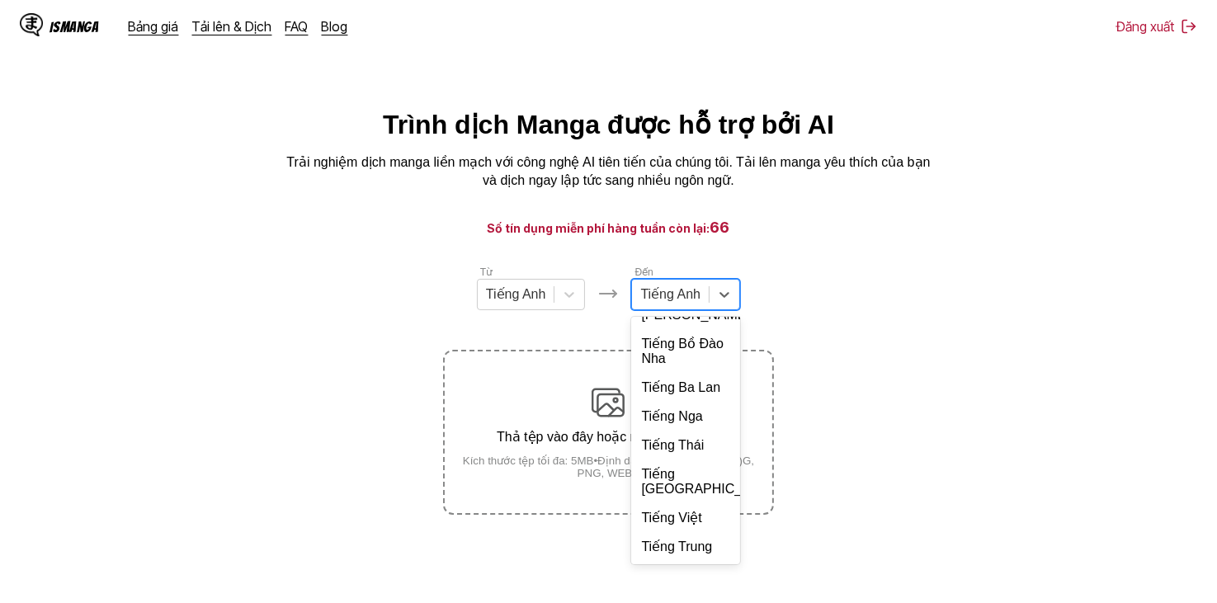
scroll to position [357, 0]
click at [700, 532] on div "Tiếng Việt" at bounding box center [685, 517] width 109 height 29
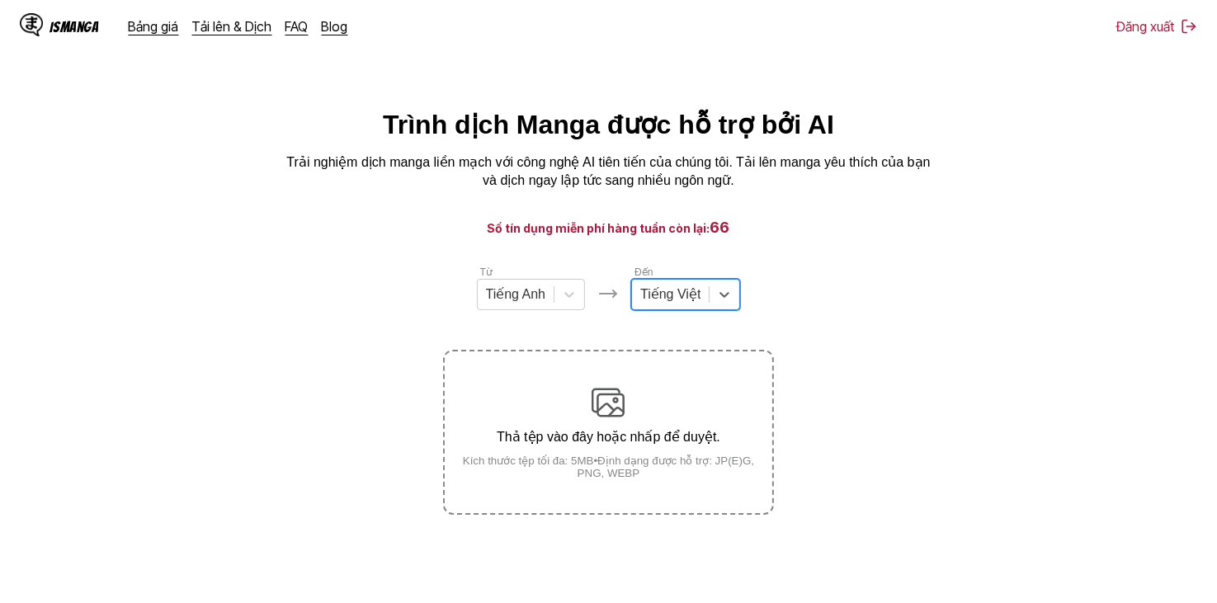
click at [881, 269] on section "Từ Tiếng Anh Đến option Tiếng Việt, selected. Tiếng Việt Thả tệp vào đây hoặc n…" at bounding box center [608, 389] width 1191 height 251
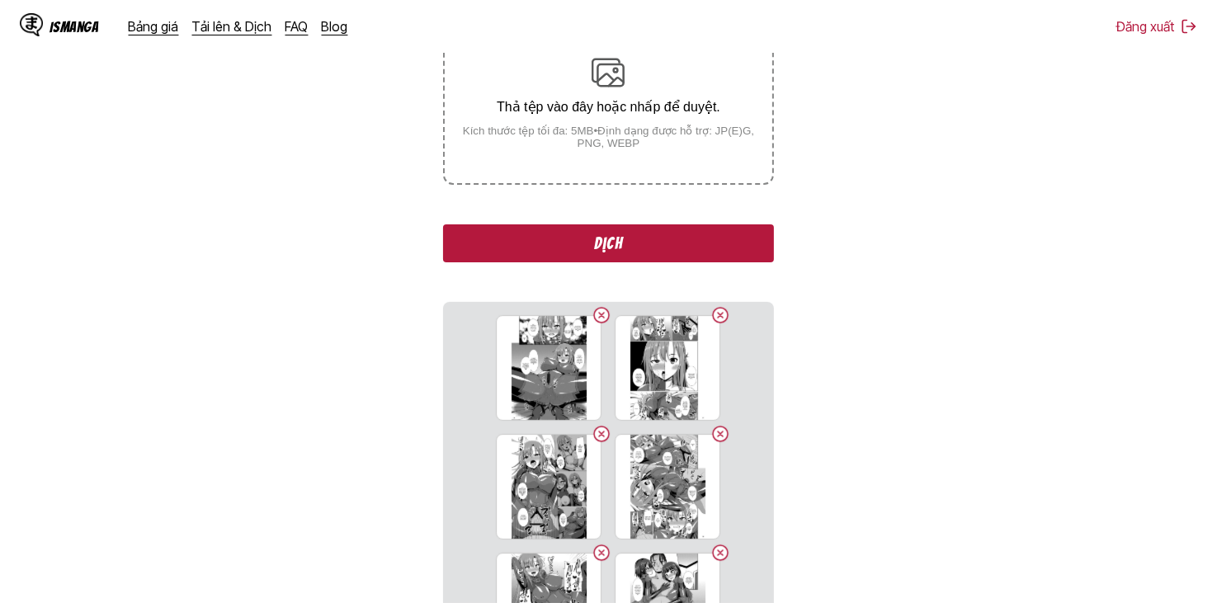
scroll to position [40, 0]
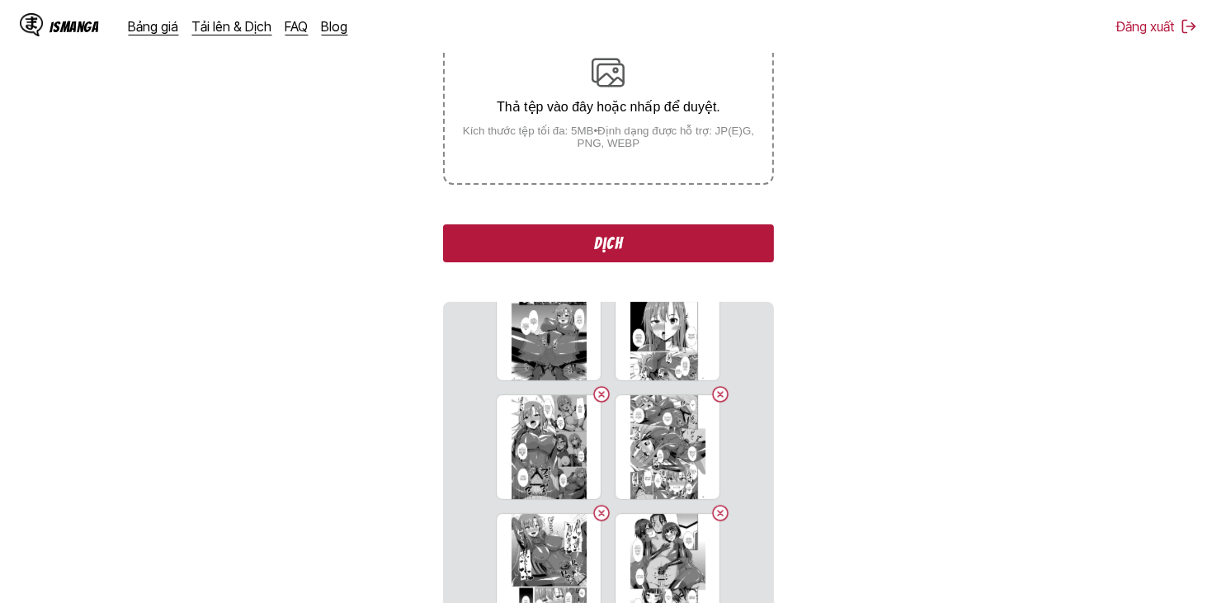
click at [626, 247] on button "Dịch" at bounding box center [608, 243] width 330 height 38
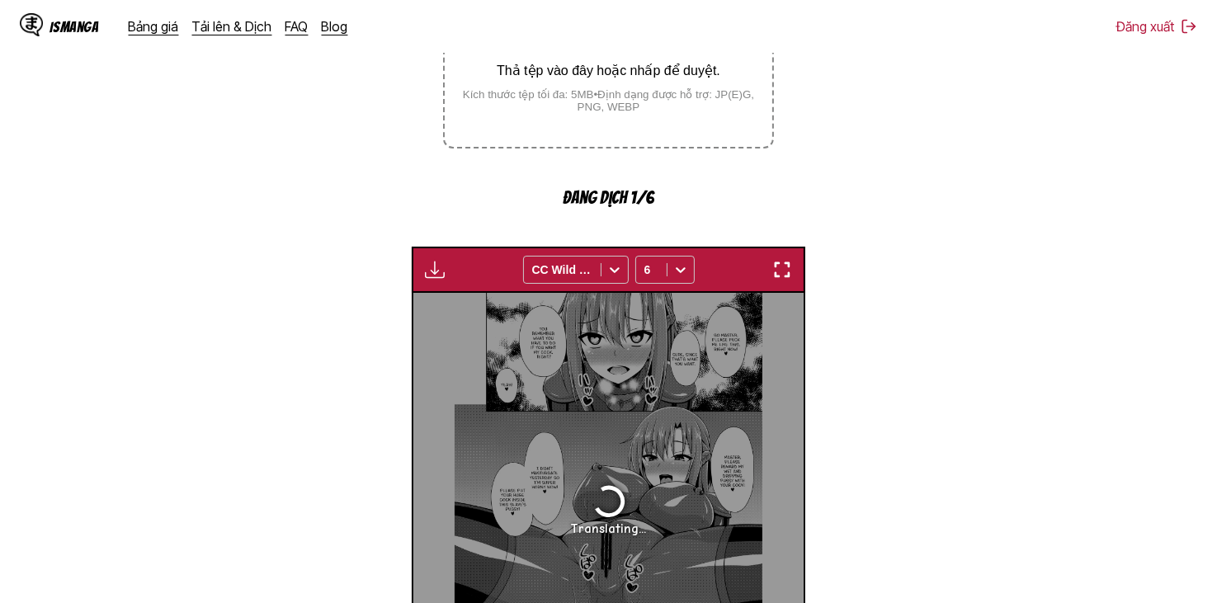
scroll to position [492, 0]
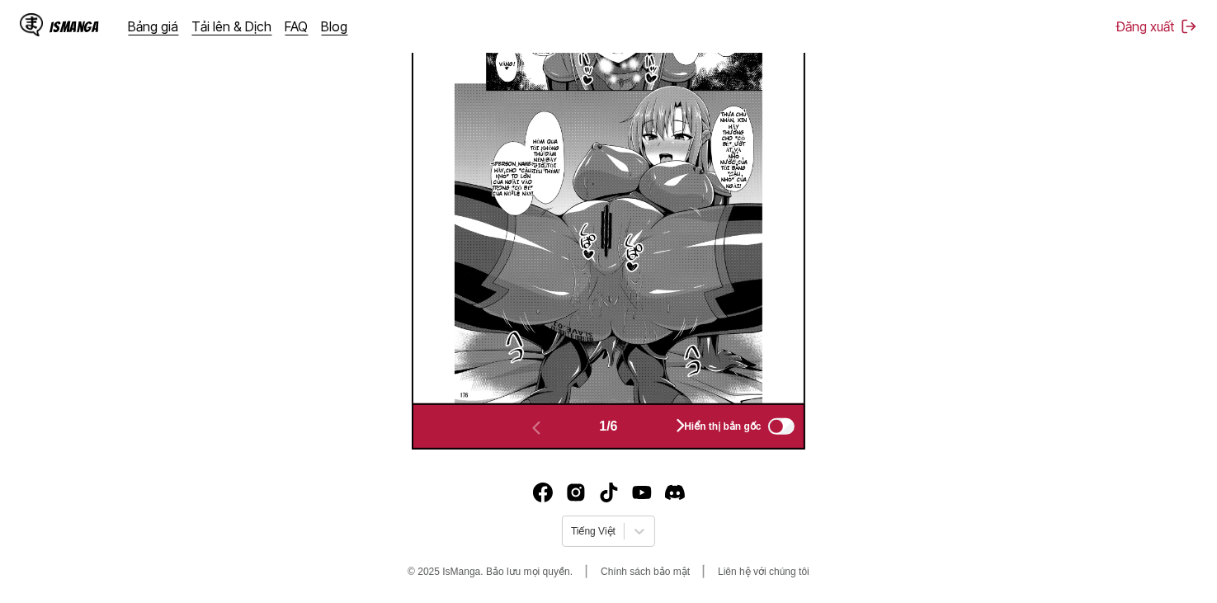
click at [652, 431] on button "button" at bounding box center [680, 427] width 99 height 24
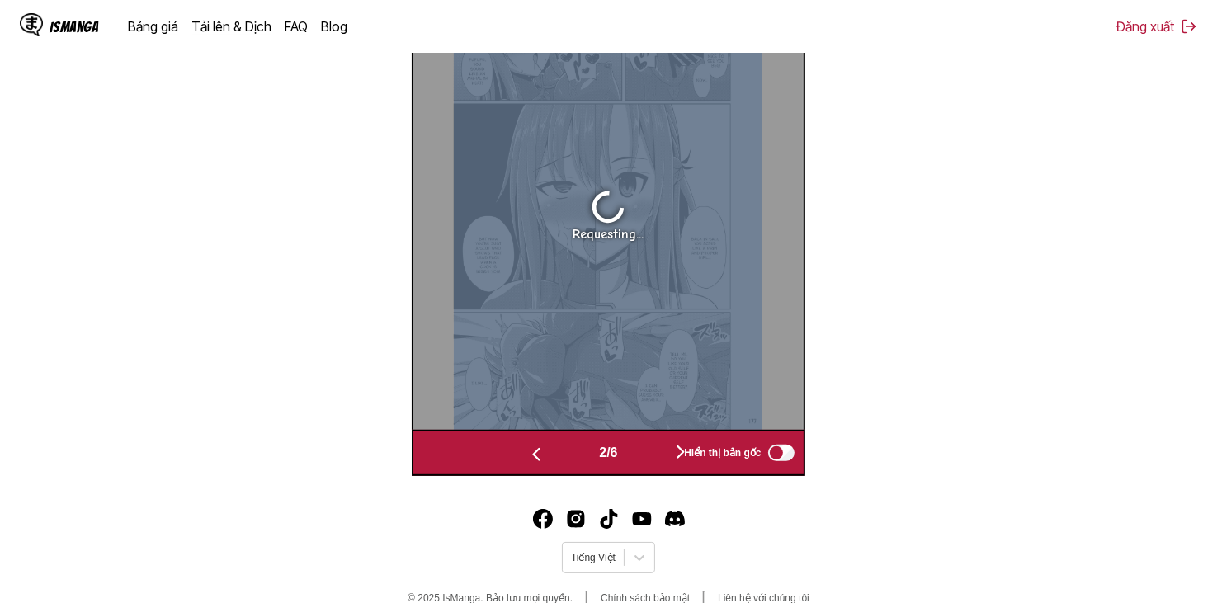
click at [652, 430] on div "Requesting..." at bounding box center [607, 213] width 389 height 431
click at [650, 456] on button "button" at bounding box center [680, 453] width 99 height 24
click at [651, 456] on button "button" at bounding box center [680, 453] width 99 height 24
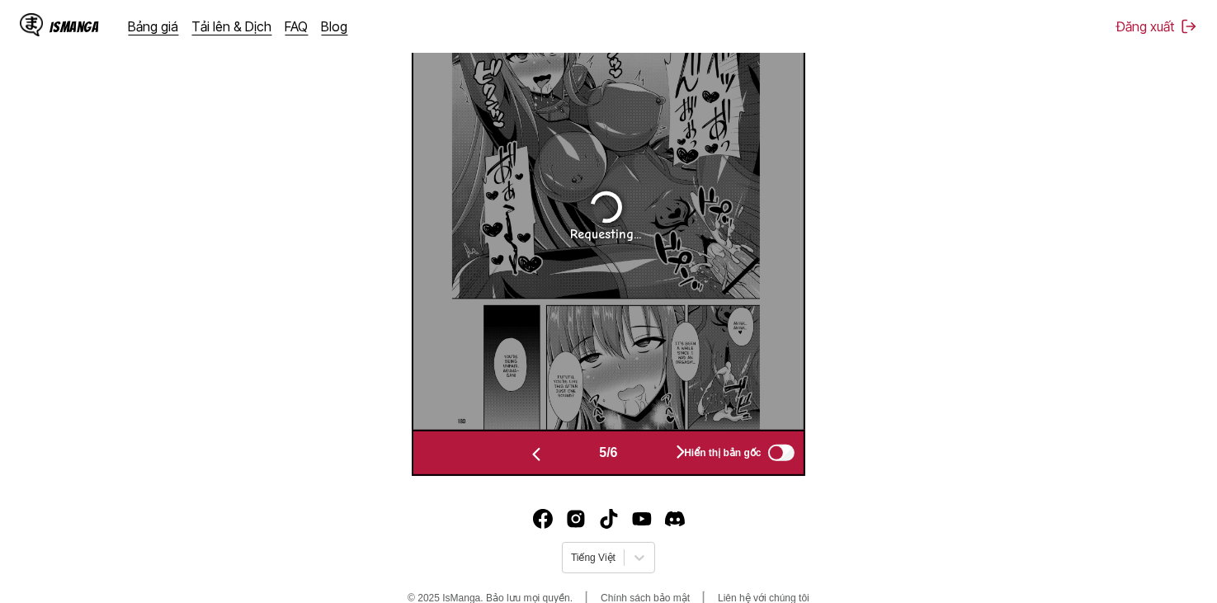
click at [651, 456] on button "button" at bounding box center [680, 453] width 99 height 24
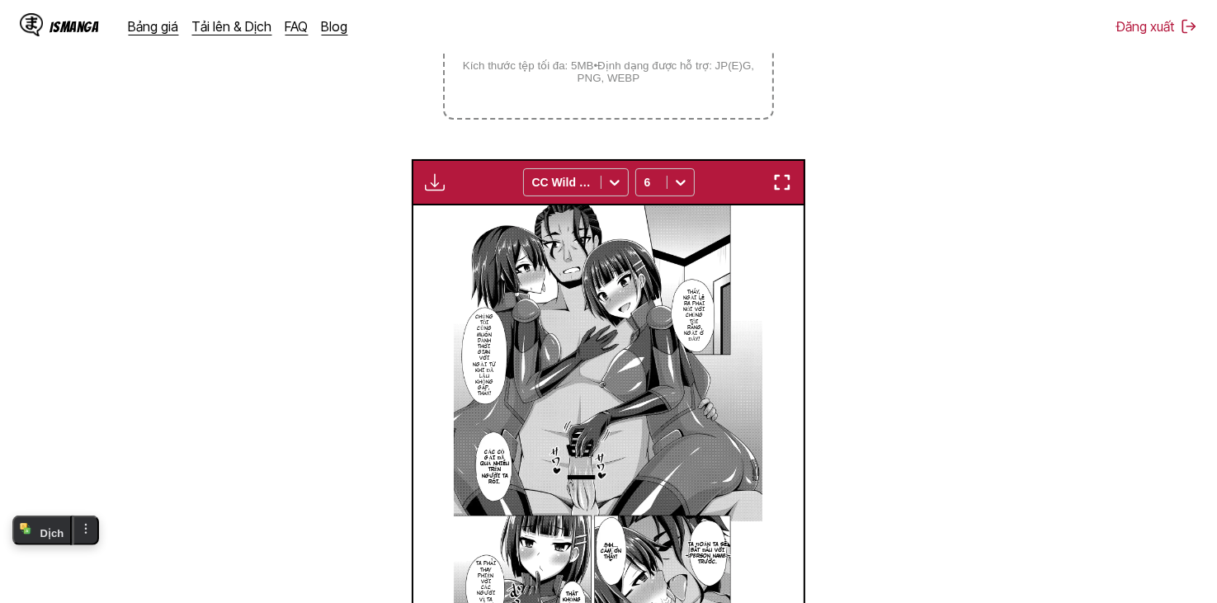
scroll to position [359, 0]
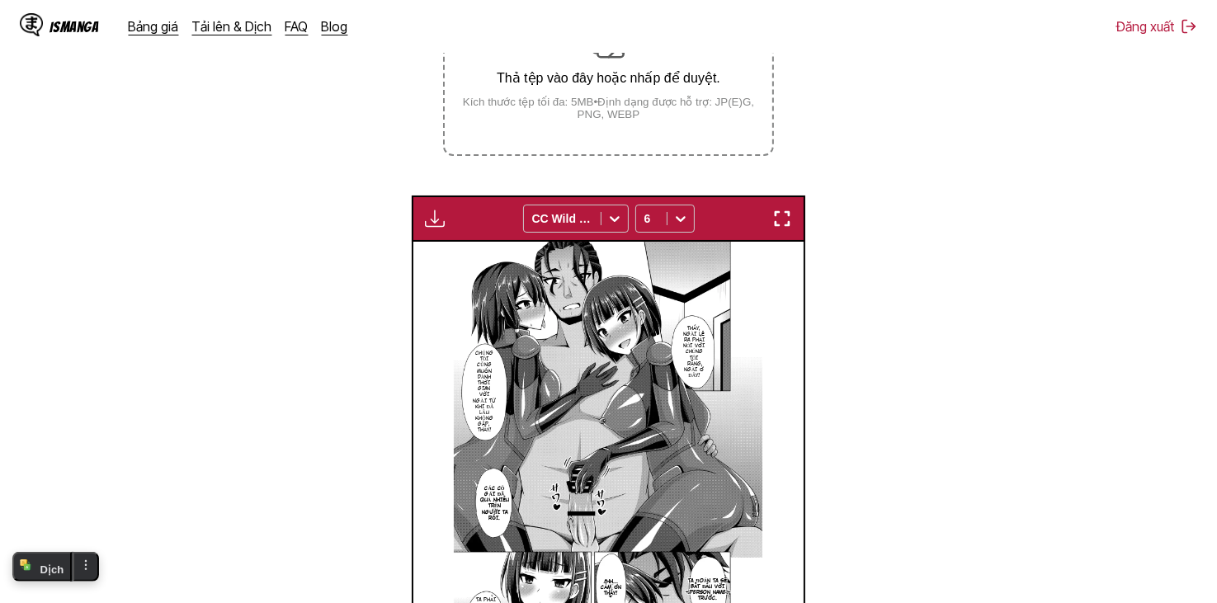
click at [449, 223] on button "button" at bounding box center [435, 218] width 30 height 21
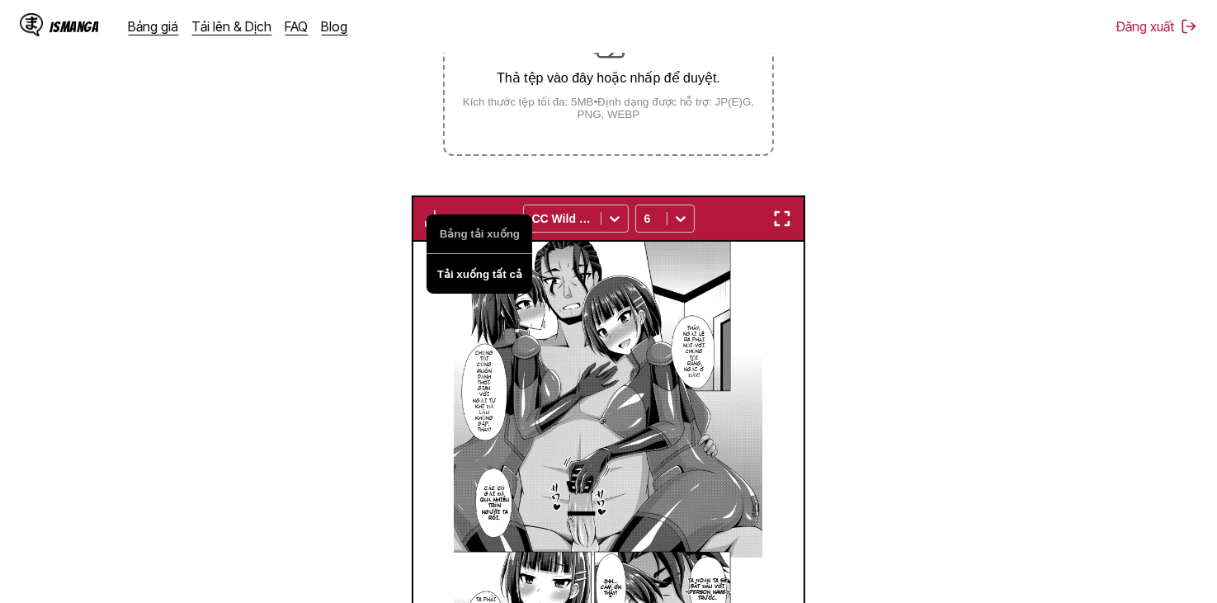
click at [466, 264] on button "Tải xuống tất cả" at bounding box center [480, 274] width 106 height 40
click at [508, 274] on button "Tải xuống tất cả" at bounding box center [480, 274] width 106 height 40
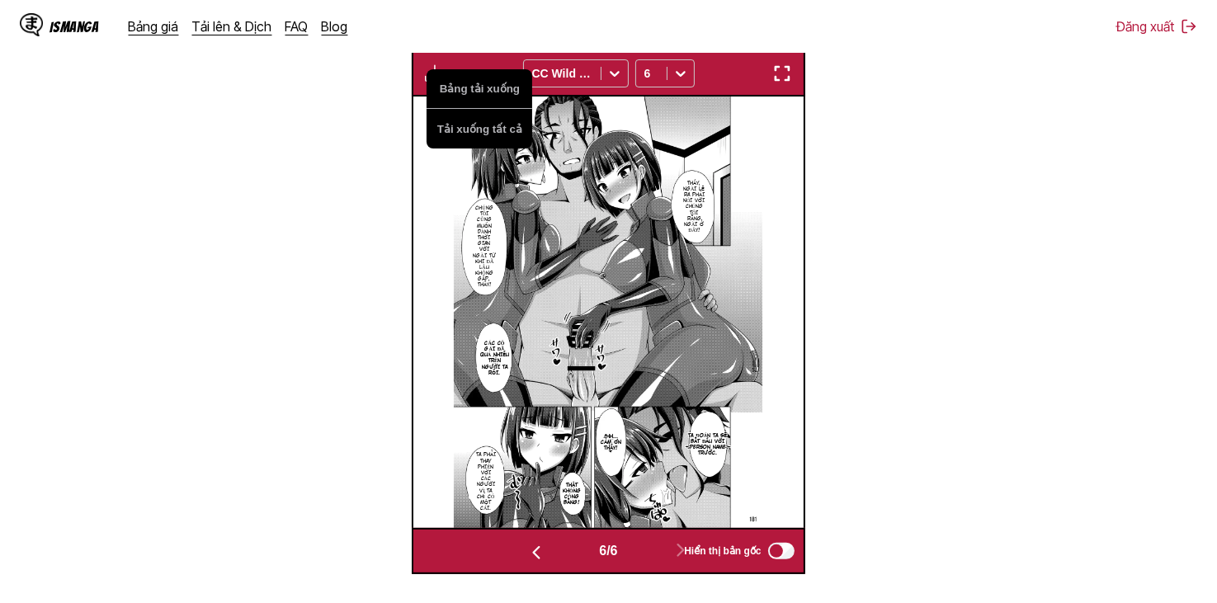
scroll to position [606, 0]
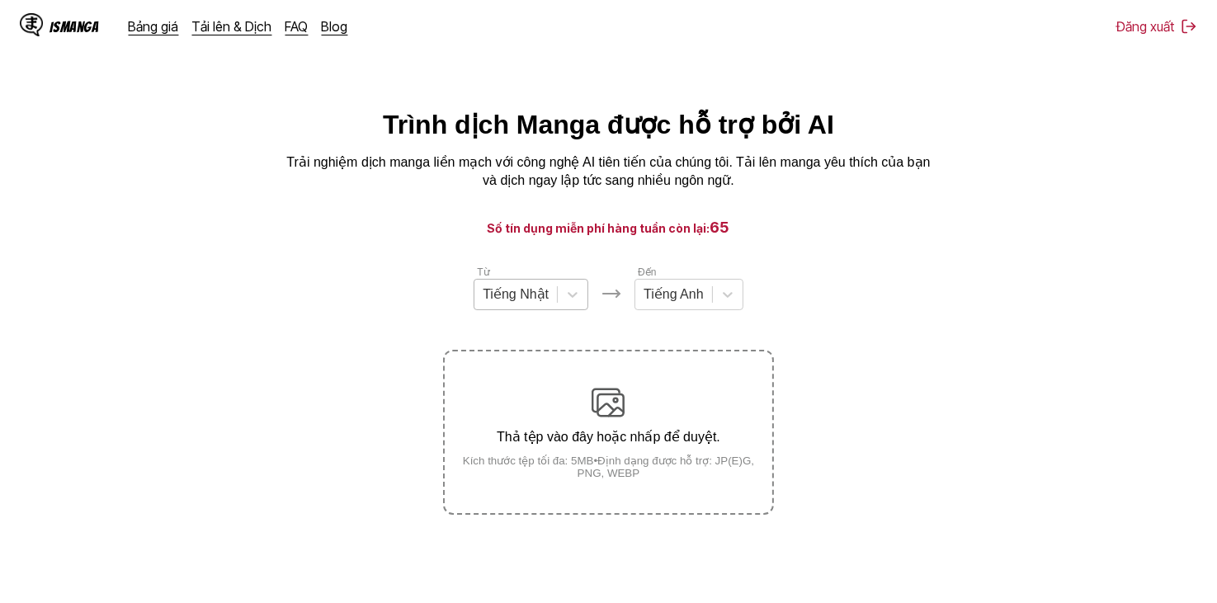
click at [539, 304] on div at bounding box center [516, 294] width 66 height 18
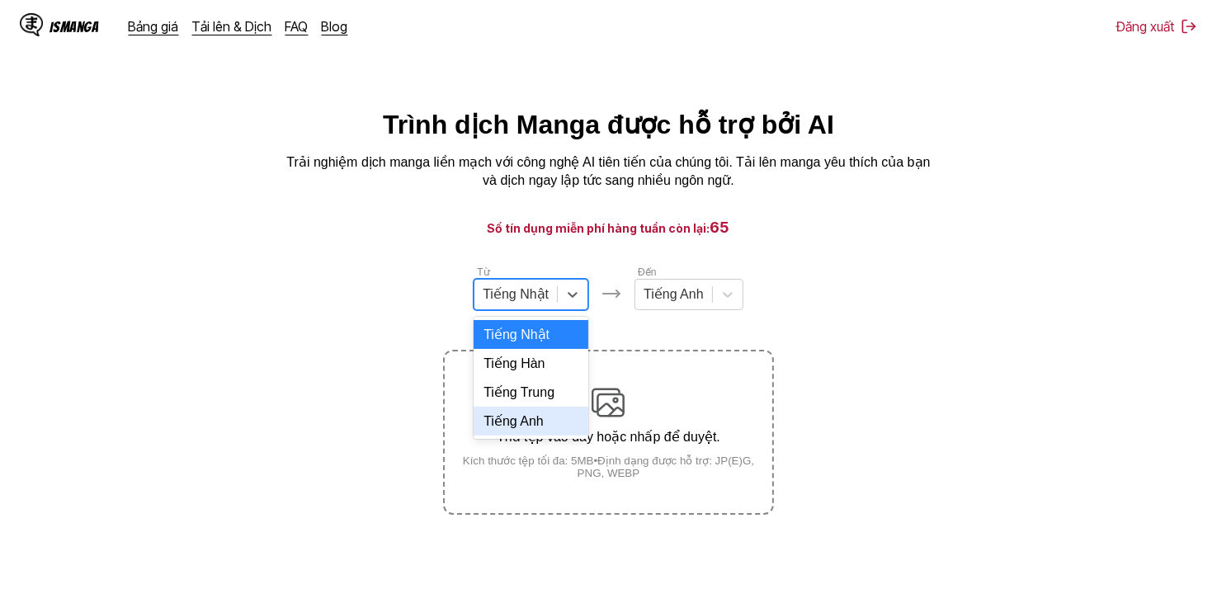
click at [518, 431] on div "Tiếng Anh" at bounding box center [531, 421] width 115 height 29
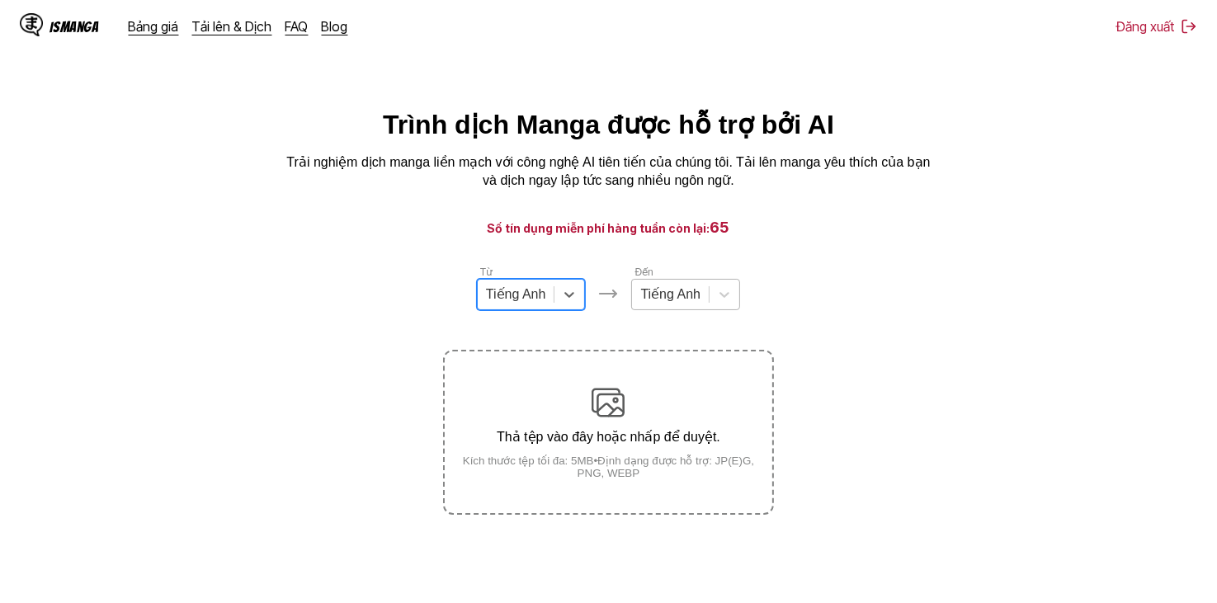
click at [688, 293] on div at bounding box center [670, 294] width 60 height 18
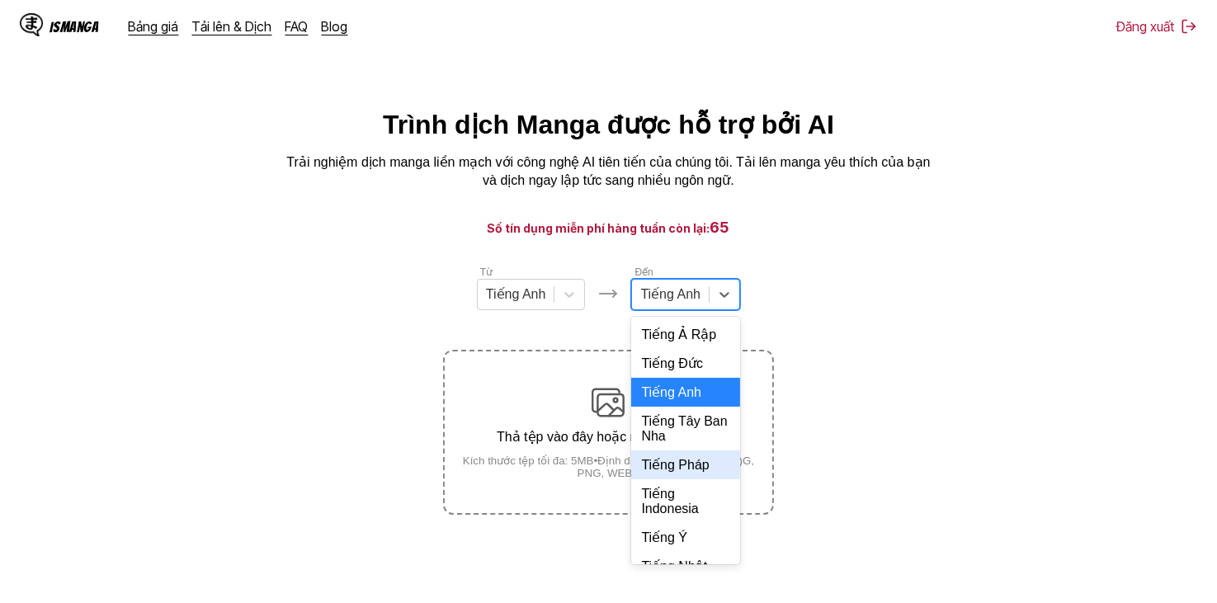
scroll to position [357, 0]
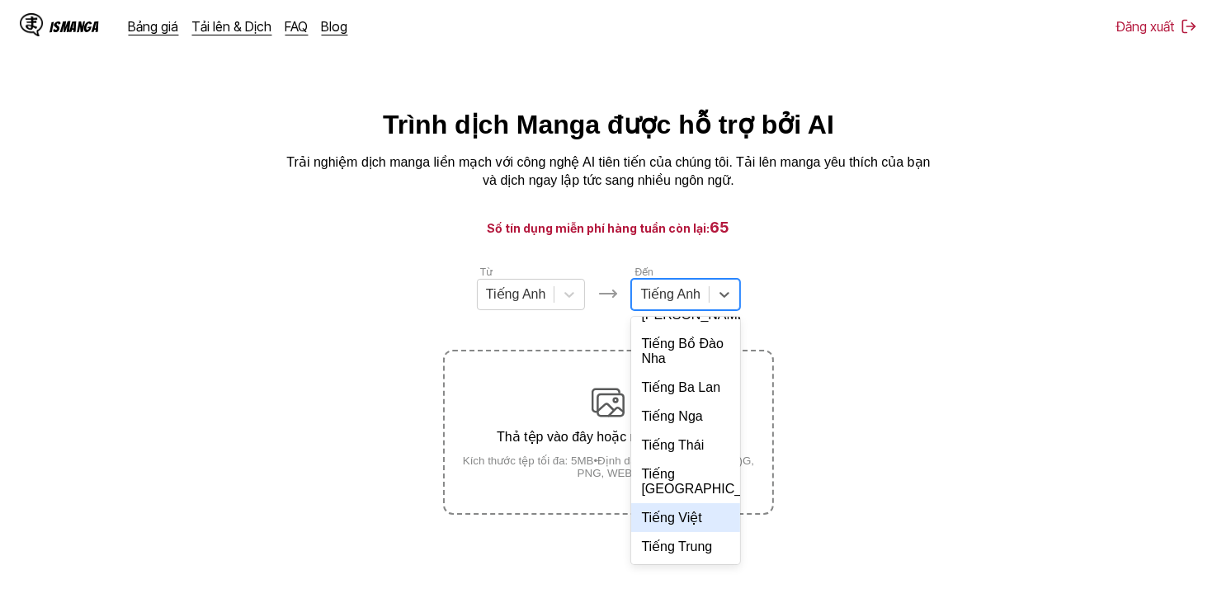
click at [695, 529] on div "Tiếng Việt" at bounding box center [685, 517] width 109 height 29
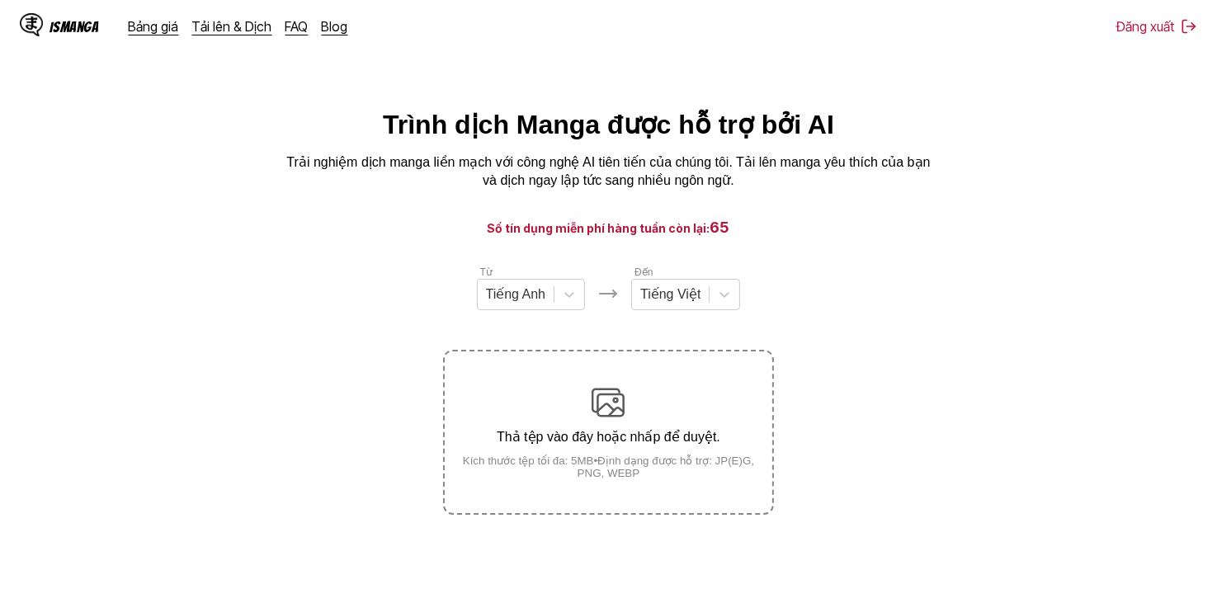
click at [835, 329] on section "Từ Tiếng Anh Đến Tiếng Việt Thả tệp vào đây hoặc nhấp để duyệt. Kích thước tệp …" at bounding box center [608, 389] width 1191 height 251
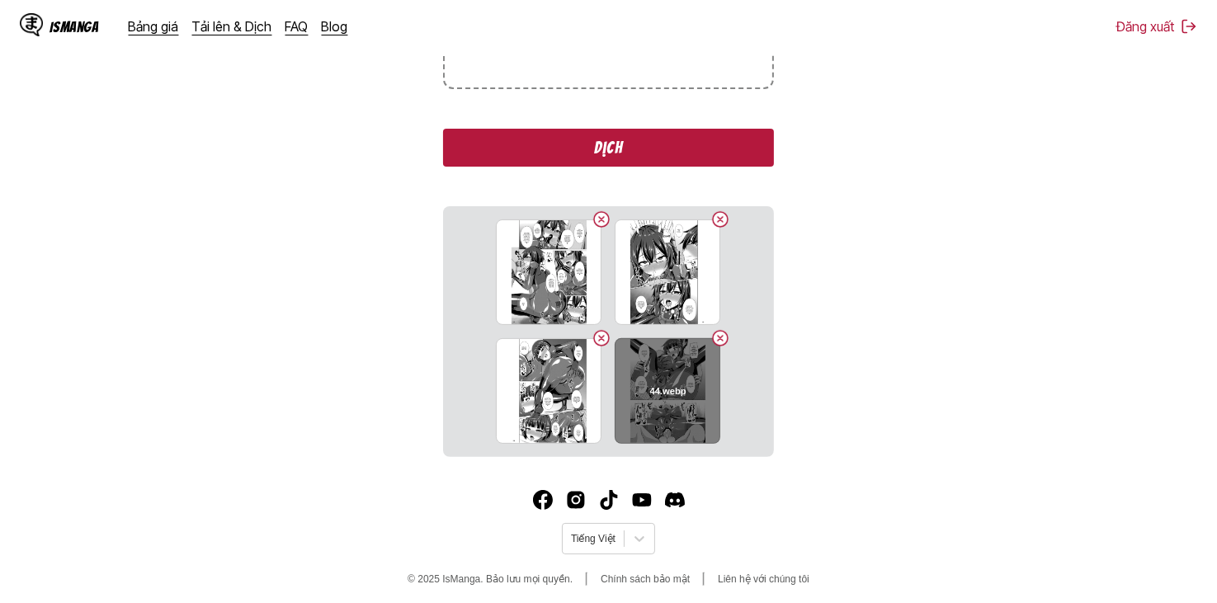
scroll to position [434, 0]
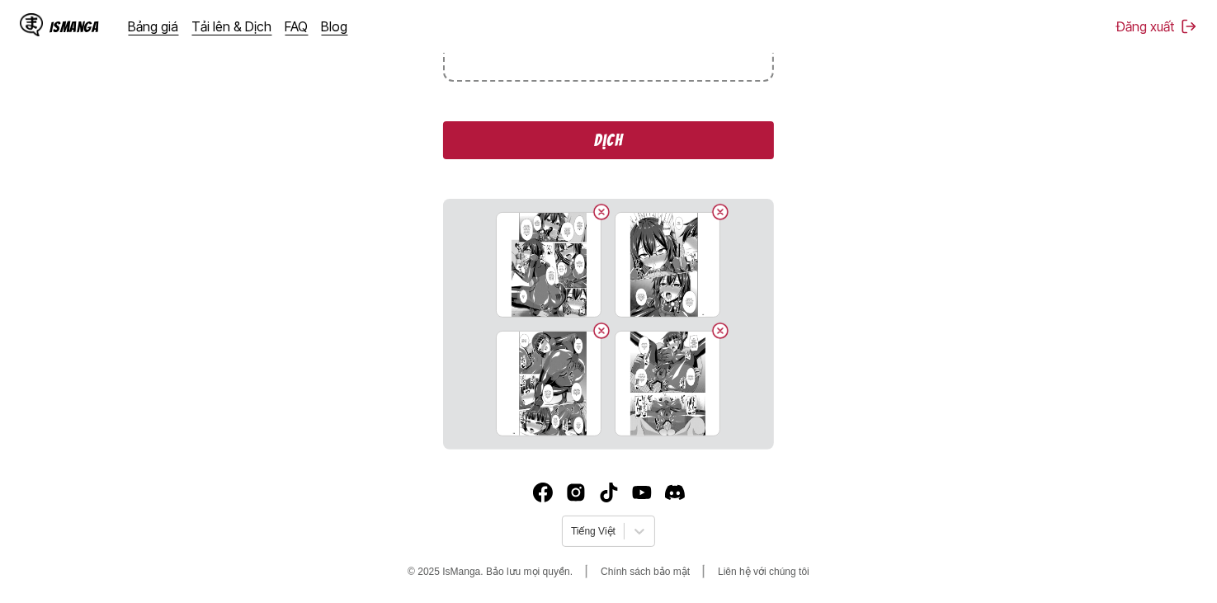
click at [678, 122] on button "Dịch" at bounding box center [608, 140] width 330 height 38
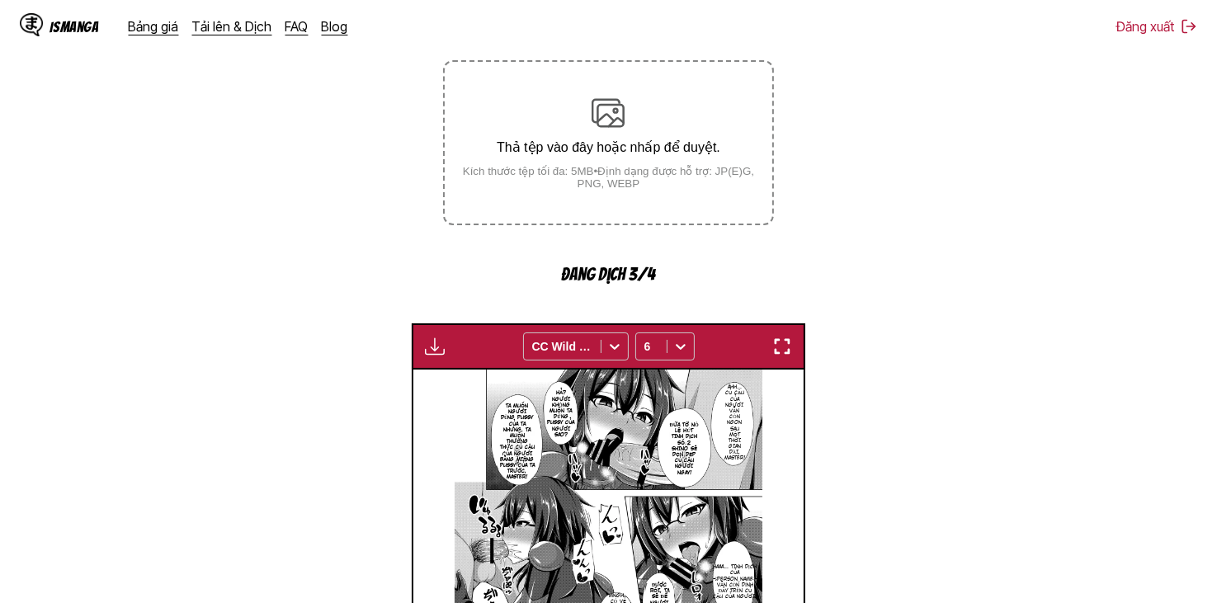
scroll to position [409, 0]
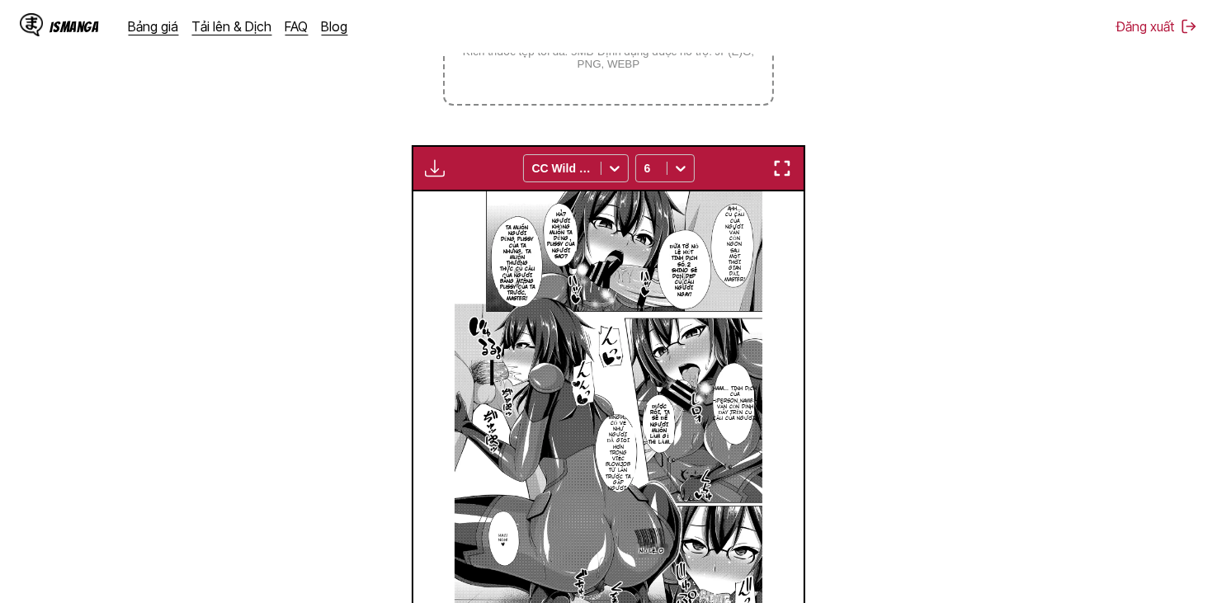
click at [429, 171] on img "button" at bounding box center [435, 168] width 20 height 20
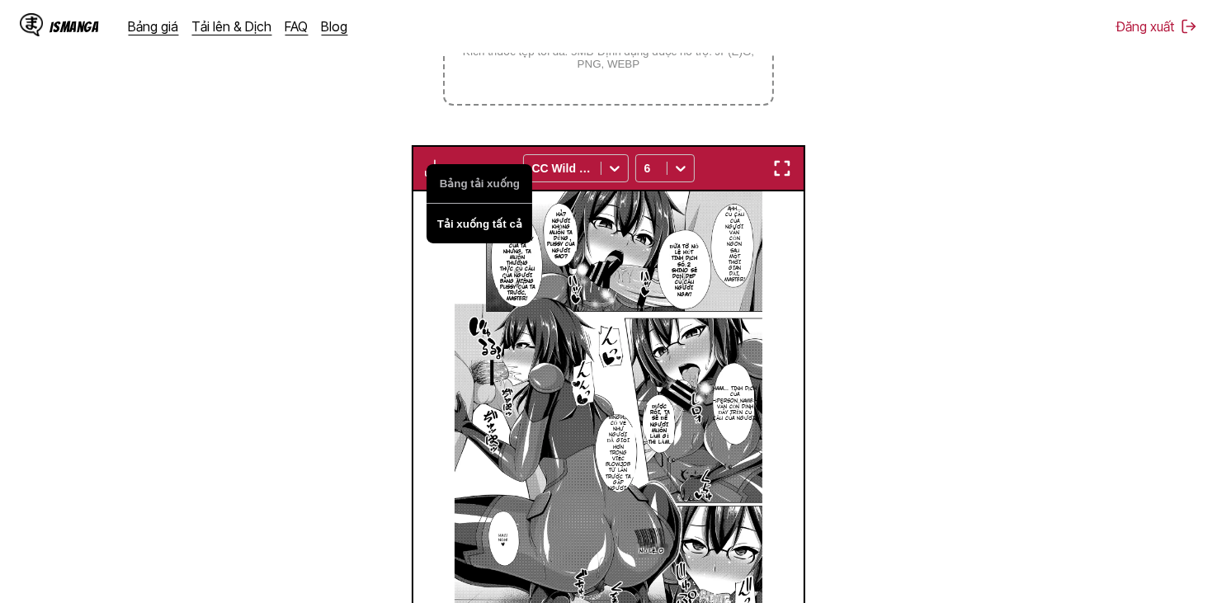
click at [449, 224] on button "Tải xuống tất cả" at bounding box center [480, 224] width 106 height 40
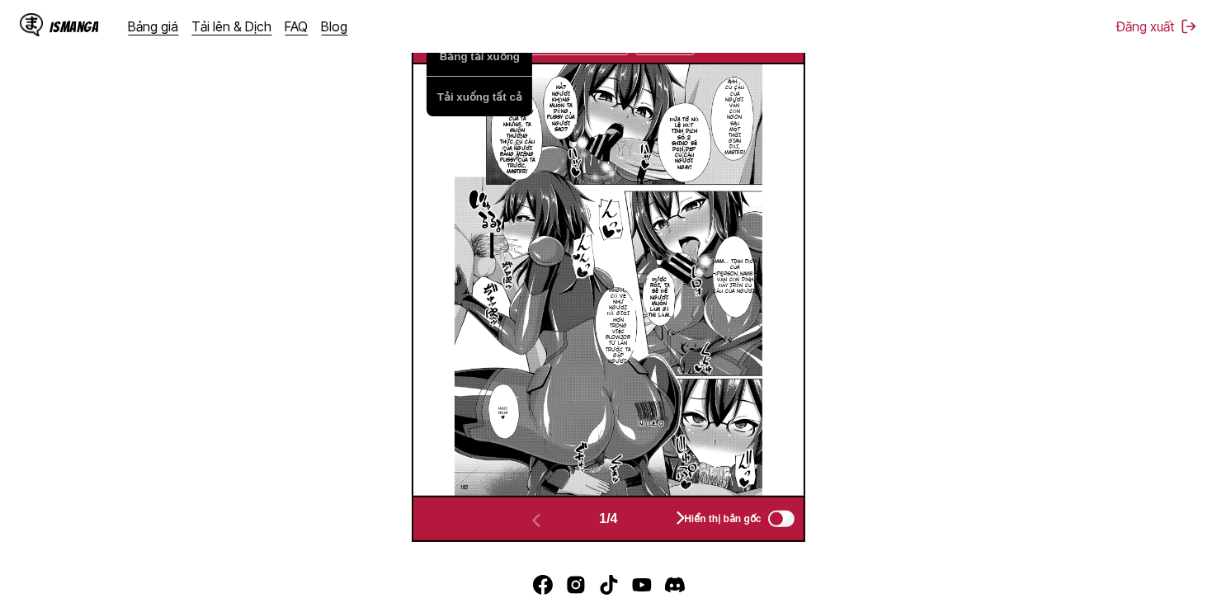
scroll to position [630, 0]
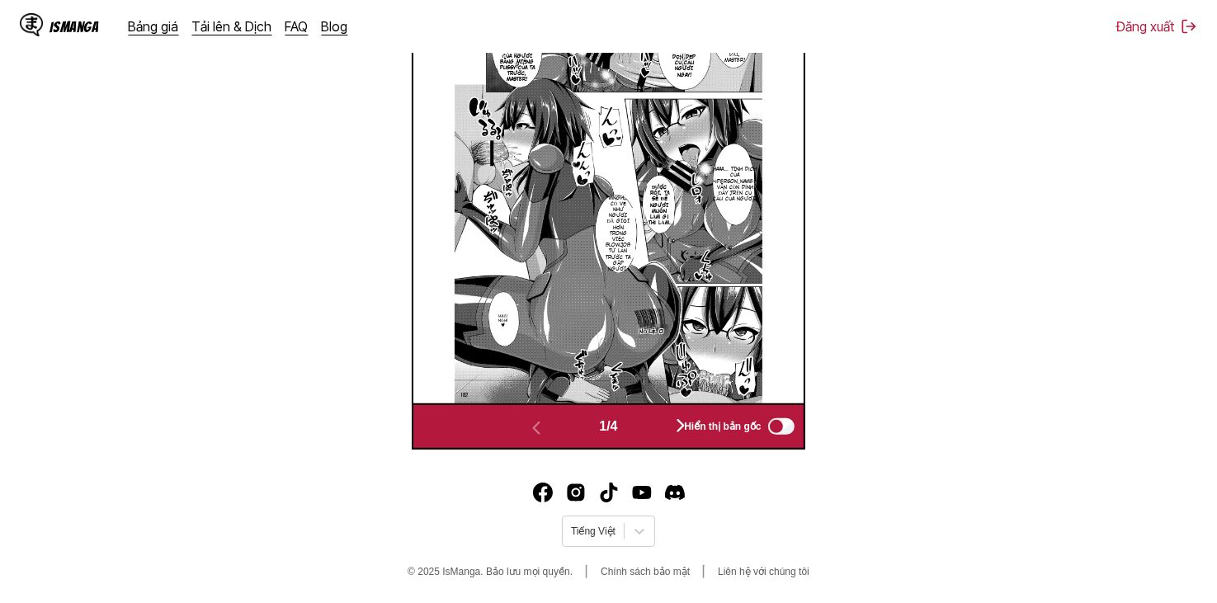
click at [663, 413] on div "1 / 4 Hiển thị bản gốc" at bounding box center [608, 426] width 393 height 46
click at [663, 437] on button "button" at bounding box center [680, 427] width 99 height 24
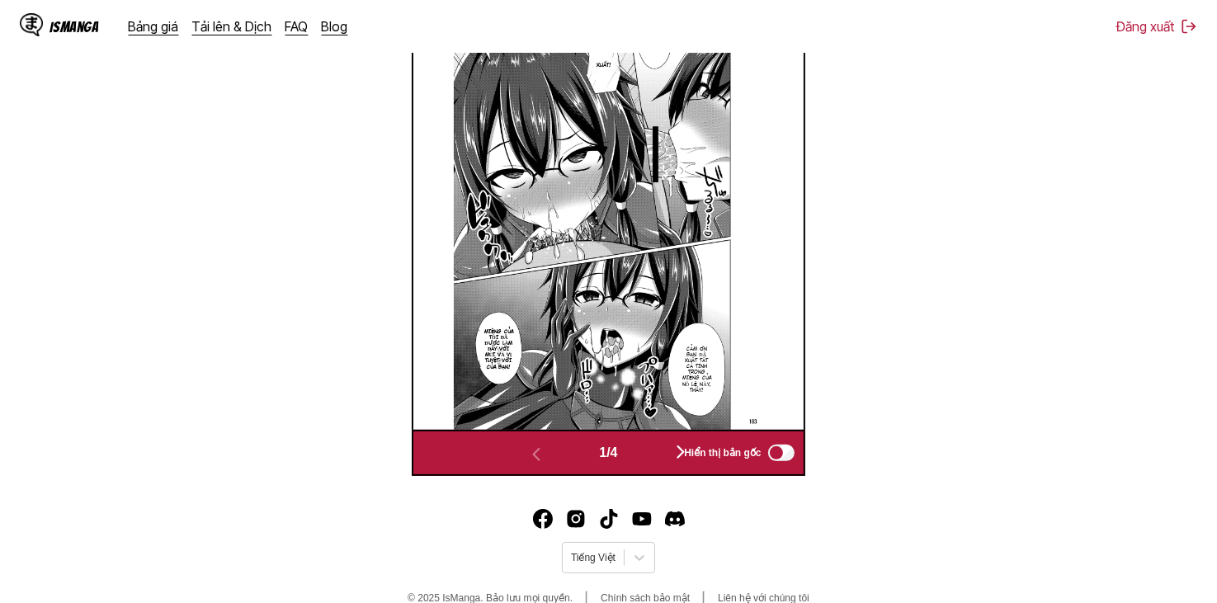
click at [663, 437] on div "1 / 4 Hiển thị bản gốc" at bounding box center [608, 453] width 393 height 46
click at [663, 437] on div "2 / 4 Hiển thị bản gốc" at bounding box center [608, 453] width 393 height 46
click at [657, 450] on button "button" at bounding box center [680, 453] width 99 height 24
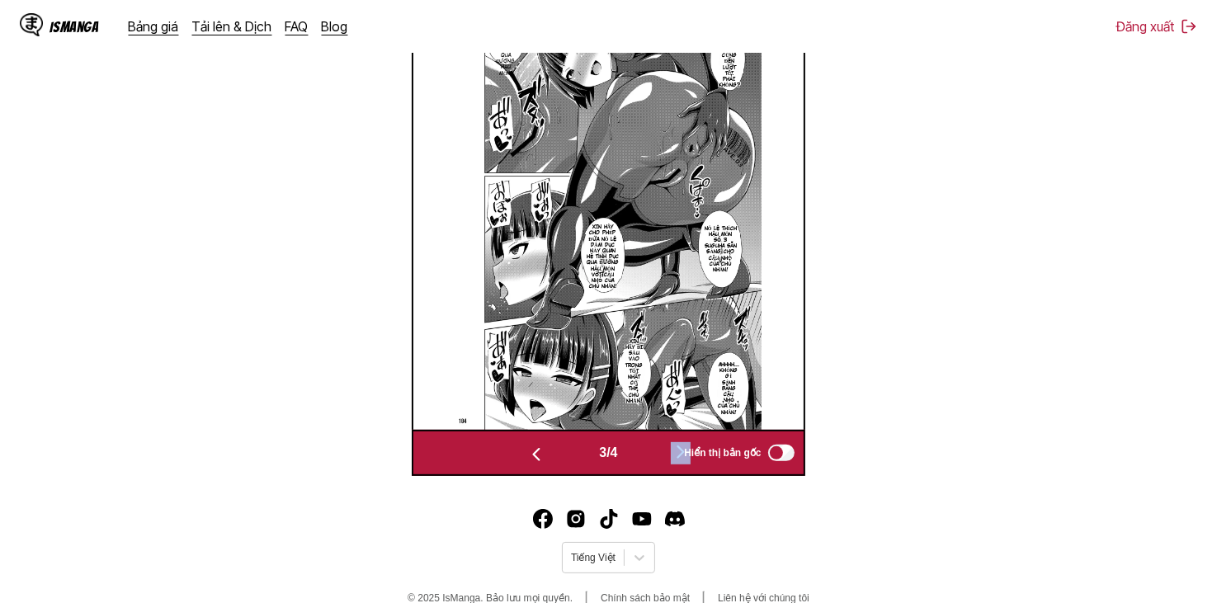
click at [657, 450] on button "button" at bounding box center [680, 453] width 99 height 24
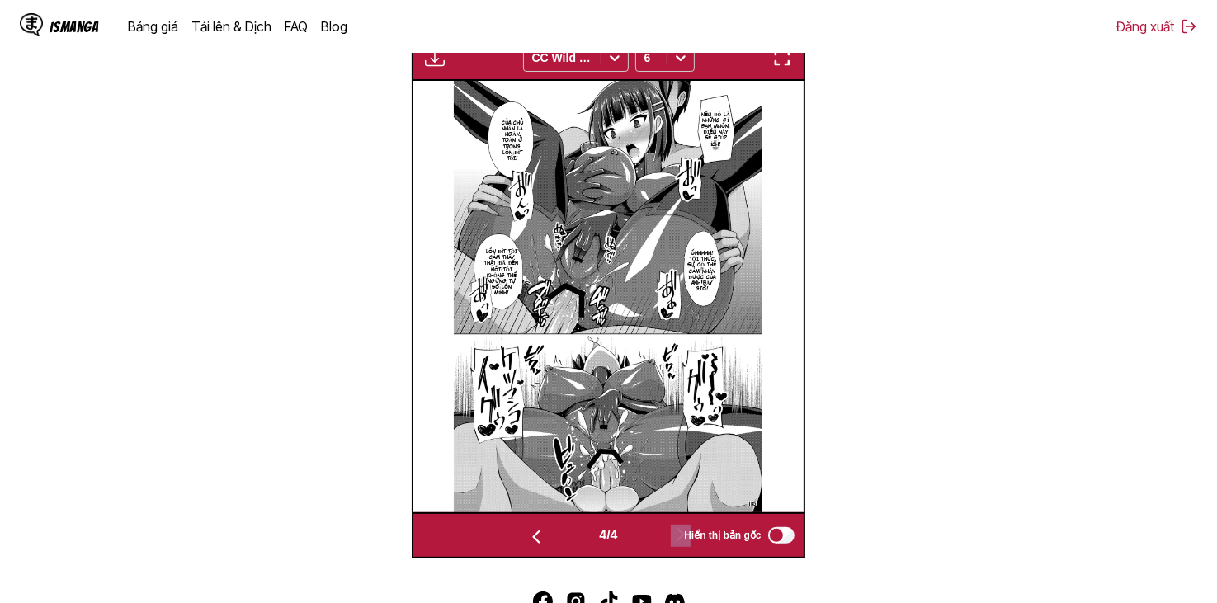
scroll to position [437, 0]
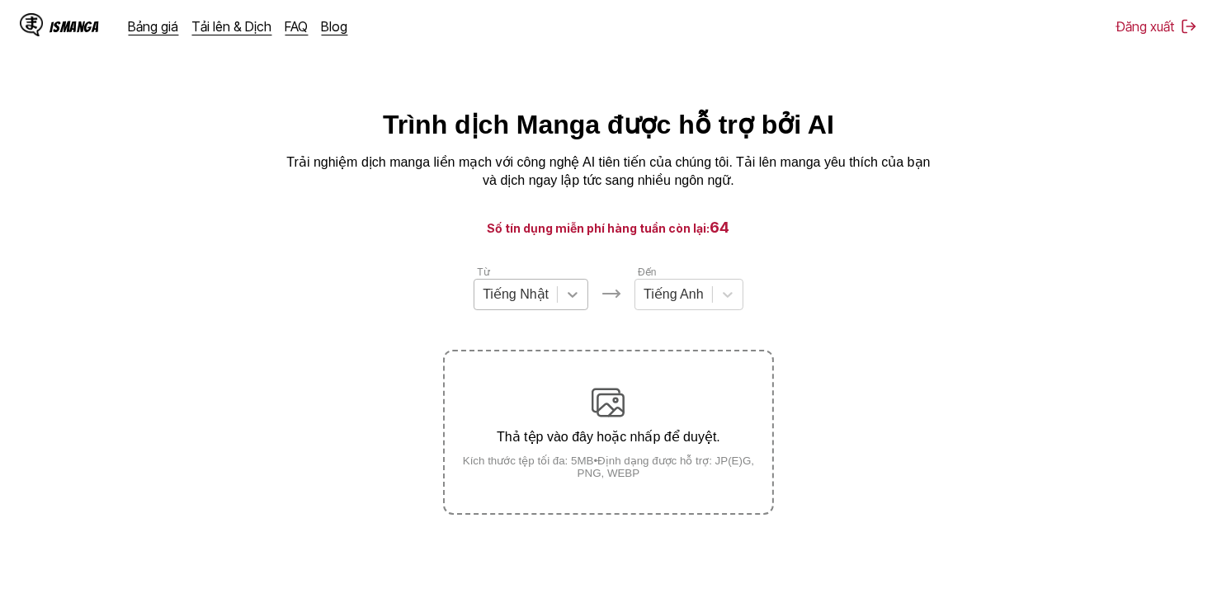
click at [562, 299] on div at bounding box center [573, 295] width 30 height 30
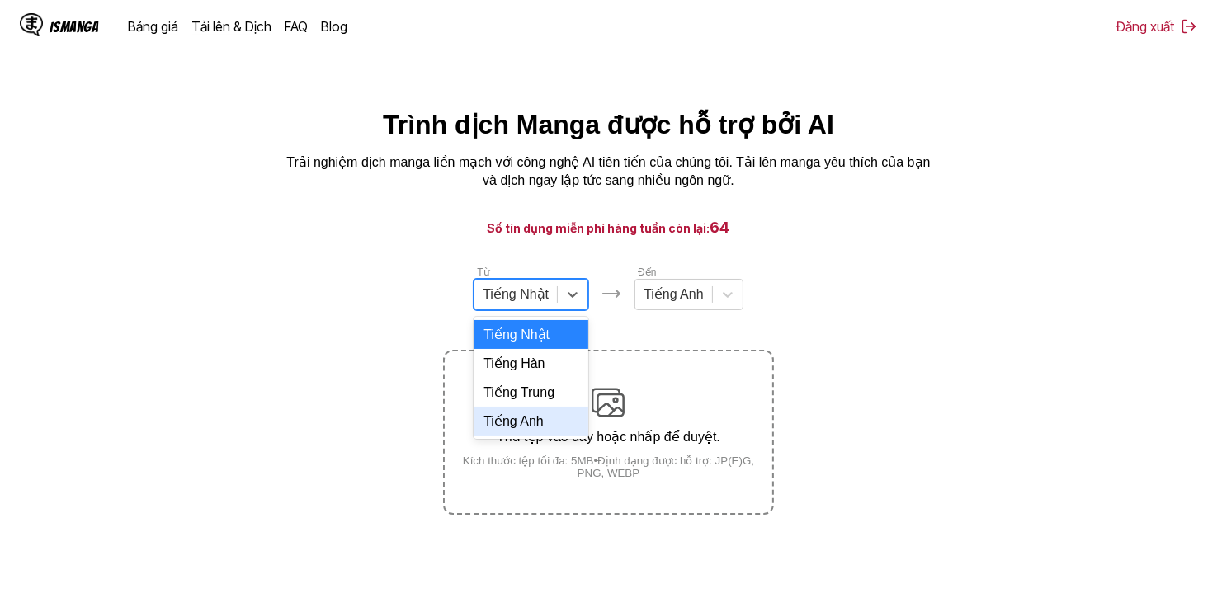
click at [538, 436] on div "Tiếng Anh" at bounding box center [531, 421] width 115 height 29
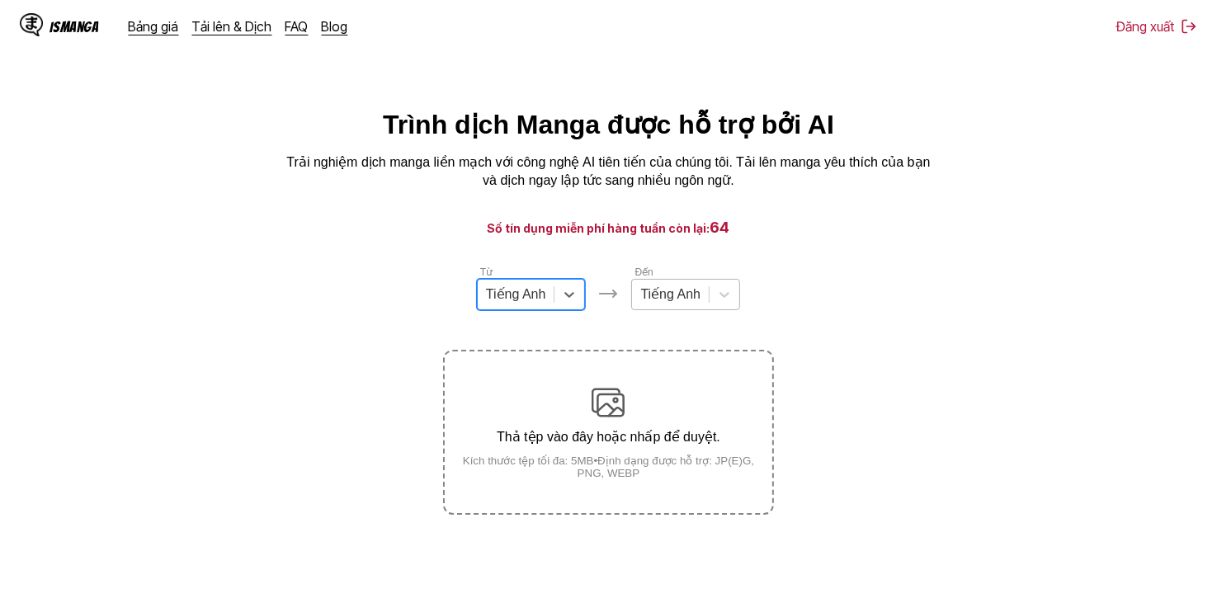
click at [709, 291] on div at bounding box center [724, 295] width 31 height 30
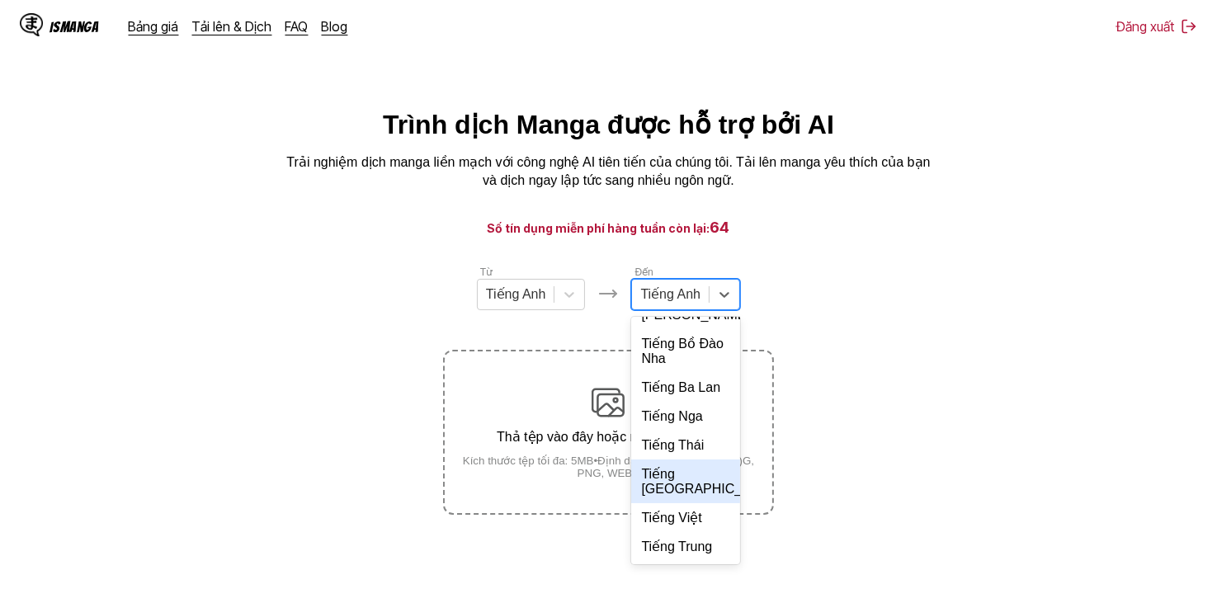
scroll to position [357, 0]
click at [690, 523] on div "Tiếng Việt" at bounding box center [685, 517] width 109 height 29
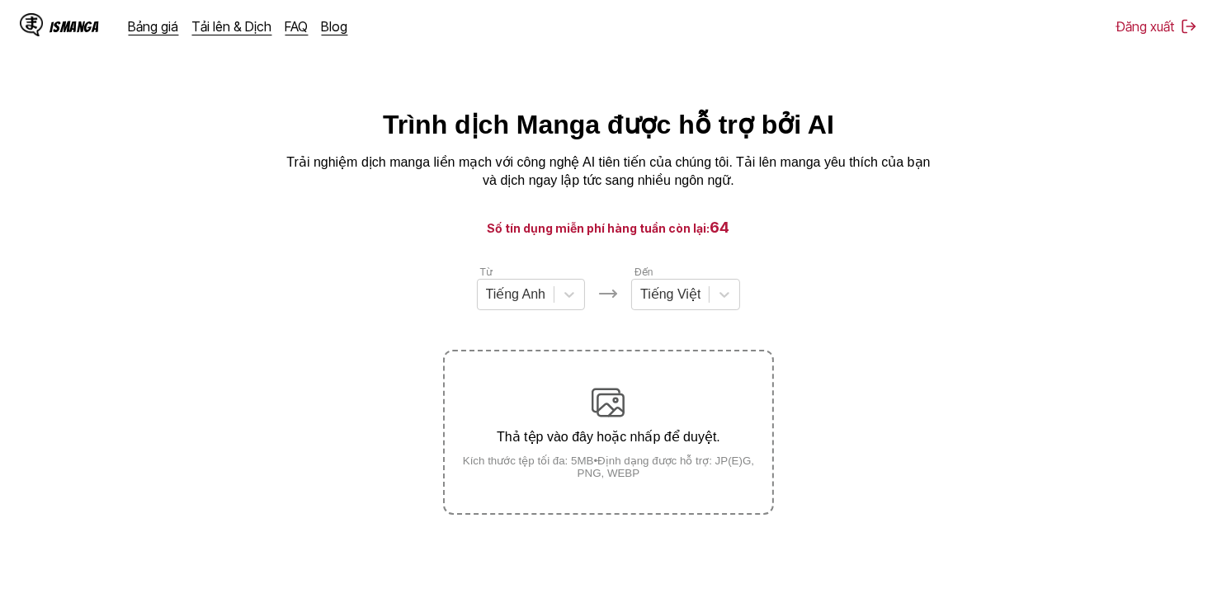
click at [855, 260] on main "Trình dịch Manga được hỗ trợ bởi AI Trải nghiệm dịch manga liền mạch với công n…" at bounding box center [608, 380] width 1217 height 543
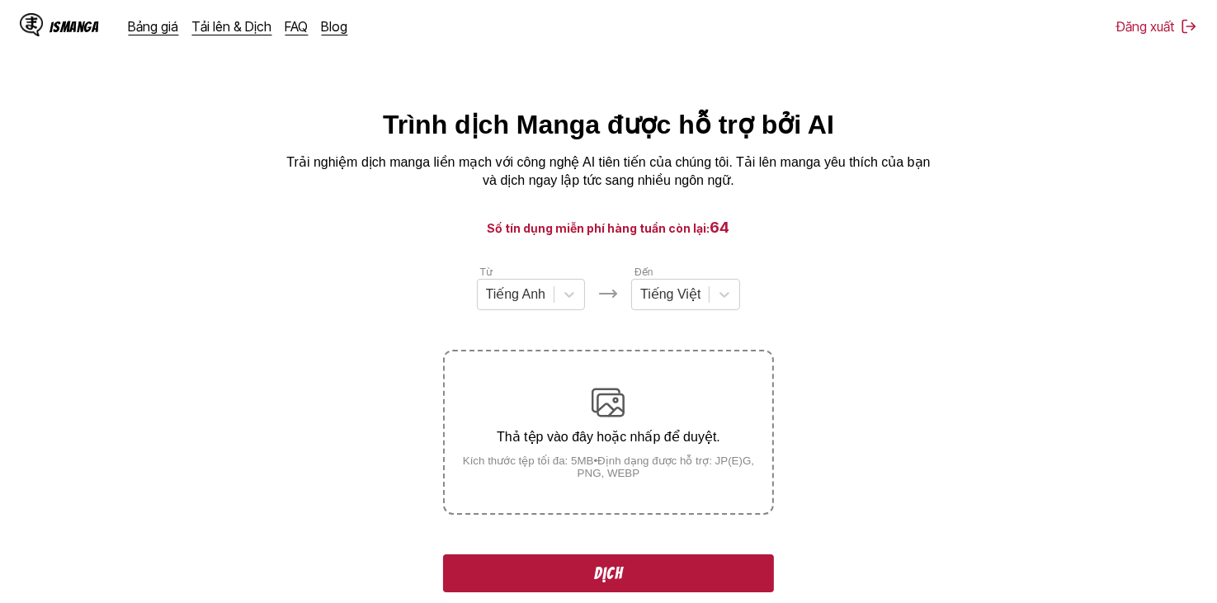
scroll to position [83, 0]
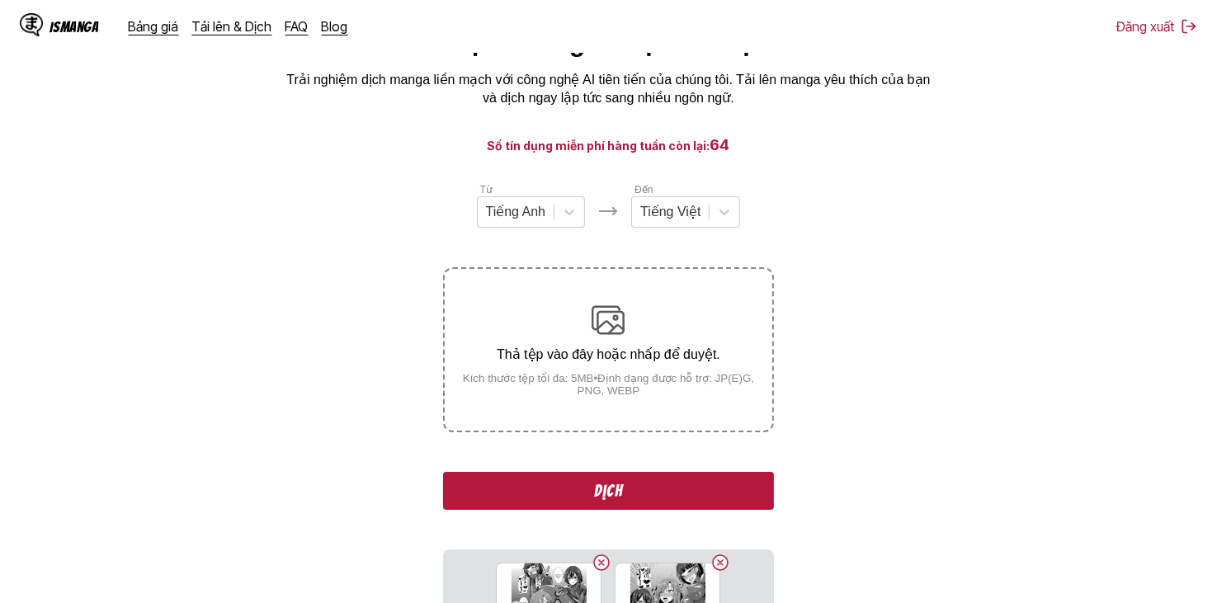
click at [647, 490] on button "Dịch" at bounding box center [608, 491] width 330 height 38
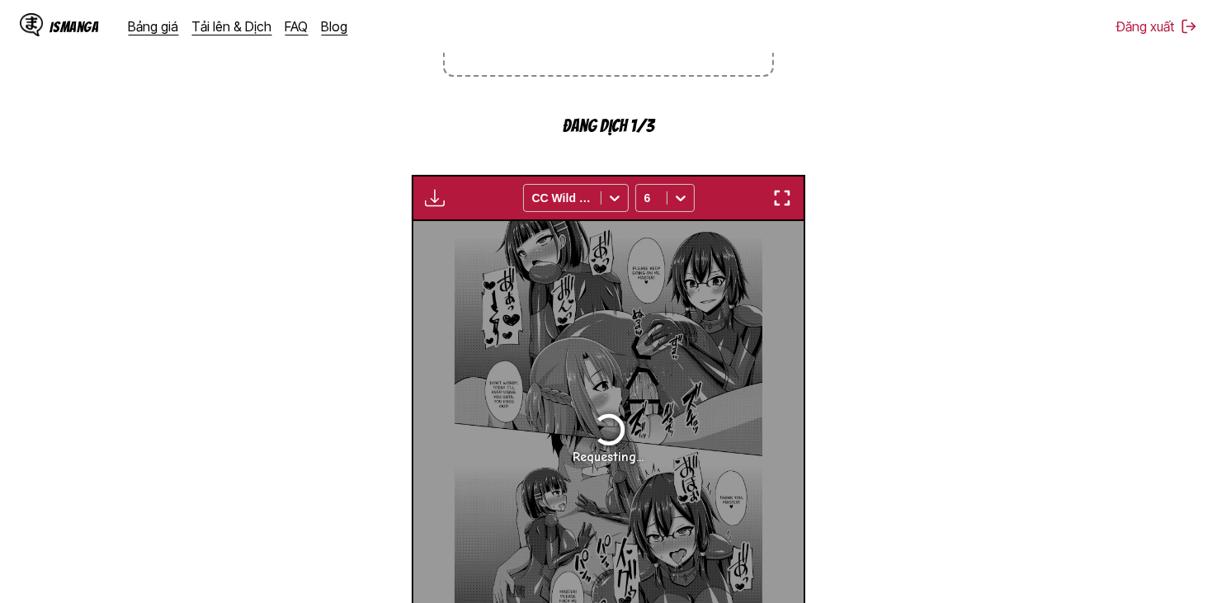
scroll to position [409, 0]
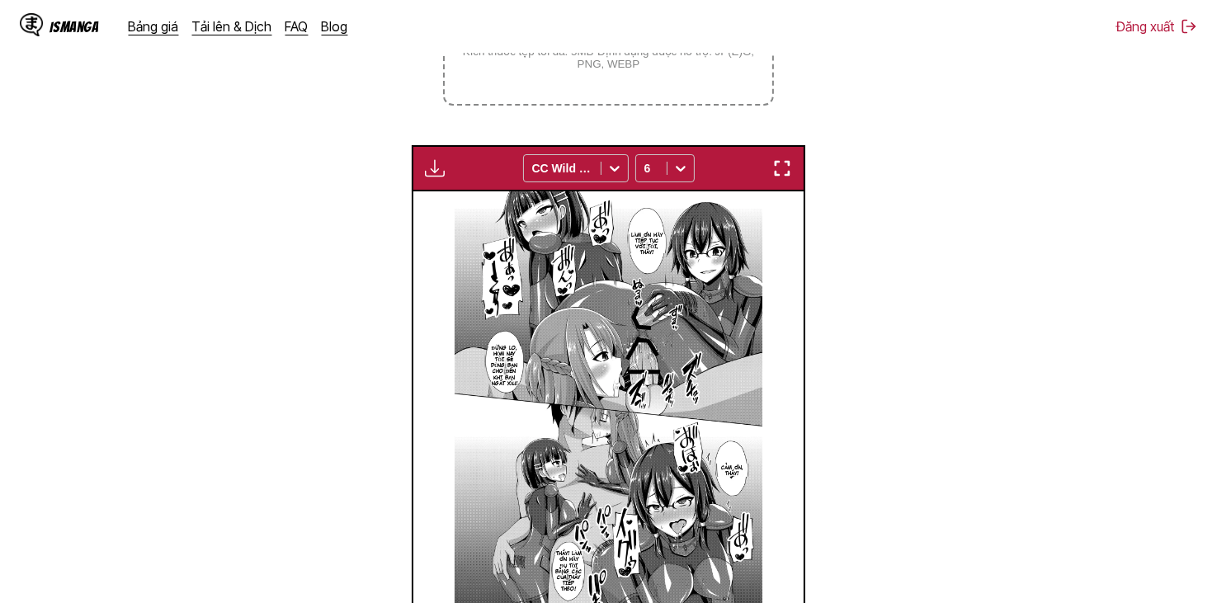
click at [422, 172] on button "button" at bounding box center [435, 168] width 30 height 21
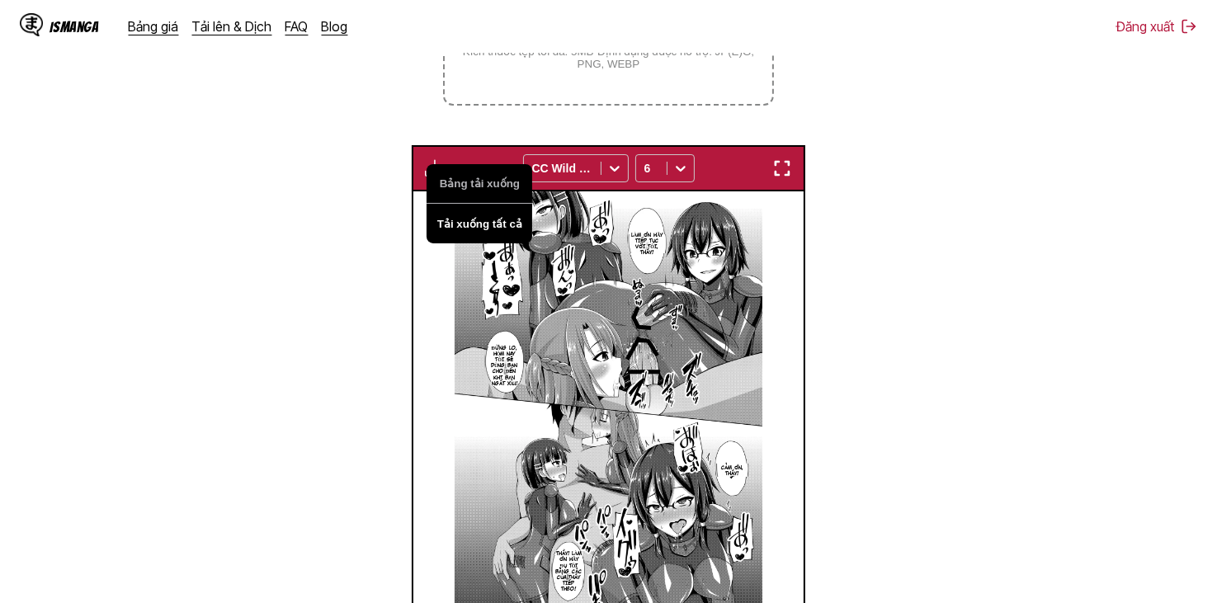
click at [456, 217] on button "Tải xuống tất cả" at bounding box center [480, 224] width 106 height 40
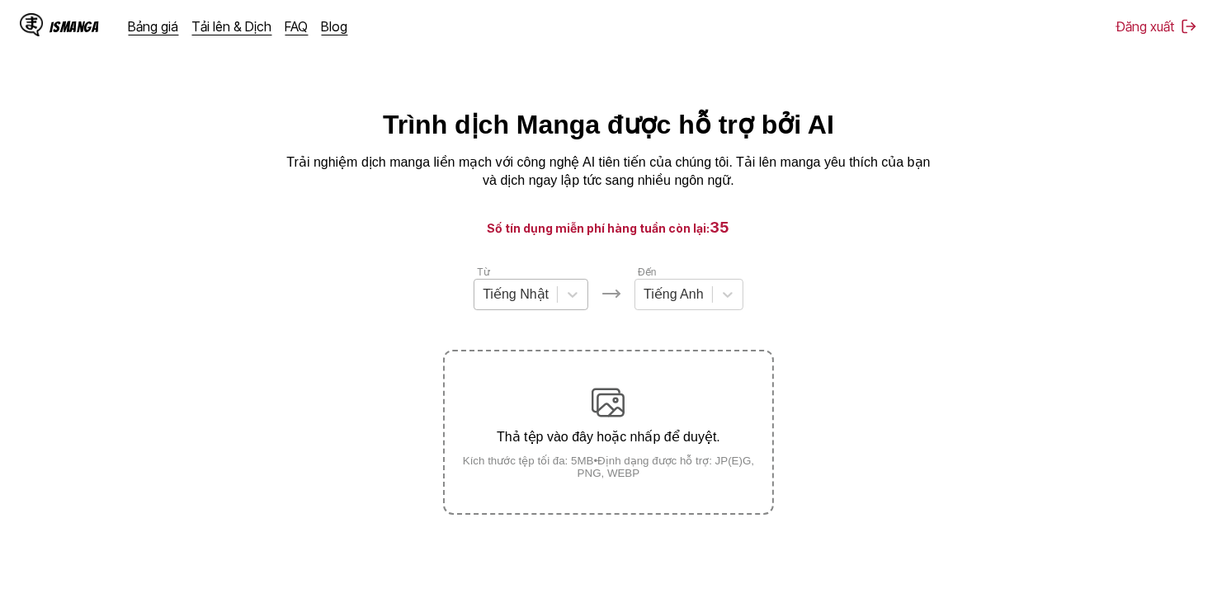
click at [546, 297] on div at bounding box center [516, 294] width 66 height 18
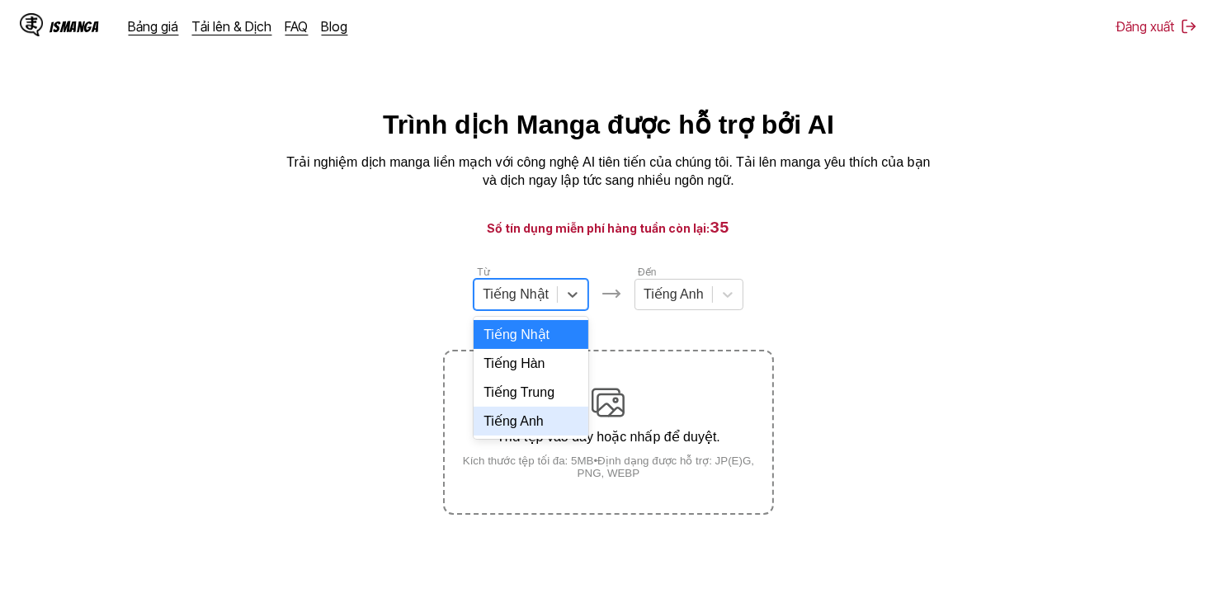
click at [543, 436] on div "Tiếng Anh" at bounding box center [531, 421] width 115 height 29
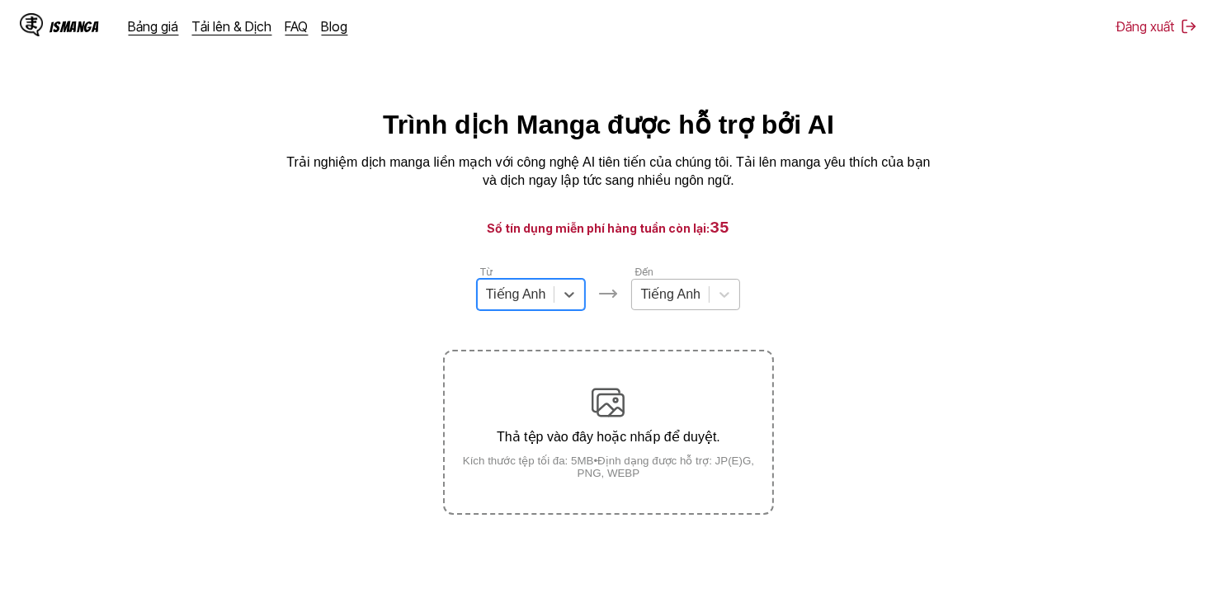
click at [680, 293] on div at bounding box center [670, 294] width 60 height 18
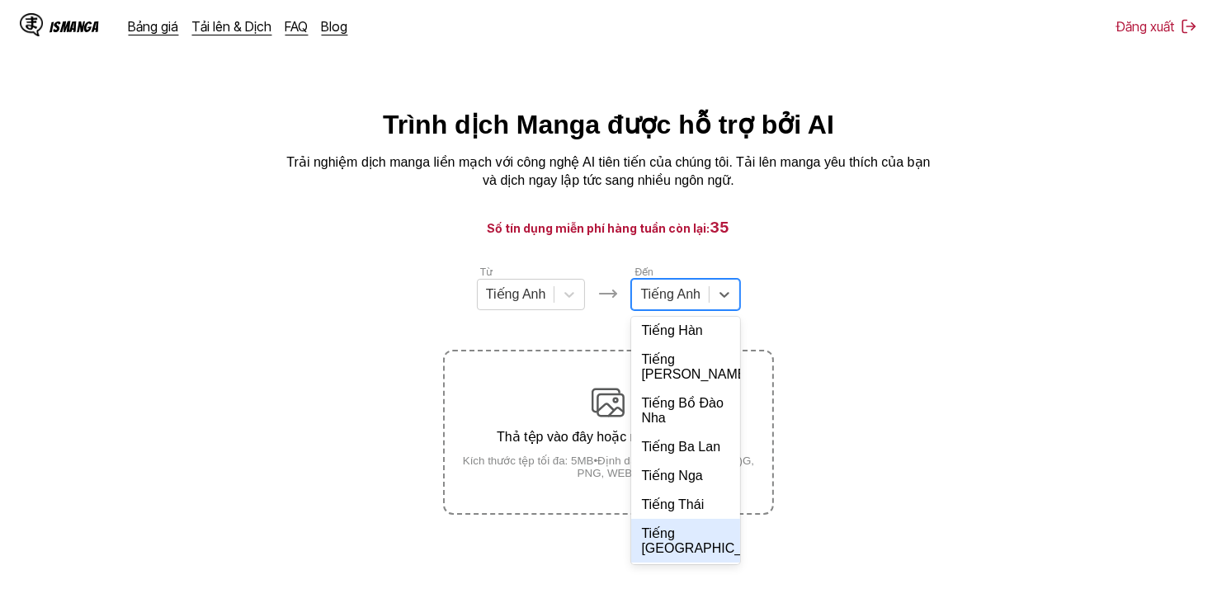
scroll to position [357, 0]
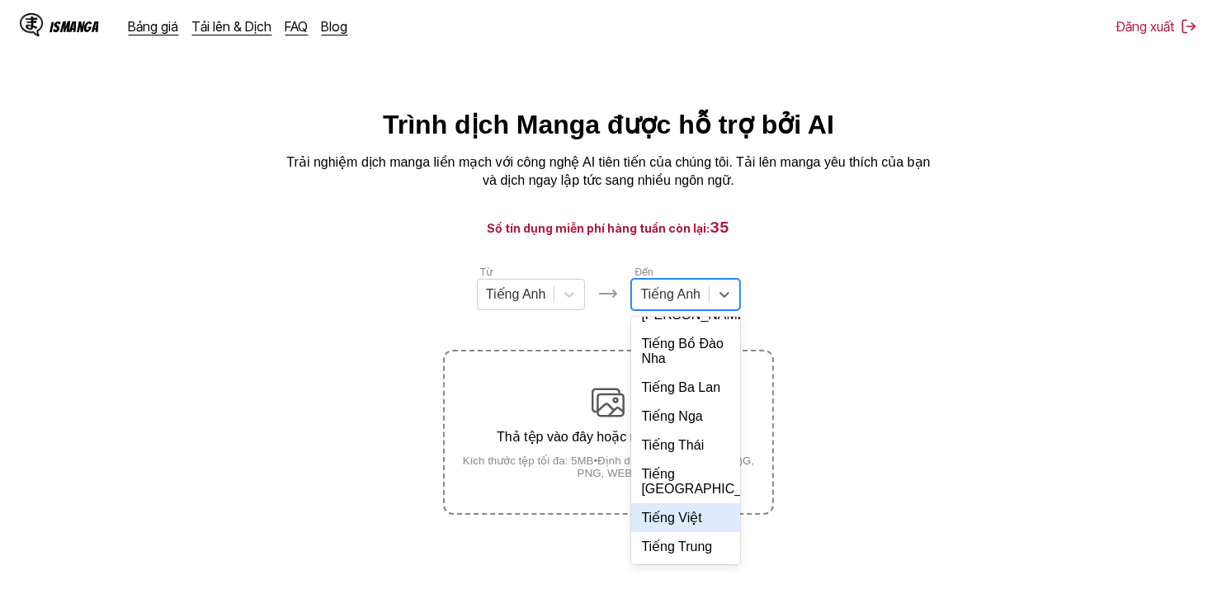
click at [691, 516] on div "Tiếng Việt" at bounding box center [685, 517] width 109 height 29
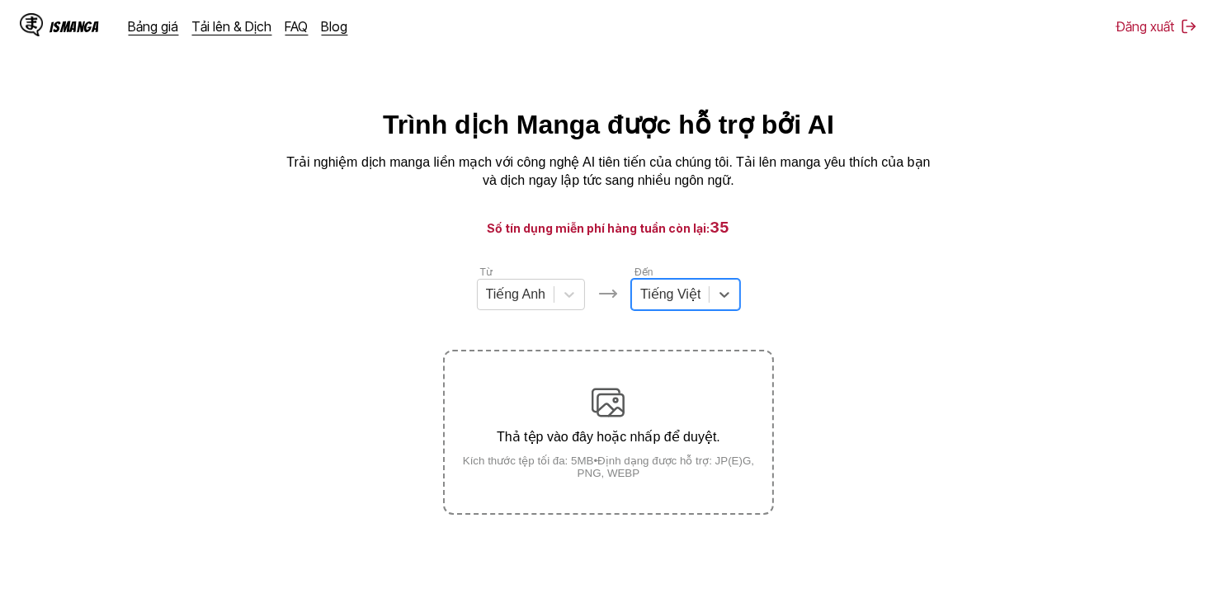
click at [823, 257] on main "Trình dịch Manga được hỗ trợ bởi AI Trải nghiệm dịch manga liền mạch với công n…" at bounding box center [608, 380] width 1217 height 543
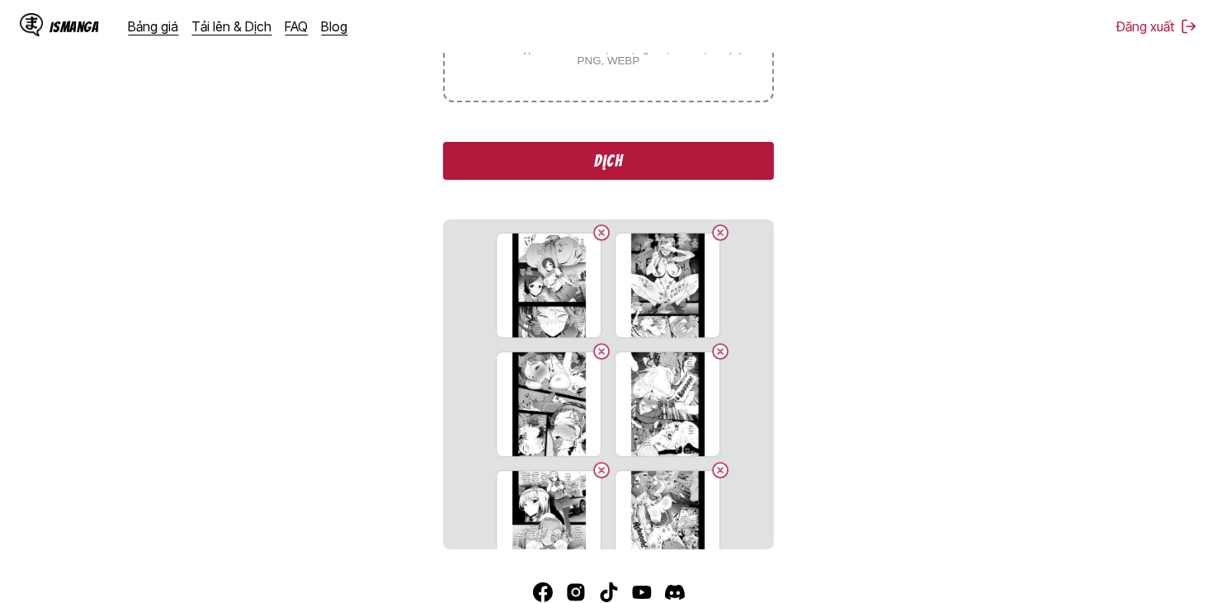
click at [661, 167] on button "Dịch" at bounding box center [608, 161] width 330 height 38
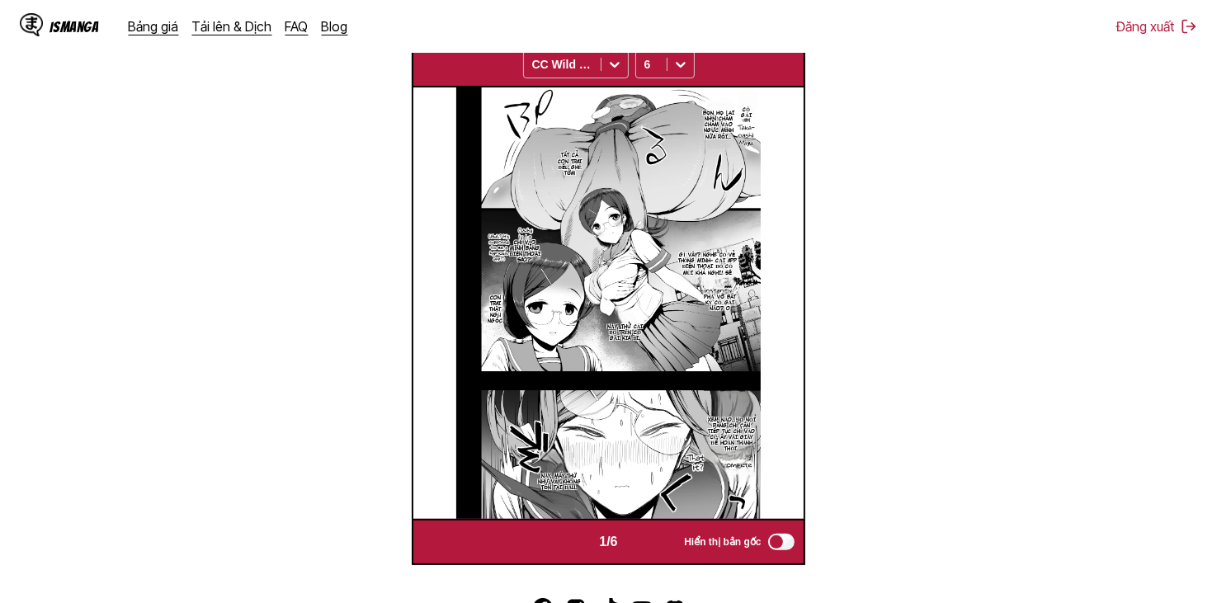
scroll to position [630, 0]
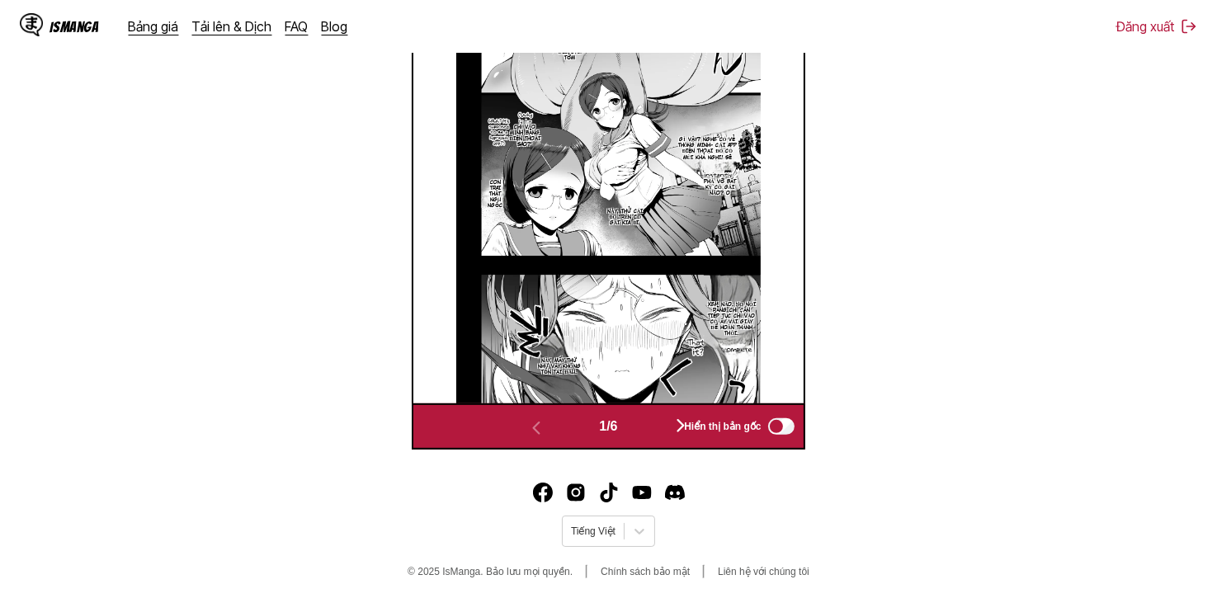
click at [655, 427] on button "button" at bounding box center [680, 427] width 99 height 24
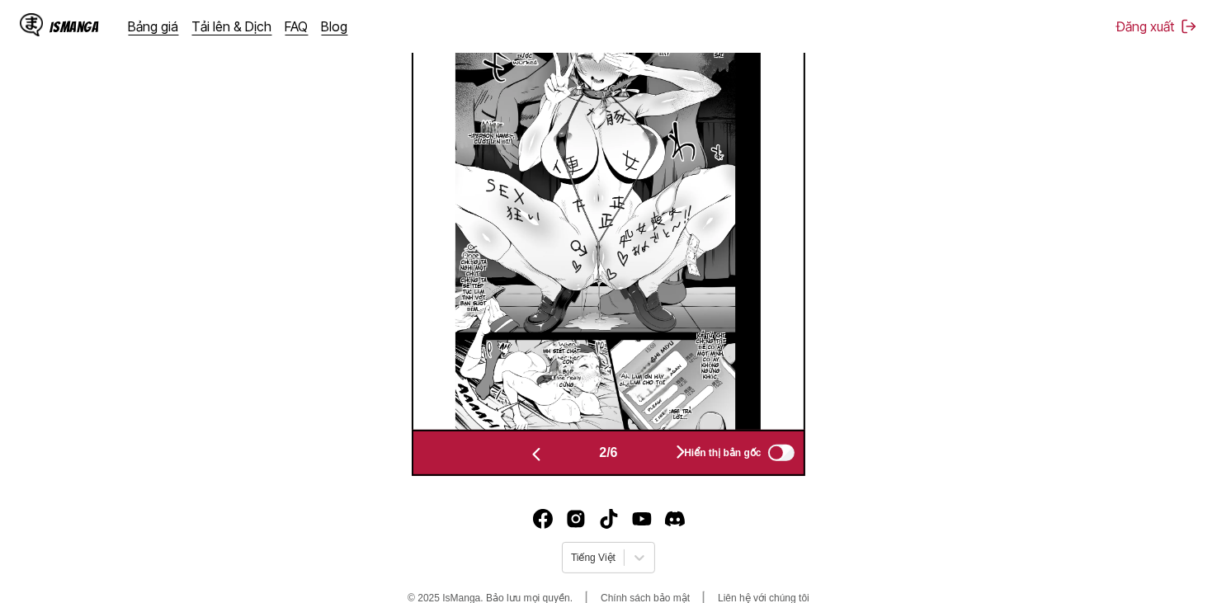
click at [660, 448] on button "button" at bounding box center [680, 453] width 99 height 24
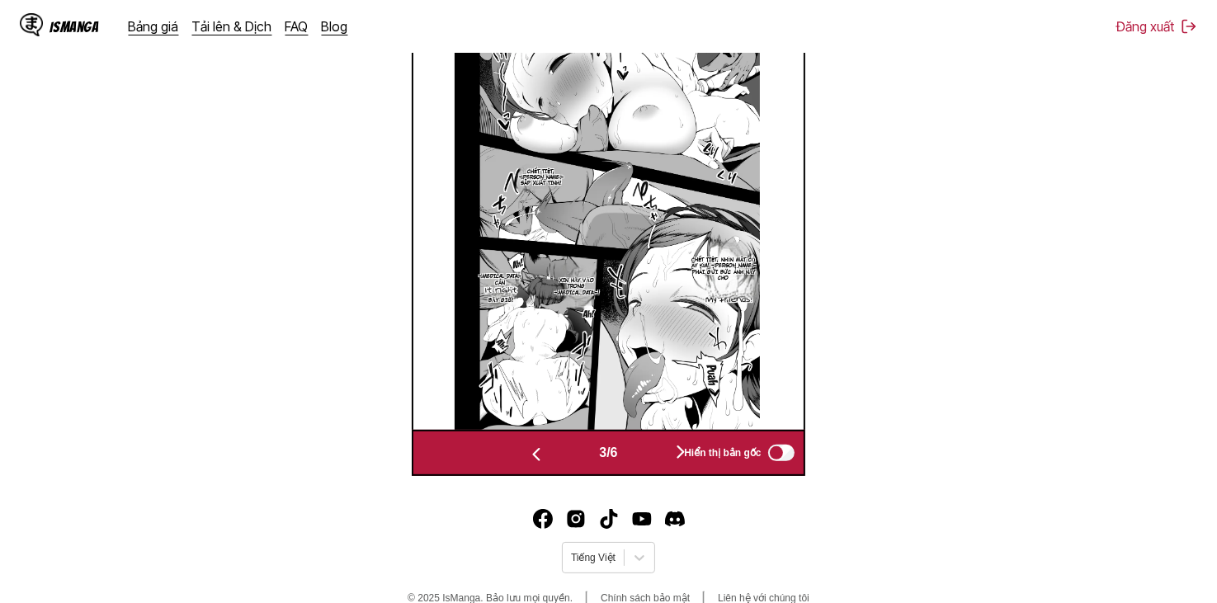
click at [660, 448] on button "button" at bounding box center [680, 453] width 99 height 24
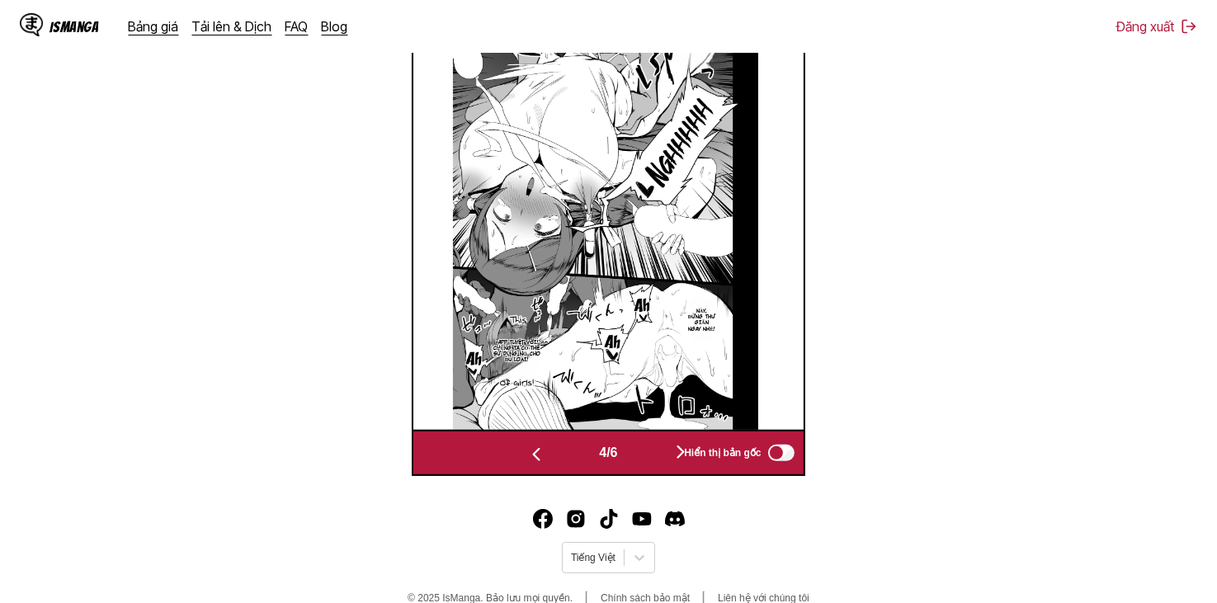
click at [660, 448] on button "button" at bounding box center [680, 453] width 99 height 24
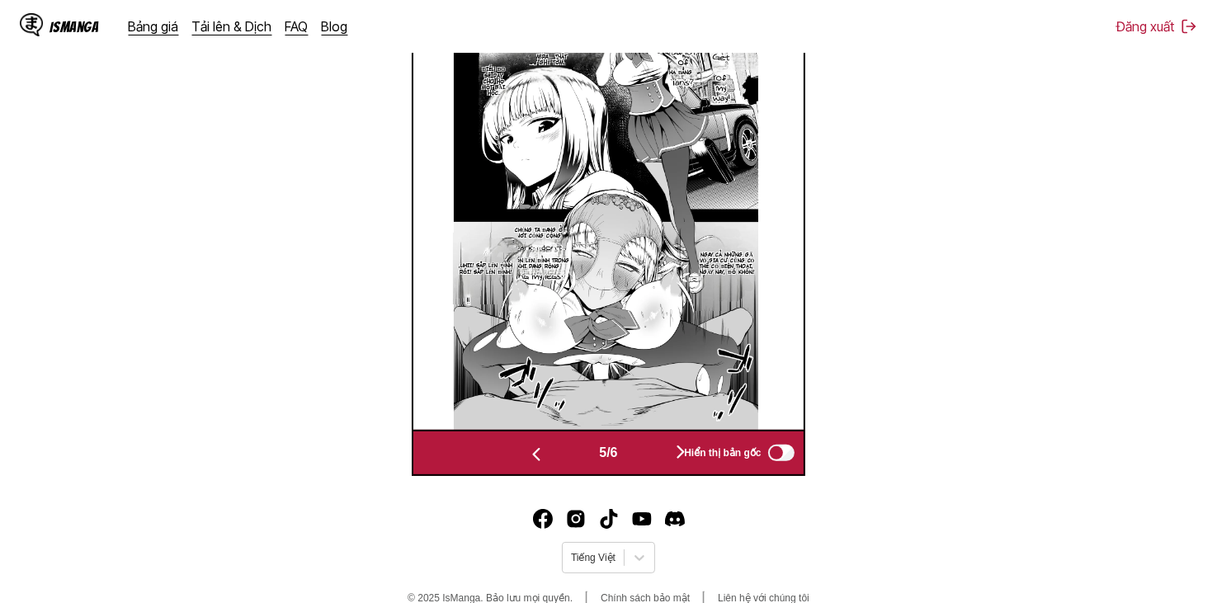
click at [660, 448] on button "button" at bounding box center [680, 453] width 99 height 24
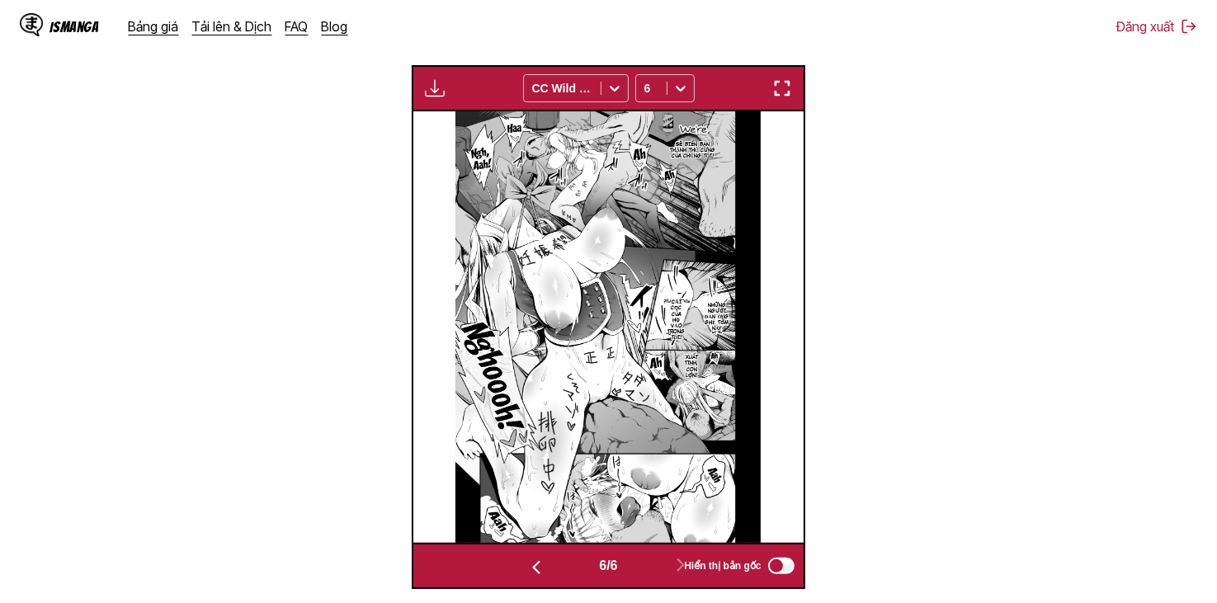
scroll to position [355, 0]
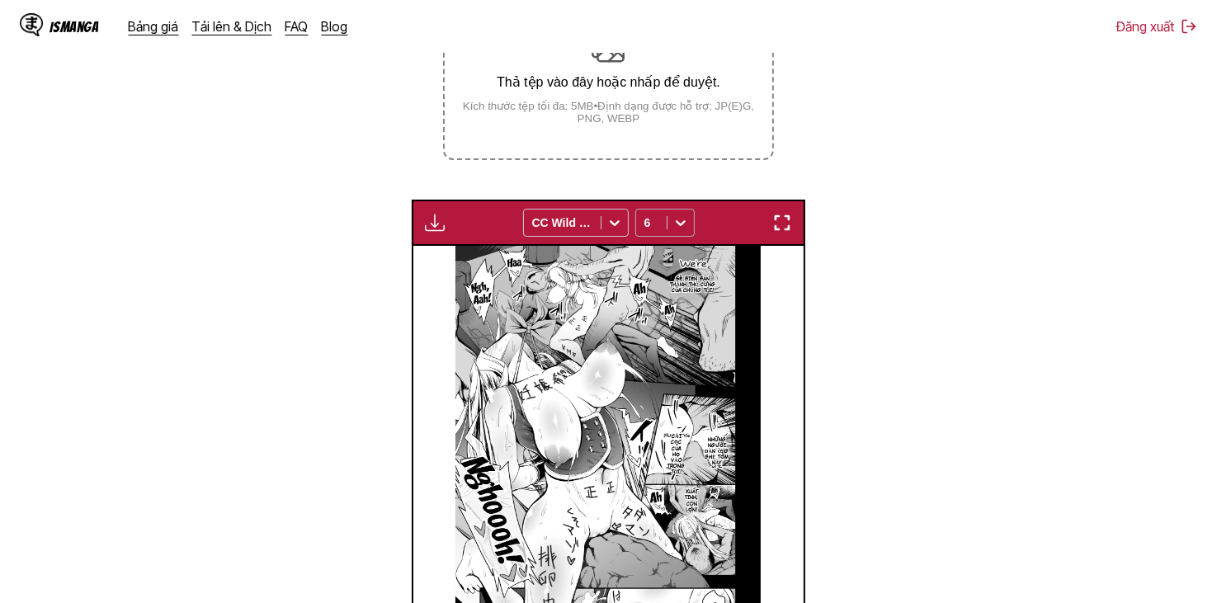
click at [675, 223] on icon at bounding box center [680, 223] width 17 height 17
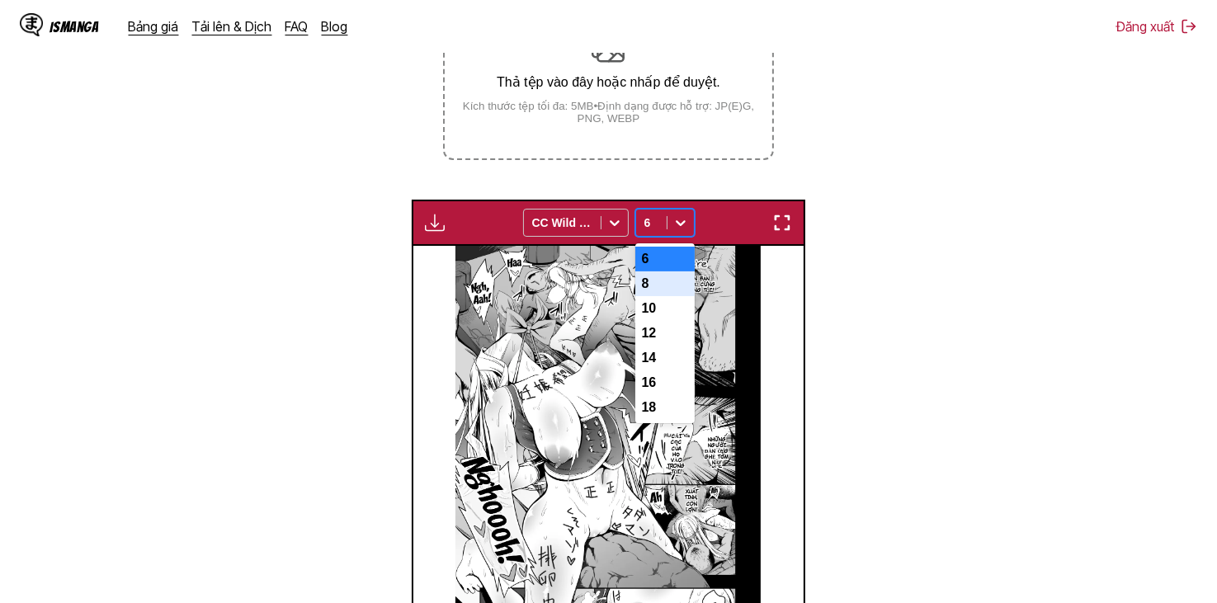
click at [677, 296] on div "8" at bounding box center [664, 283] width 59 height 25
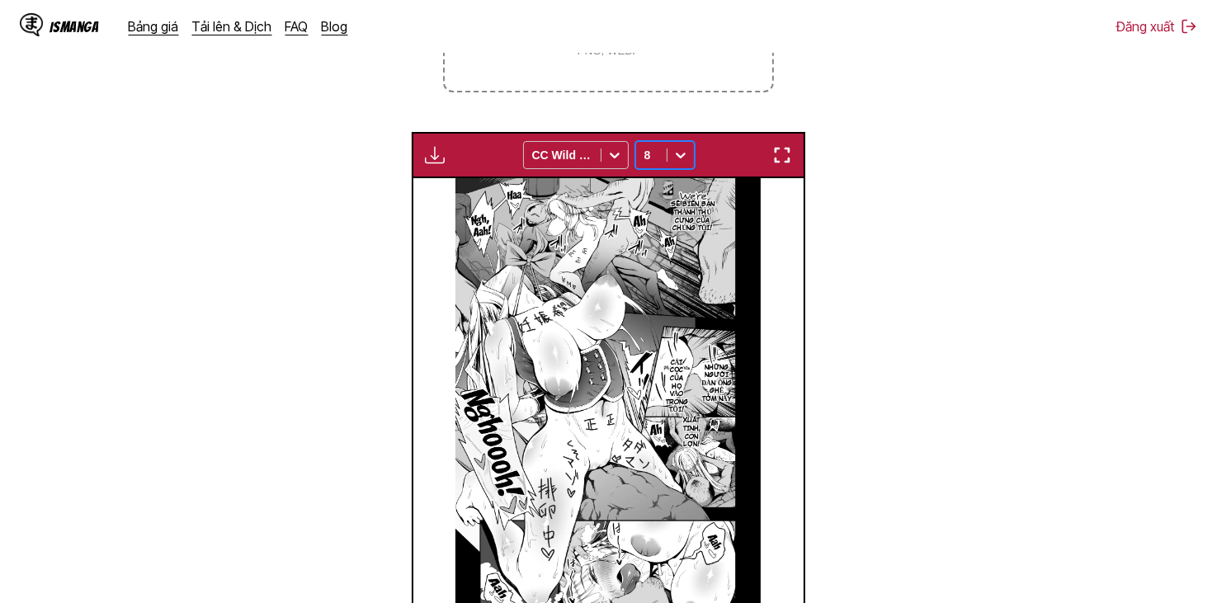
scroll to position [520, 0]
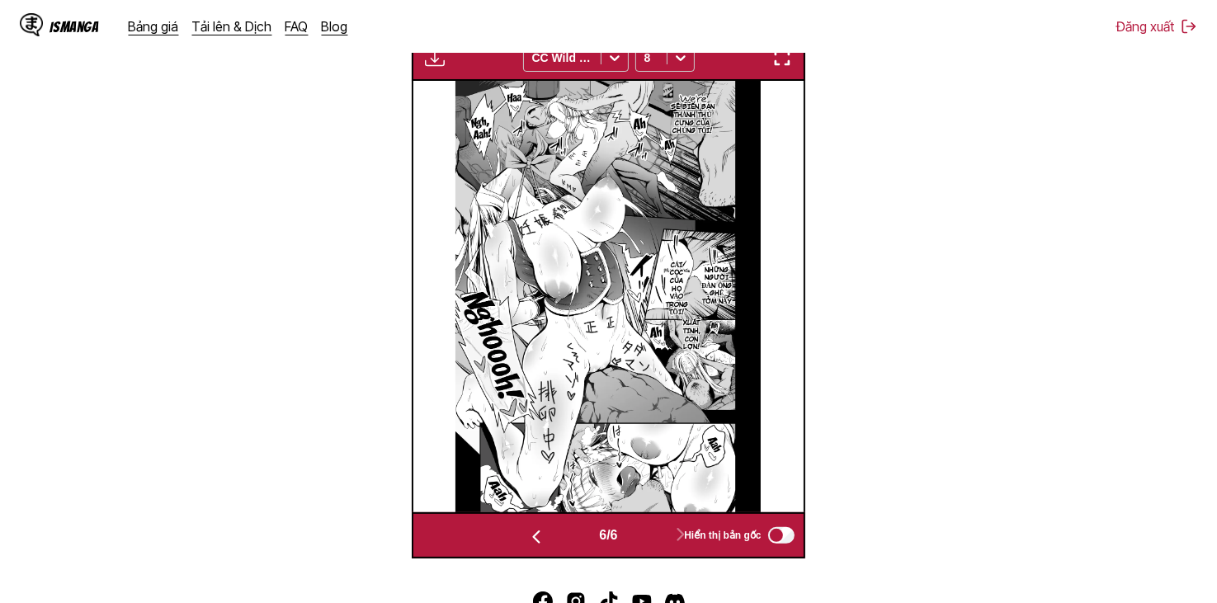
click at [536, 535] on img "button" at bounding box center [536, 537] width 20 height 20
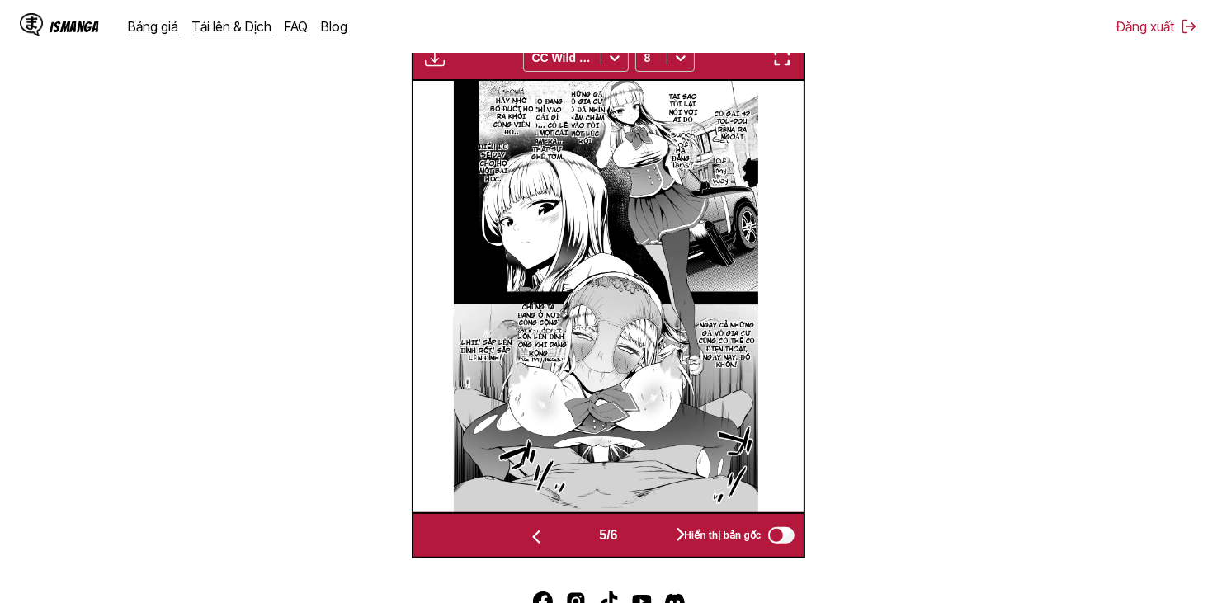
click at [536, 535] on img "button" at bounding box center [536, 537] width 20 height 20
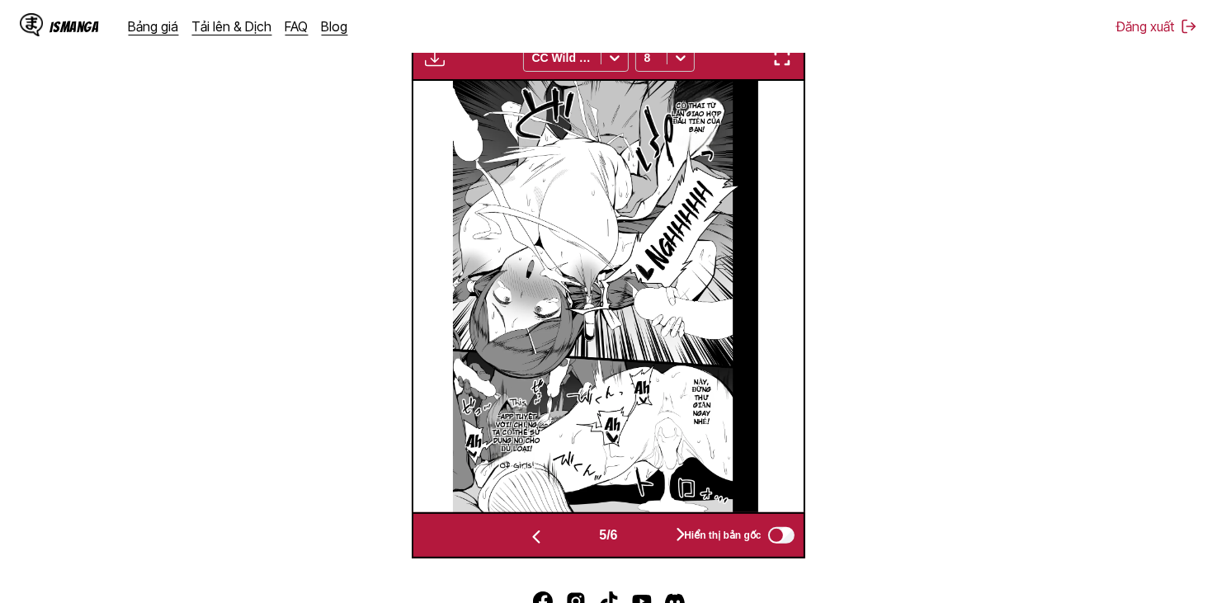
click at [536, 535] on img "button" at bounding box center [536, 537] width 20 height 20
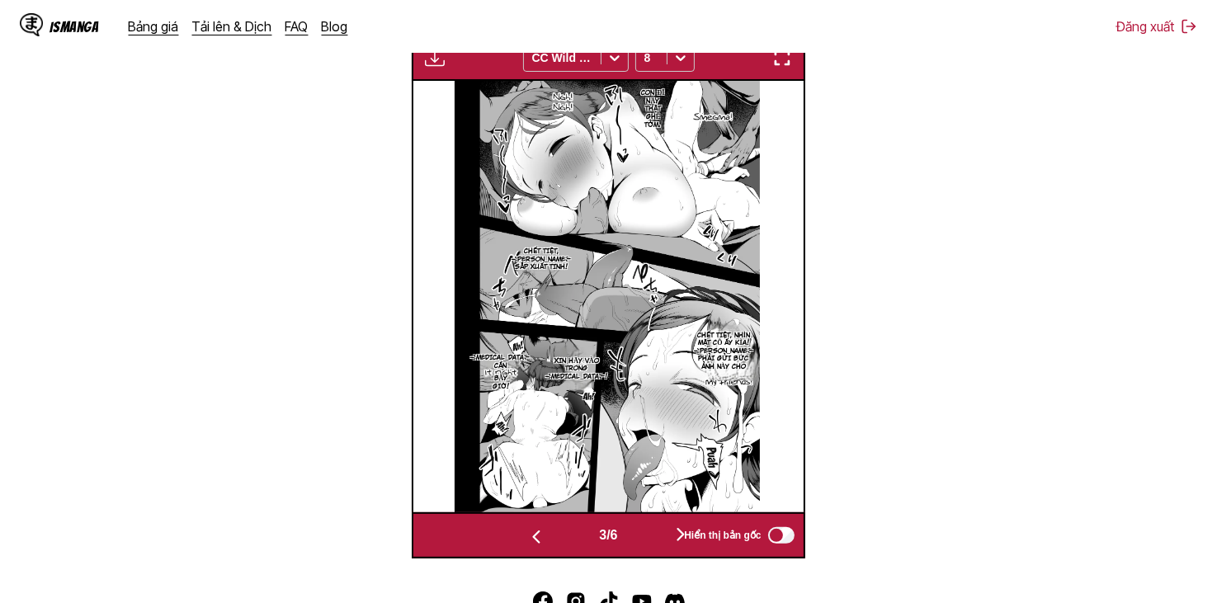
click at [536, 535] on img "button" at bounding box center [536, 537] width 20 height 20
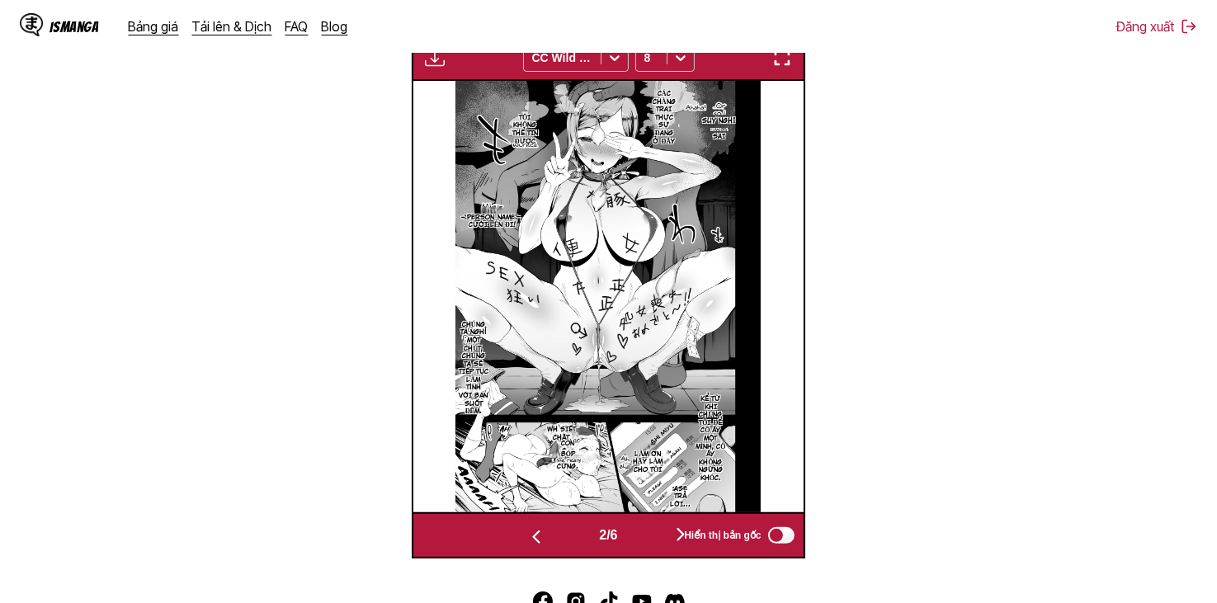
click at [545, 535] on button "button" at bounding box center [536, 536] width 99 height 24
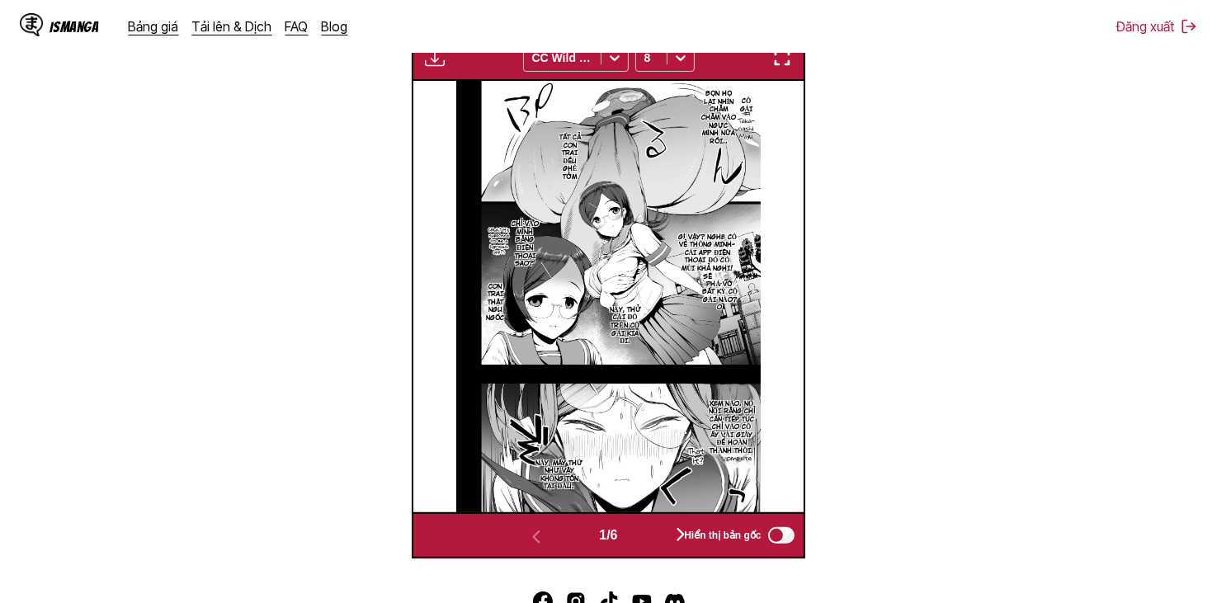
click at [653, 548] on button "button" at bounding box center [680, 536] width 99 height 24
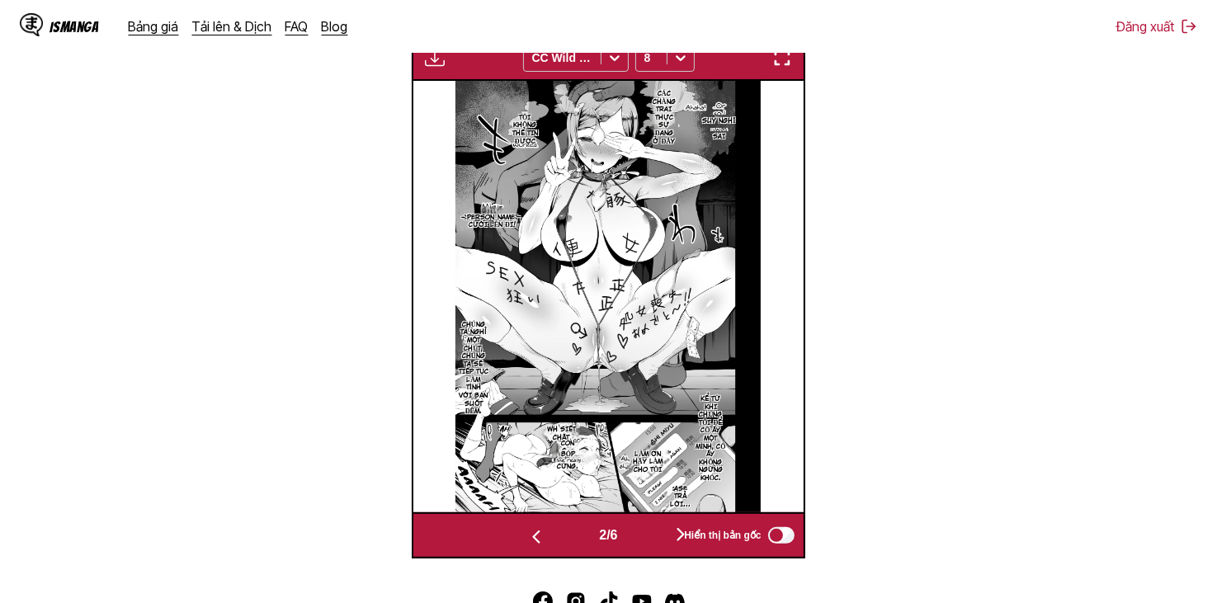
click at [653, 548] on button "button" at bounding box center [680, 536] width 99 height 24
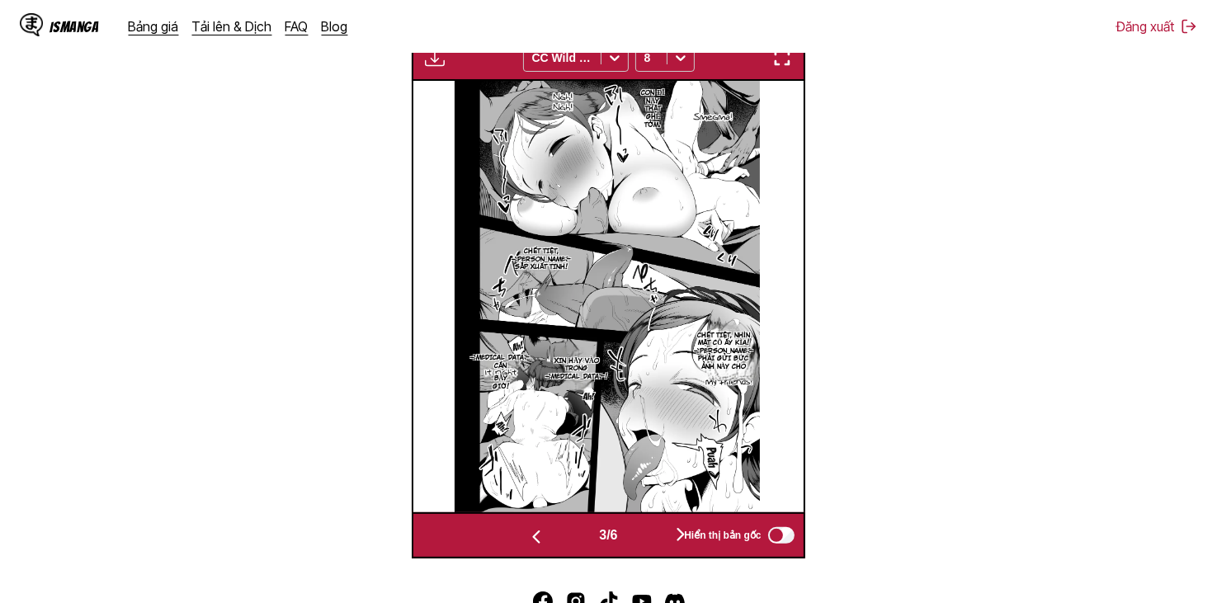
click at [653, 548] on button "button" at bounding box center [680, 536] width 99 height 24
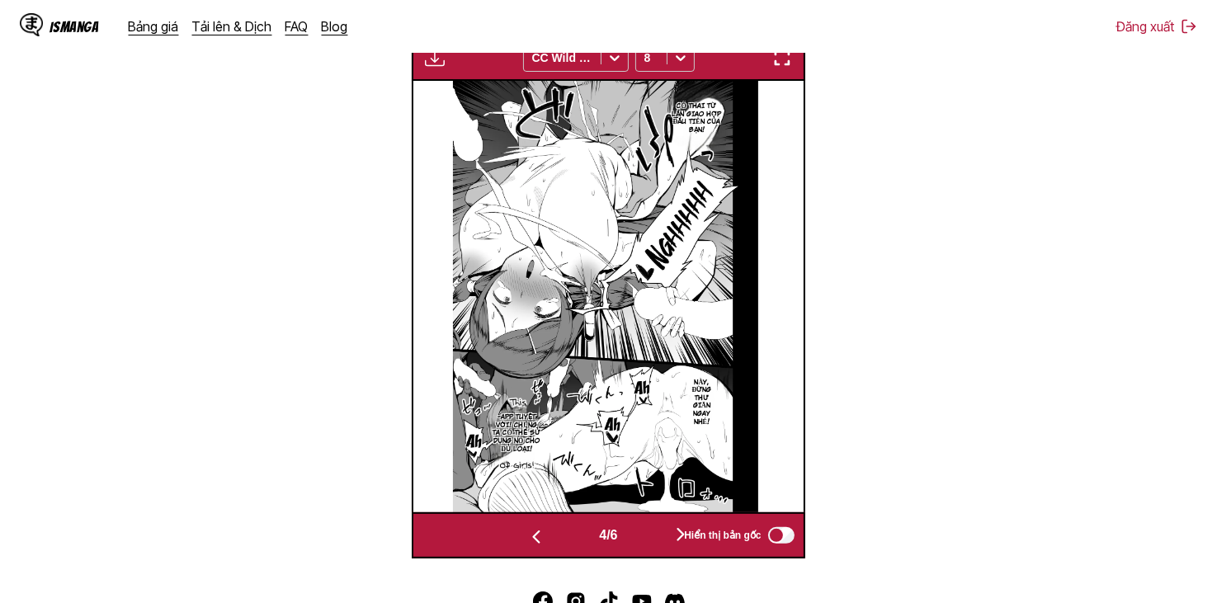
click at [653, 548] on button "button" at bounding box center [680, 536] width 99 height 24
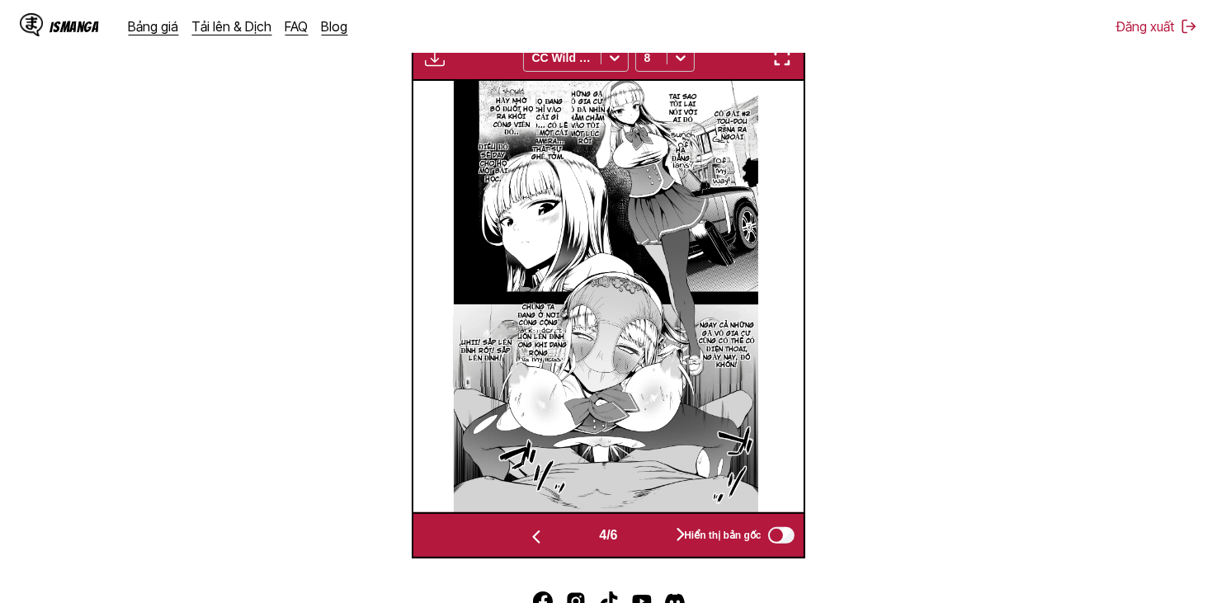
click at [653, 548] on button "button" at bounding box center [680, 536] width 99 height 24
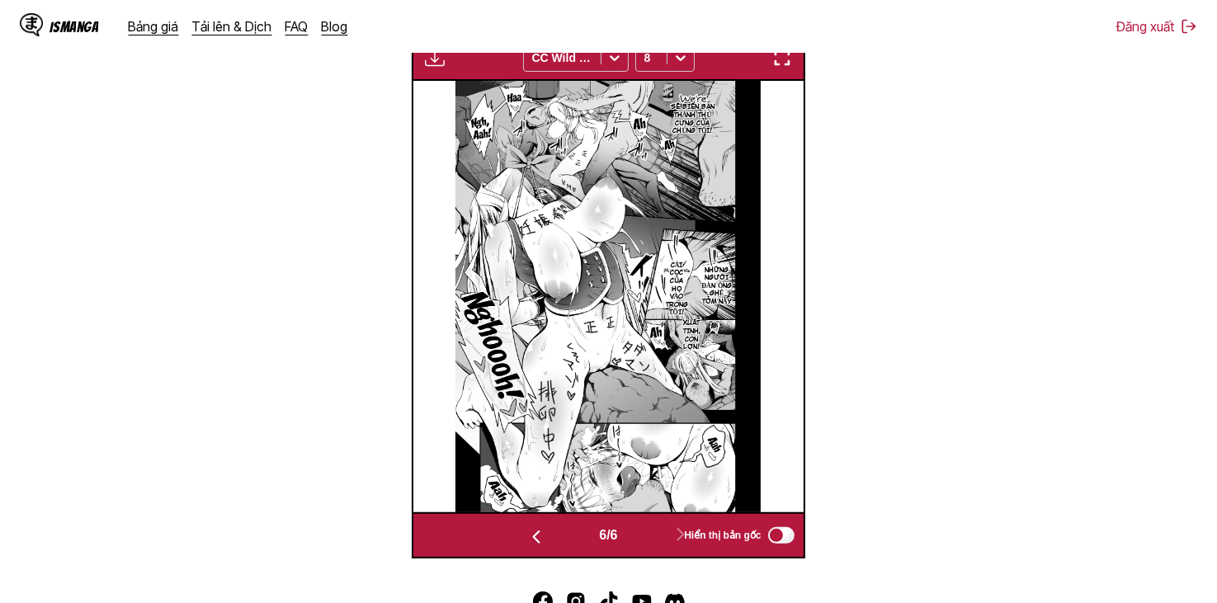
click at [429, 56] on img "button" at bounding box center [435, 58] width 20 height 20
click at [478, 102] on button "Tải xuống tất cả" at bounding box center [480, 113] width 106 height 40
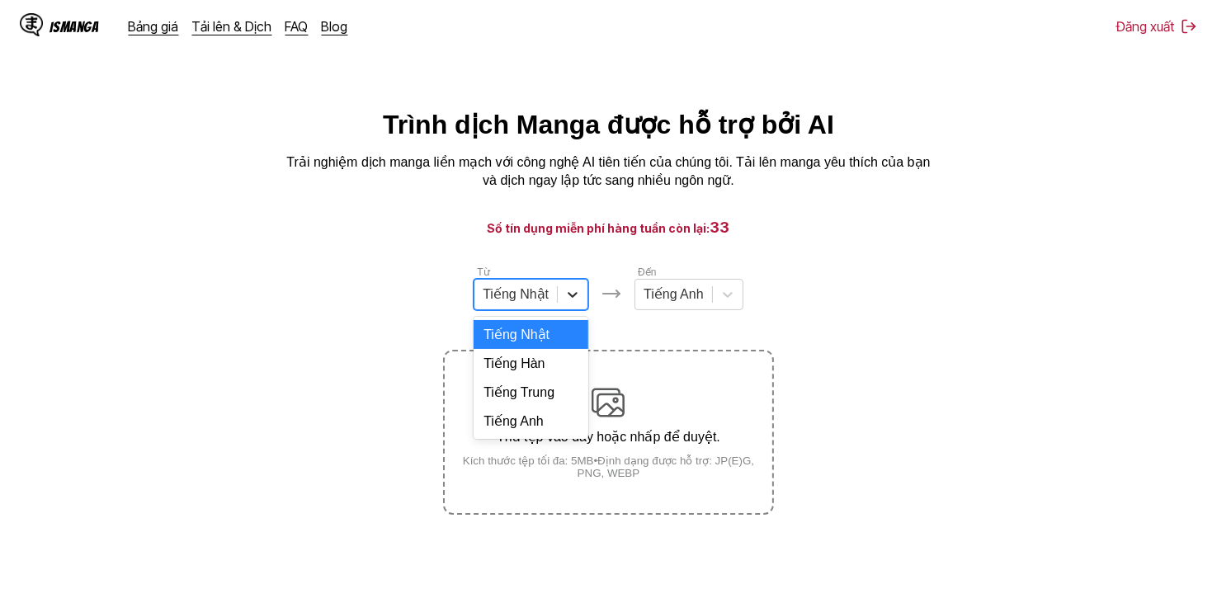
click at [582, 294] on div at bounding box center [573, 295] width 30 height 30
click at [574, 436] on div "Tiếng Anh" at bounding box center [531, 421] width 115 height 29
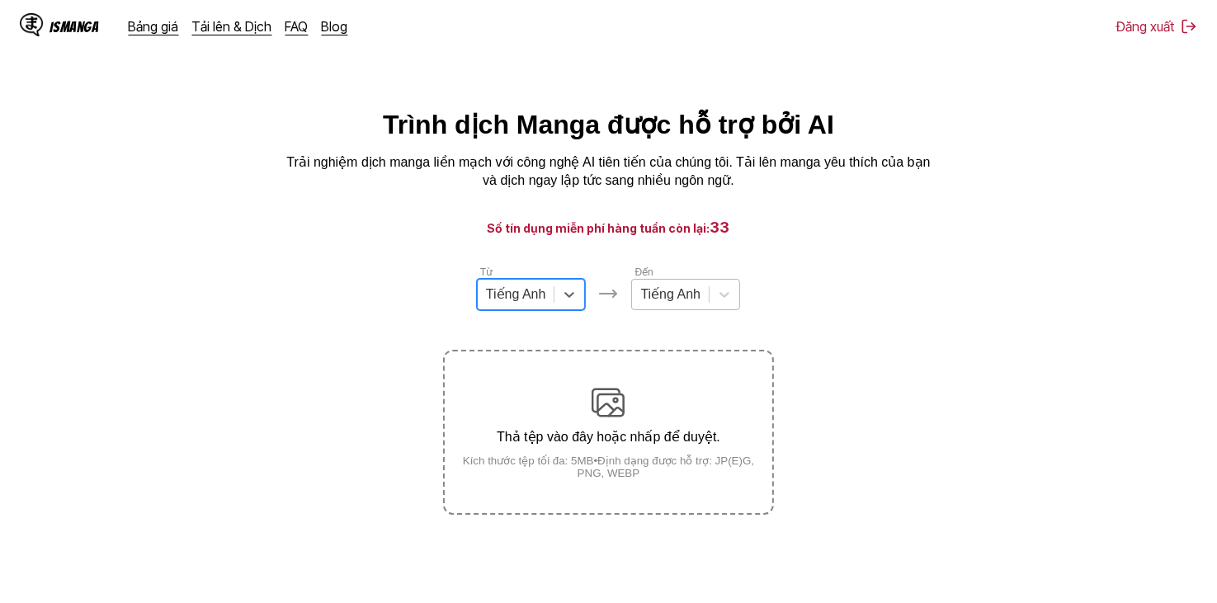
drag, startPoint x: 696, startPoint y: 325, endPoint x: 700, endPoint y: 309, distance: 16.2
click at [696, 321] on div "Từ option Tiếng Anh, selected. Tiếng Anh Đến Tiếng Anh Thả tệp vào đây hoặc nhấ…" at bounding box center [608, 389] width 330 height 251
click at [700, 306] on div "Tiếng Anh" at bounding box center [670, 294] width 77 height 25
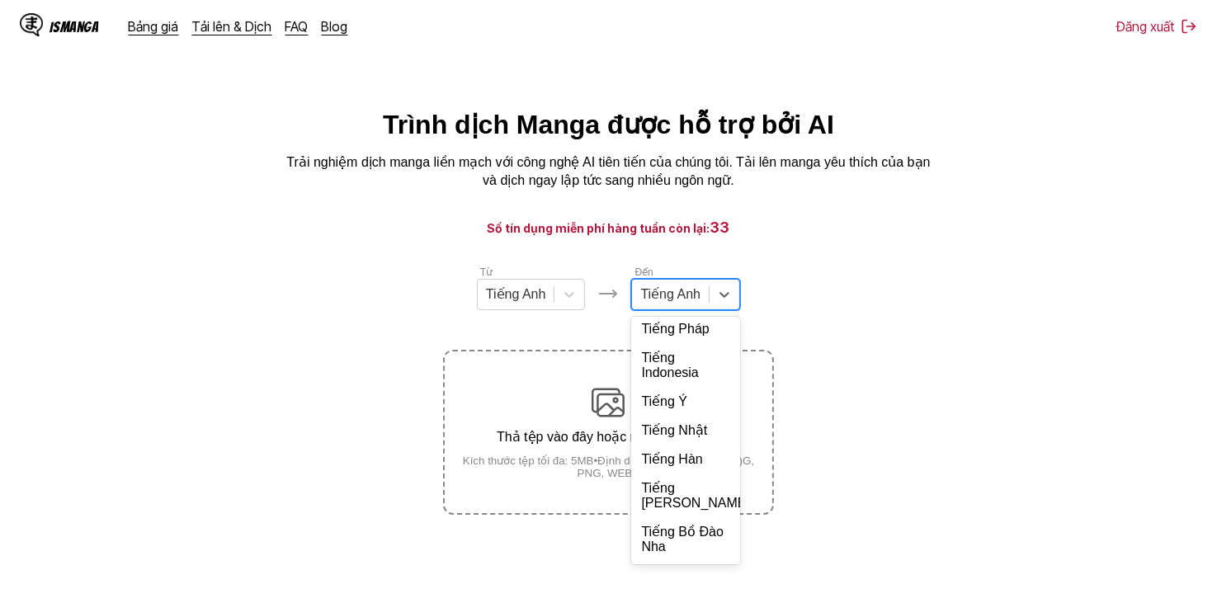
scroll to position [330, 0]
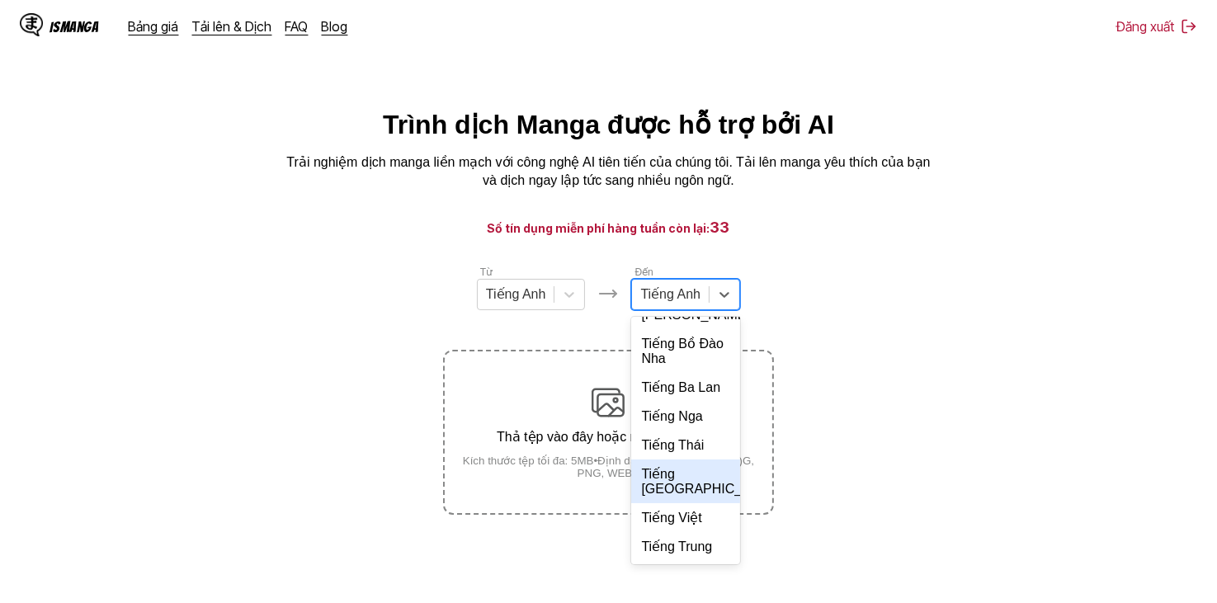
click at [686, 532] on div "Tiếng Việt" at bounding box center [685, 517] width 109 height 29
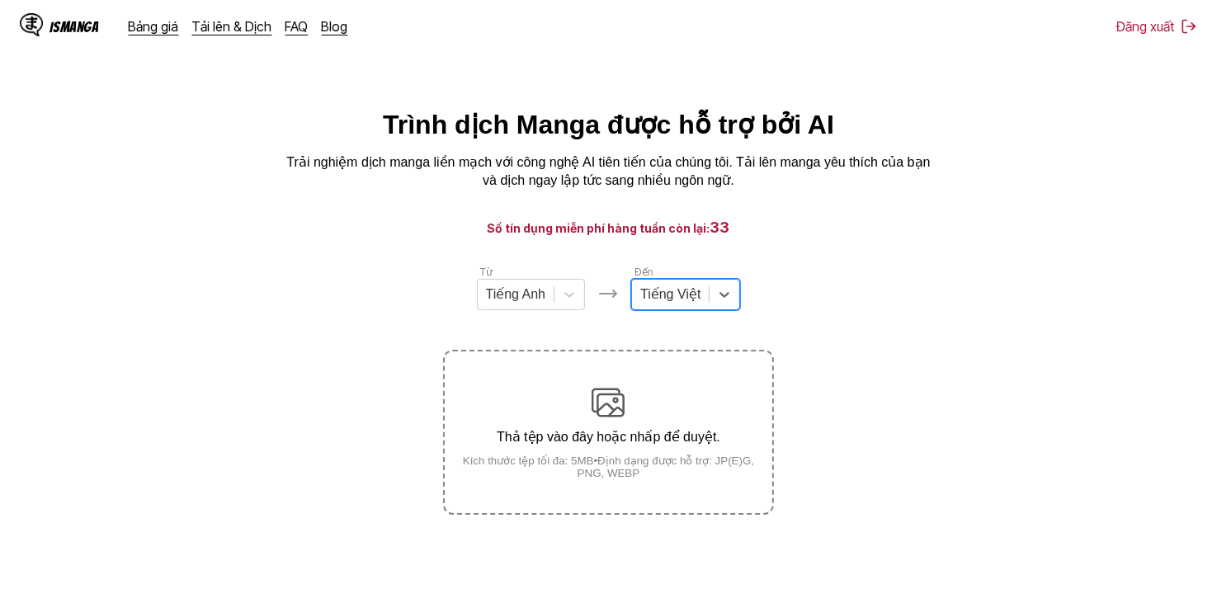
click at [863, 271] on section "Từ Tiếng Anh Đến option Tiếng Việt, selected. Tiếng Việt Thả tệp vào đây hoặc n…" at bounding box center [608, 389] width 1191 height 251
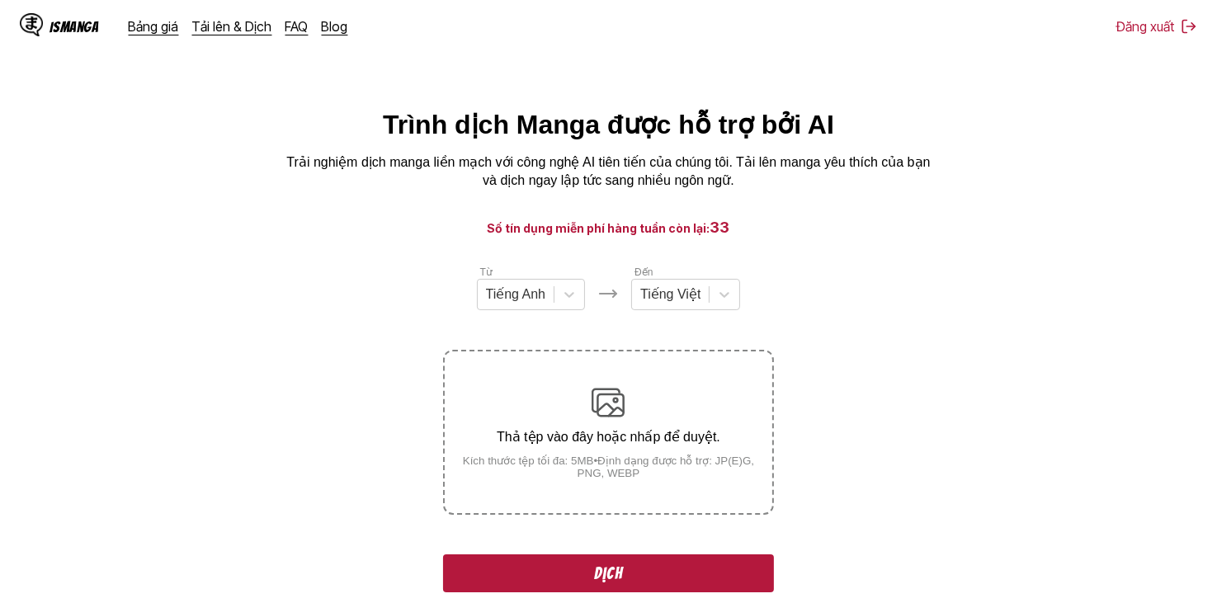
scroll to position [495, 0]
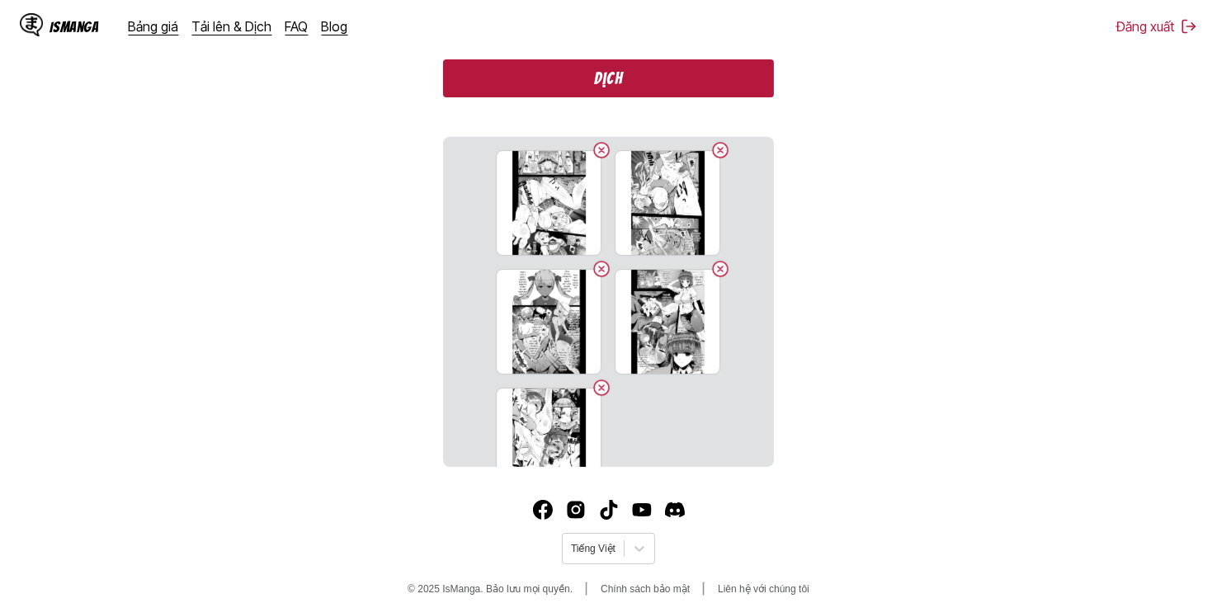
click at [646, 71] on button "Dịch" at bounding box center [608, 78] width 330 height 38
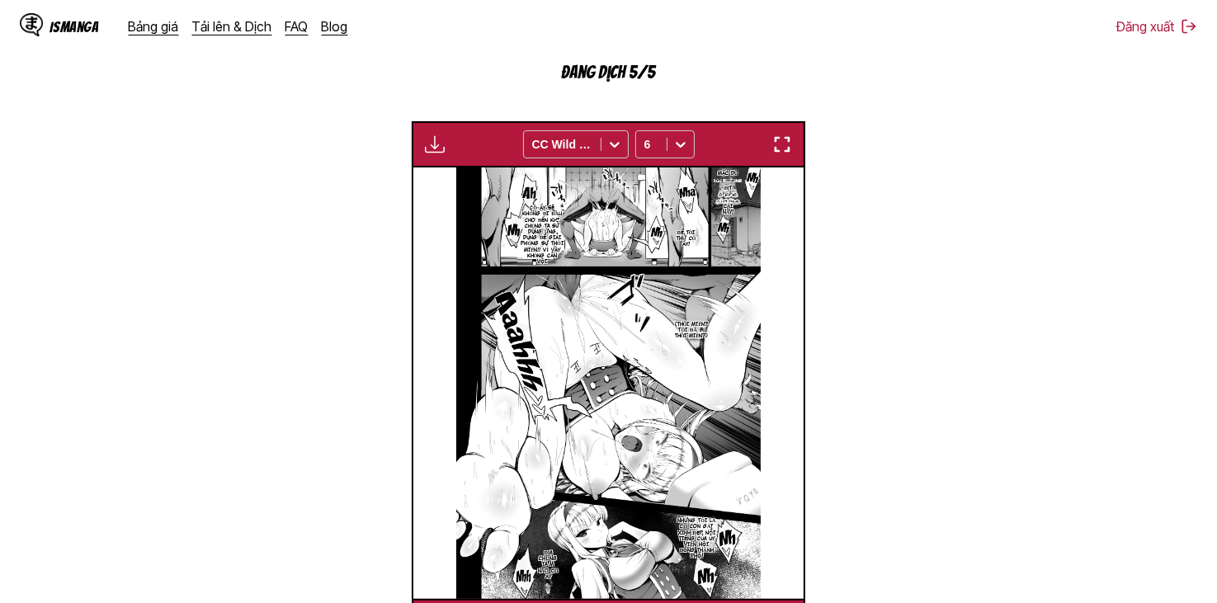
scroll to position [492, 0]
click at [651, 139] on div at bounding box center [651, 144] width 14 height 17
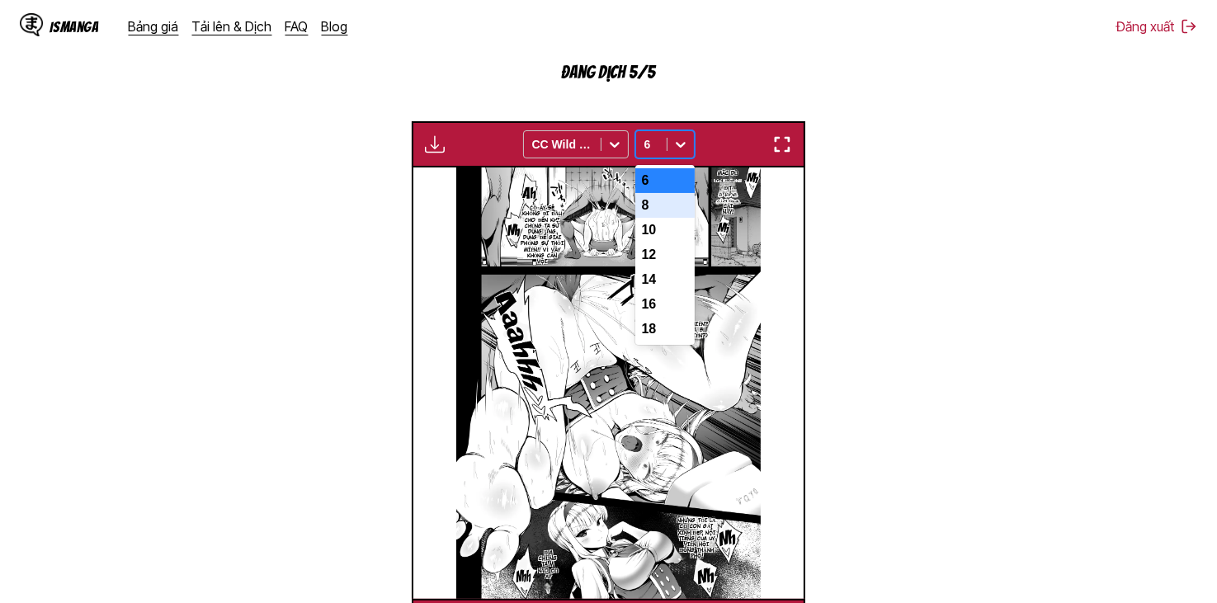
click at [664, 210] on div "8" at bounding box center [664, 205] width 59 height 25
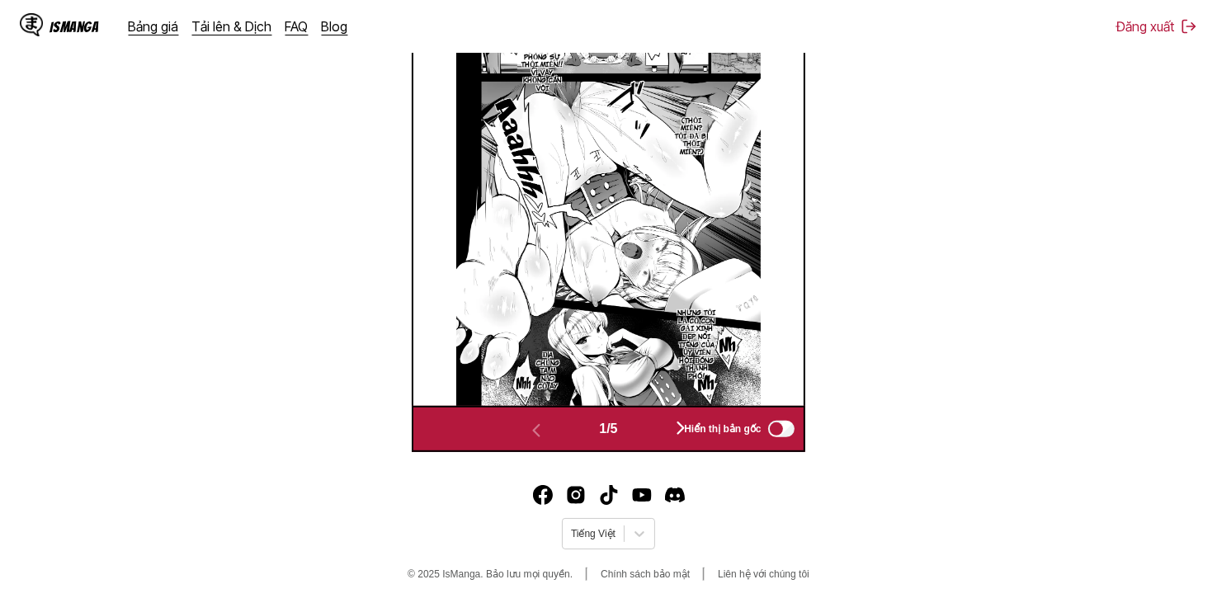
scroll to position [689, 0]
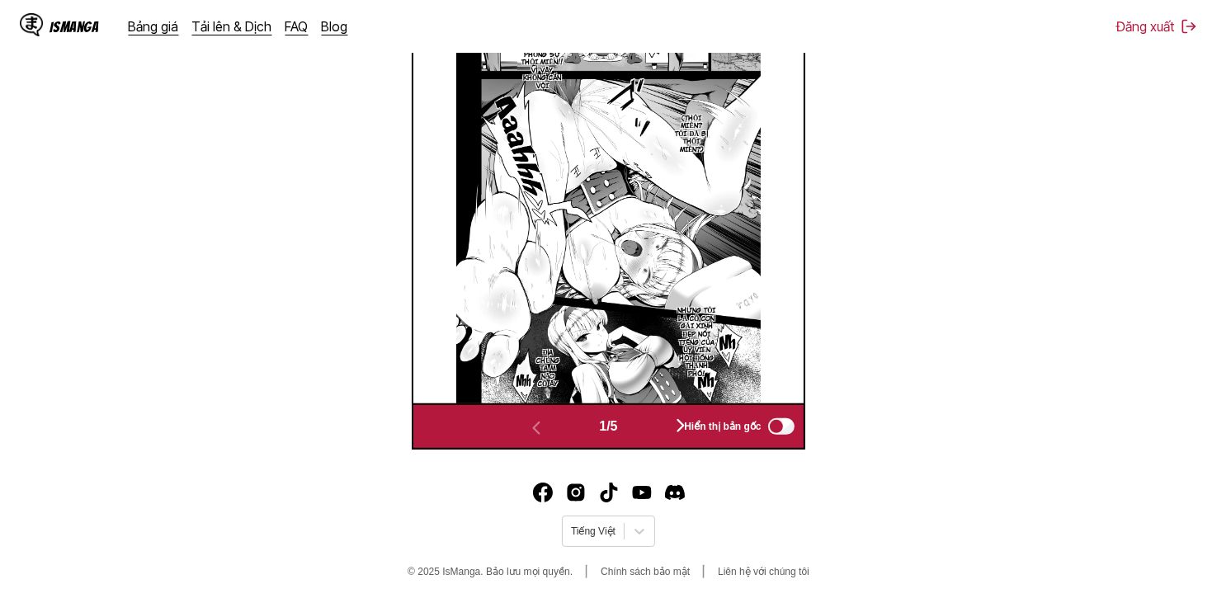
click at [677, 423] on div "Hiển thị bản gốc" at bounding box center [735, 426] width 122 height 21
click at [683, 430] on div "Hiển thị bản gốc" at bounding box center [735, 426] width 122 height 21
click at [653, 431] on button "button" at bounding box center [680, 427] width 99 height 24
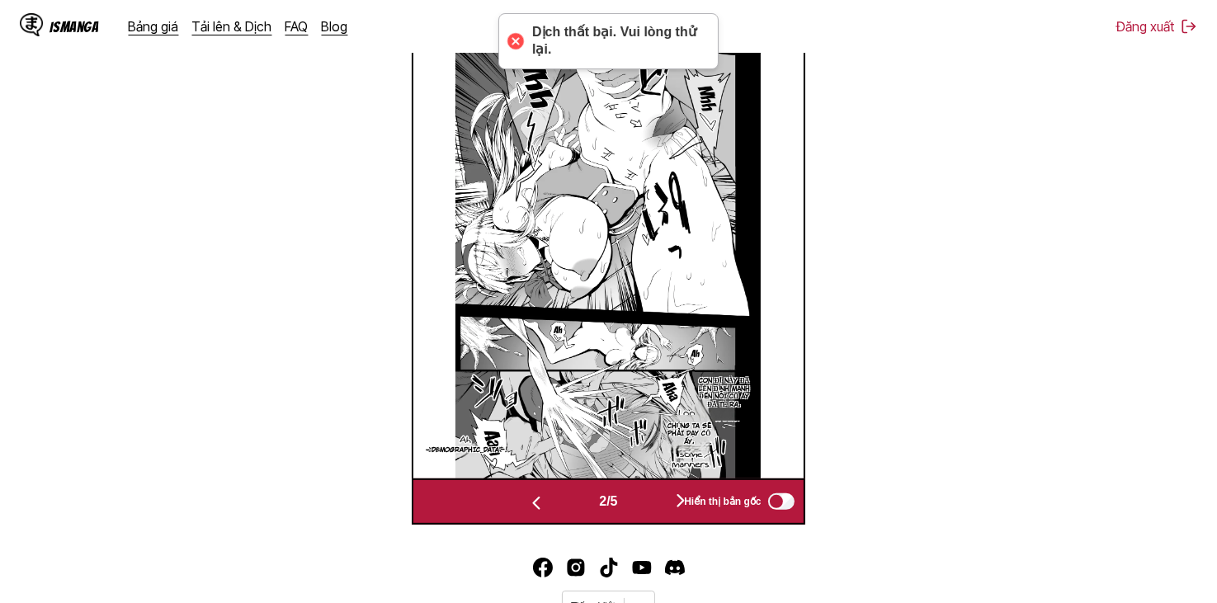
scroll to position [602, 0]
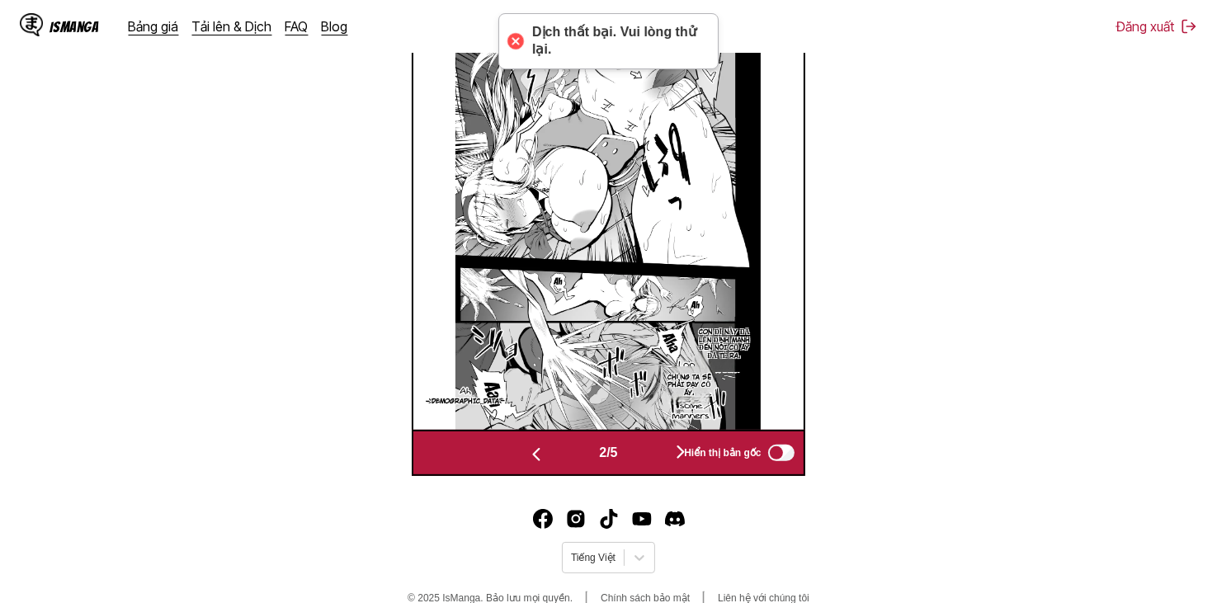
click at [650, 456] on button "button" at bounding box center [680, 453] width 99 height 24
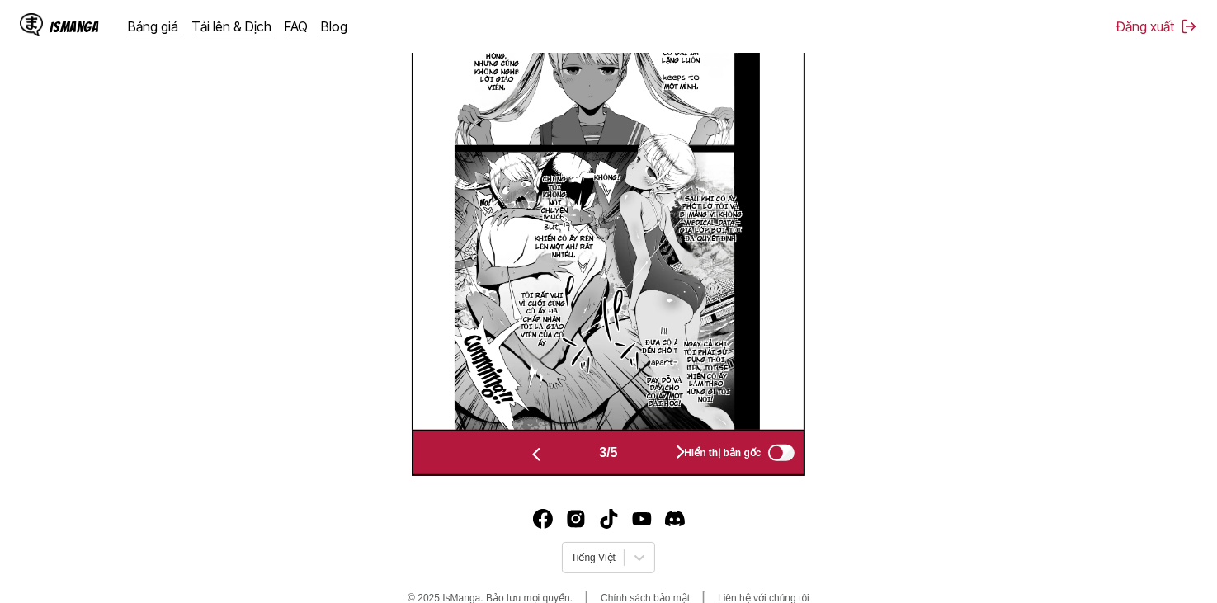
click at [655, 457] on button "button" at bounding box center [680, 453] width 99 height 24
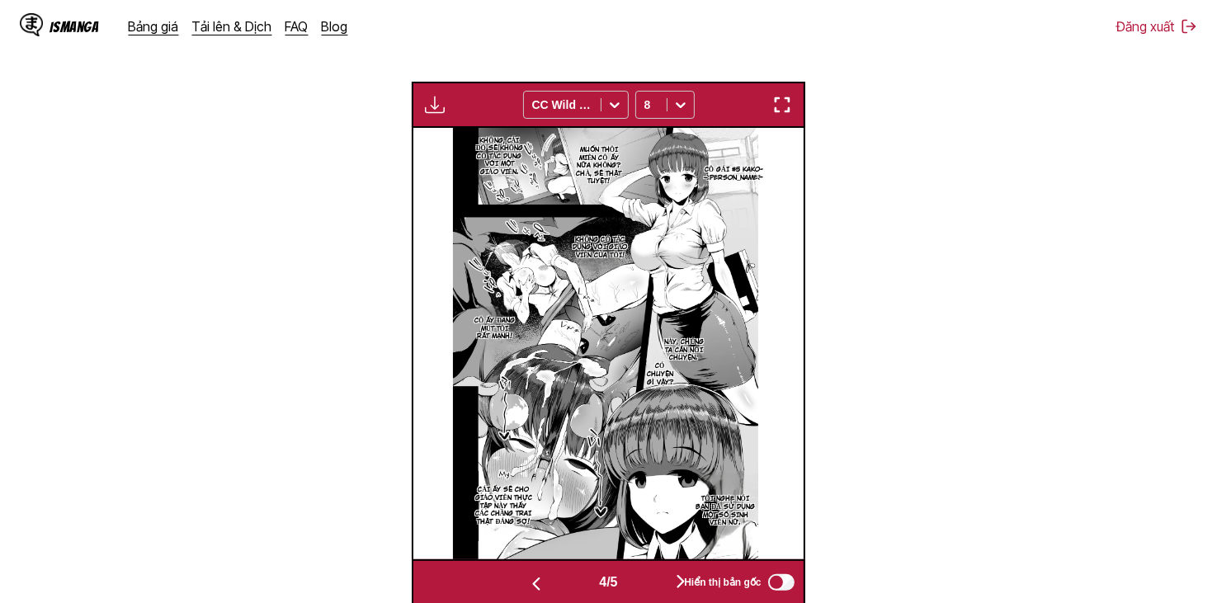
scroll to position [520, 0]
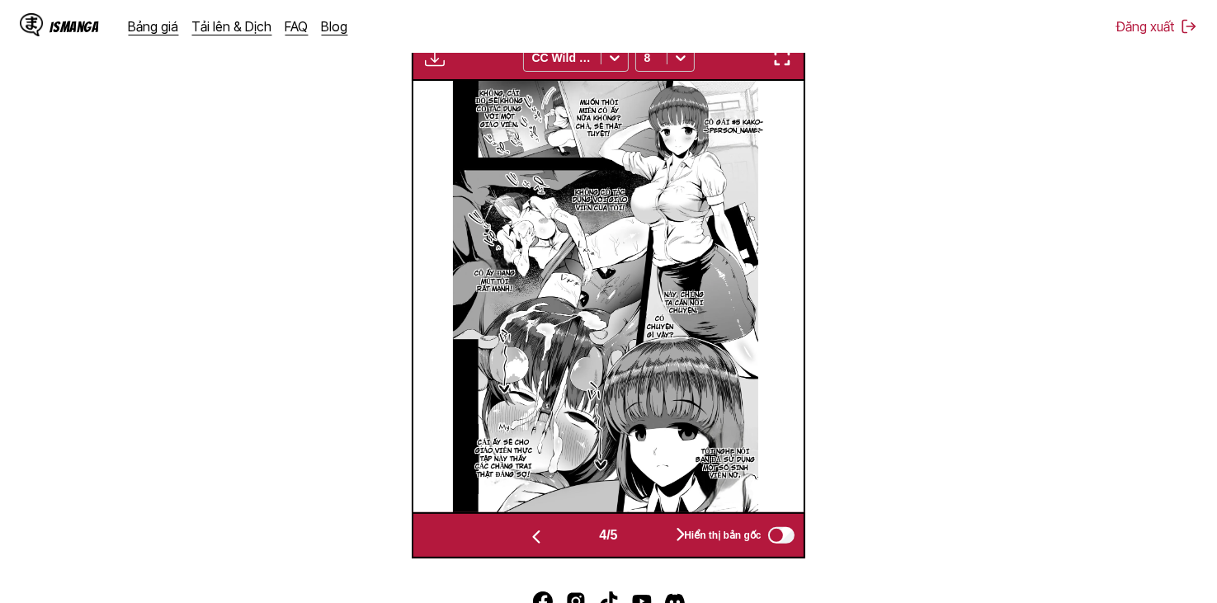
click at [656, 535] on button "button" at bounding box center [680, 536] width 99 height 24
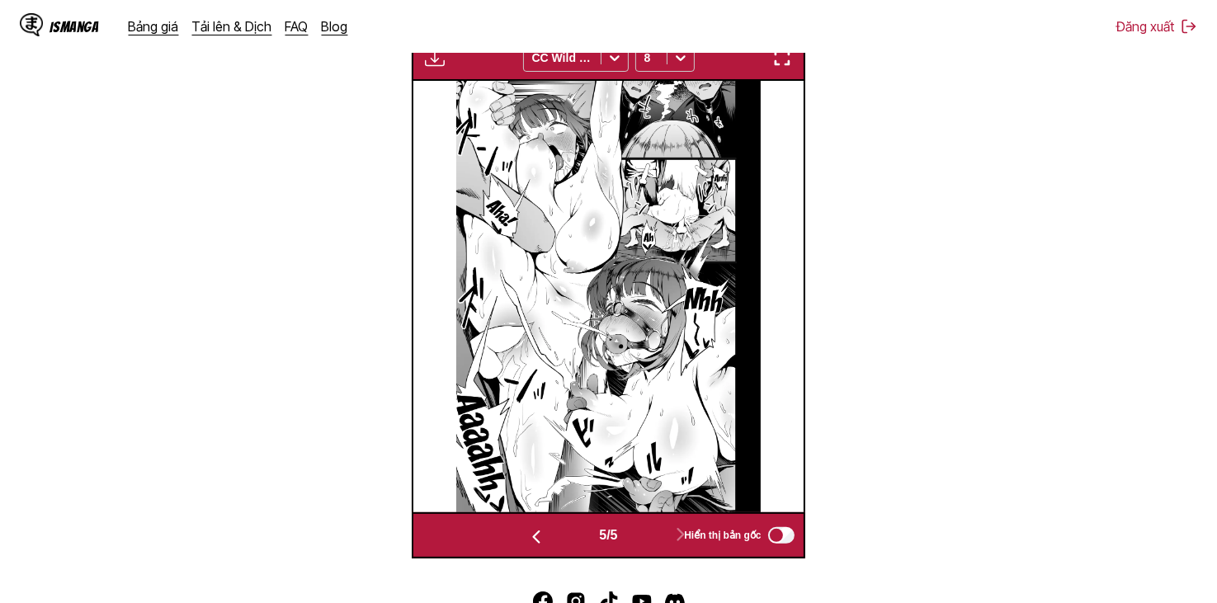
click at [415, 55] on div "Bảng tải xuống Tải xuống tất cả CC Wild Words 8" at bounding box center [608, 58] width 393 height 46
click at [428, 58] on img "button" at bounding box center [435, 58] width 20 height 20
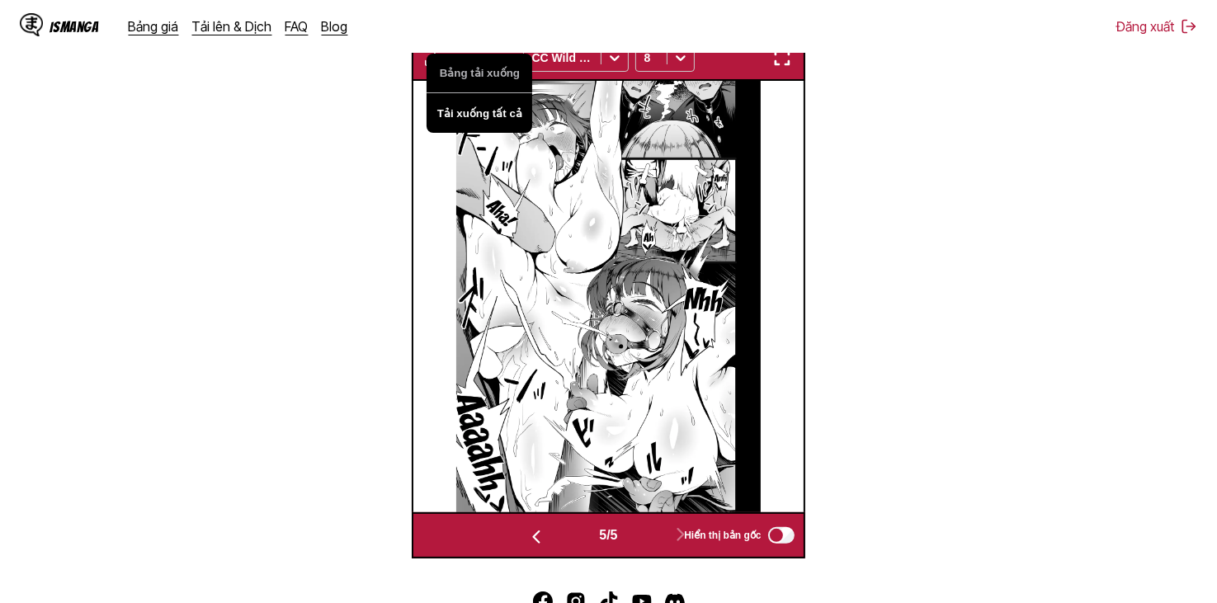
click at [488, 119] on button "Tải xuống tất cả" at bounding box center [480, 113] width 106 height 40
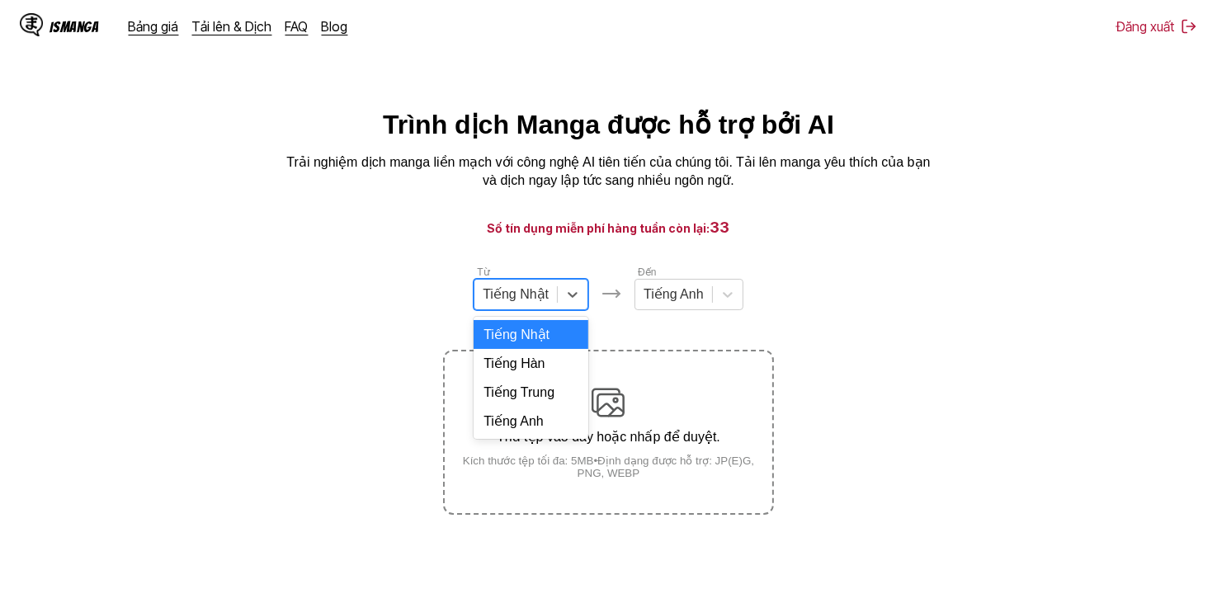
click at [545, 304] on div at bounding box center [516, 294] width 66 height 18
click at [558, 435] on div "Tiếng Anh" at bounding box center [531, 421] width 115 height 29
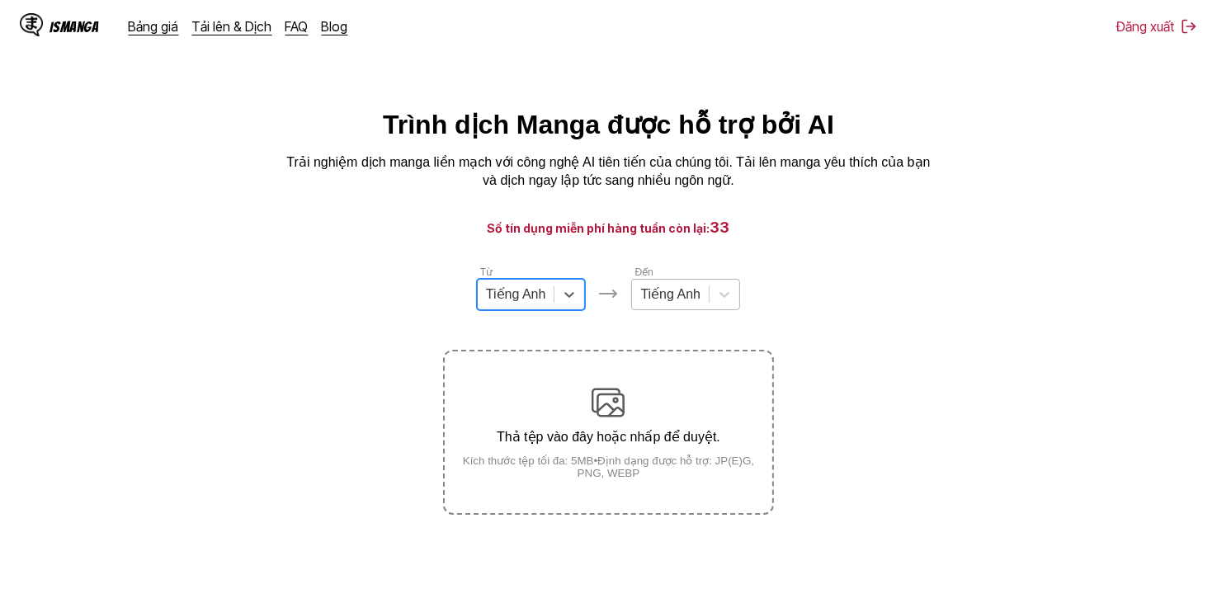
drag, startPoint x: 670, startPoint y: 309, endPoint x: 672, endPoint y: 318, distance: 9.4
click at [670, 304] on div at bounding box center [670, 294] width 60 height 18
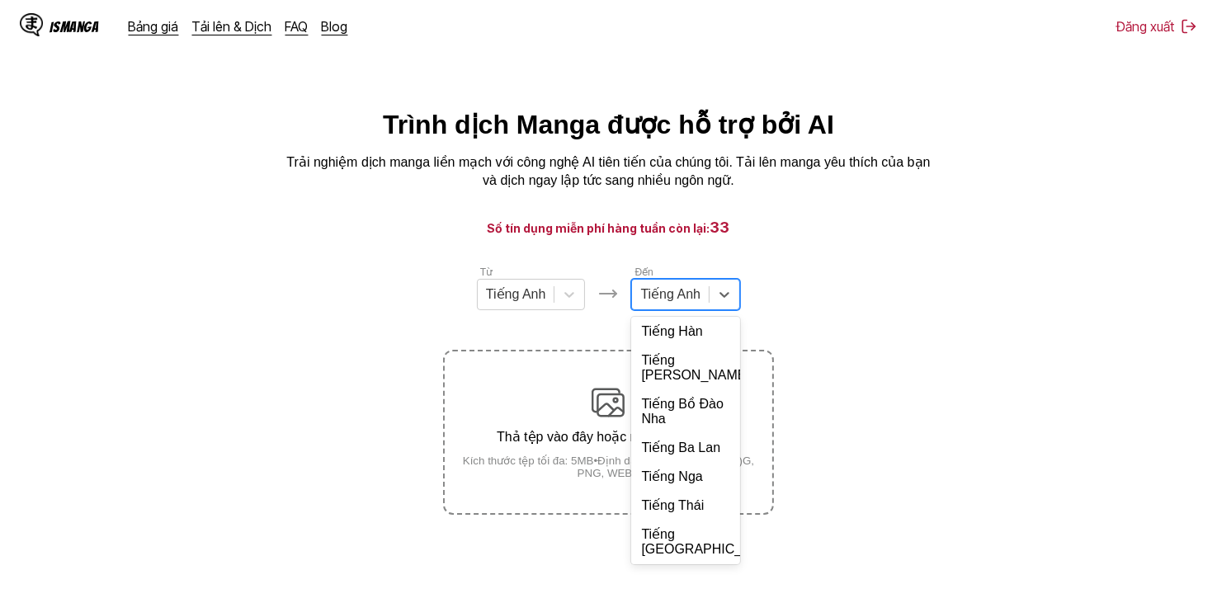
scroll to position [357, 0]
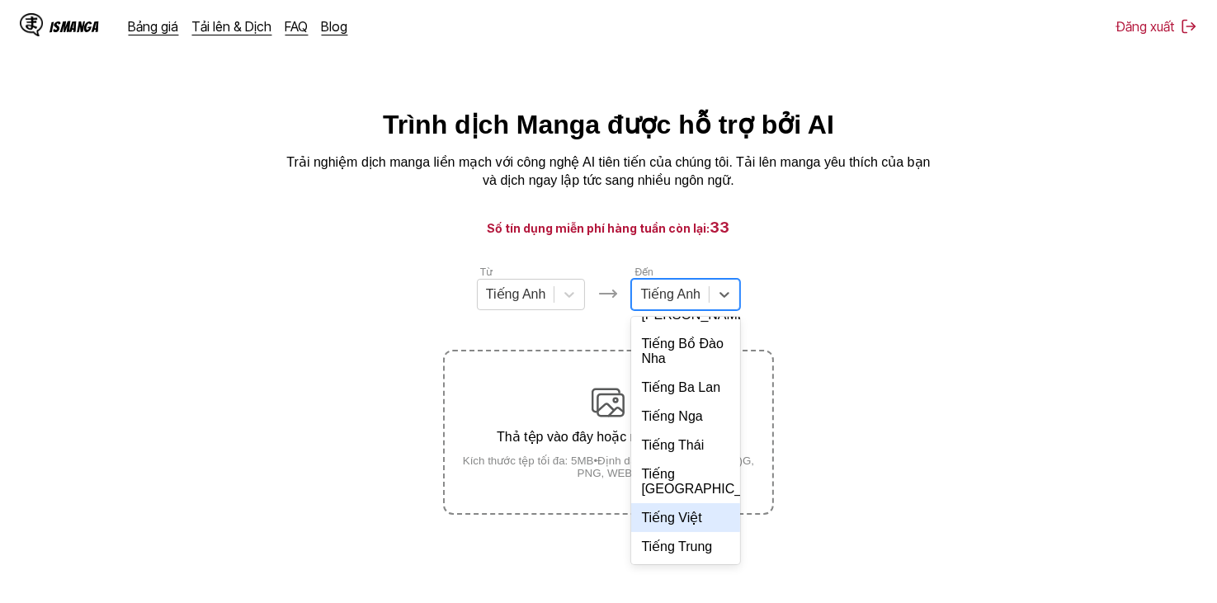
click at [691, 512] on div "Tiếng Việt" at bounding box center [685, 517] width 109 height 29
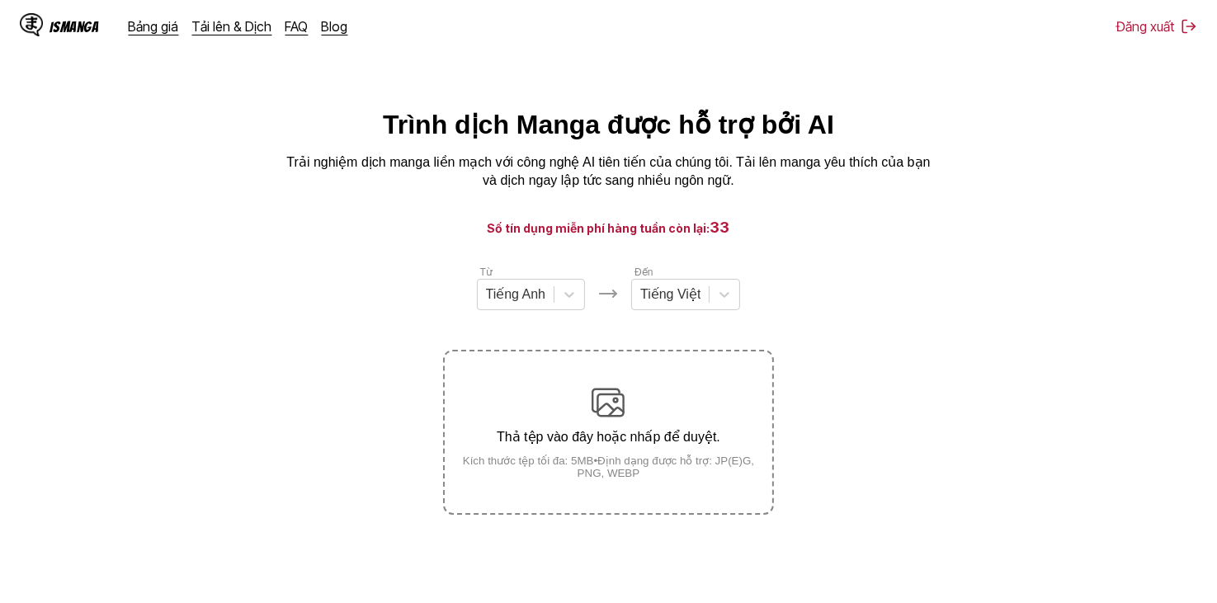
click at [848, 391] on section "Từ Tiếng Anh Đến Tiếng Việt Thả tệp vào đây hoặc nhấp để duyệt. Kích thước tệp …" at bounding box center [608, 389] width 1191 height 251
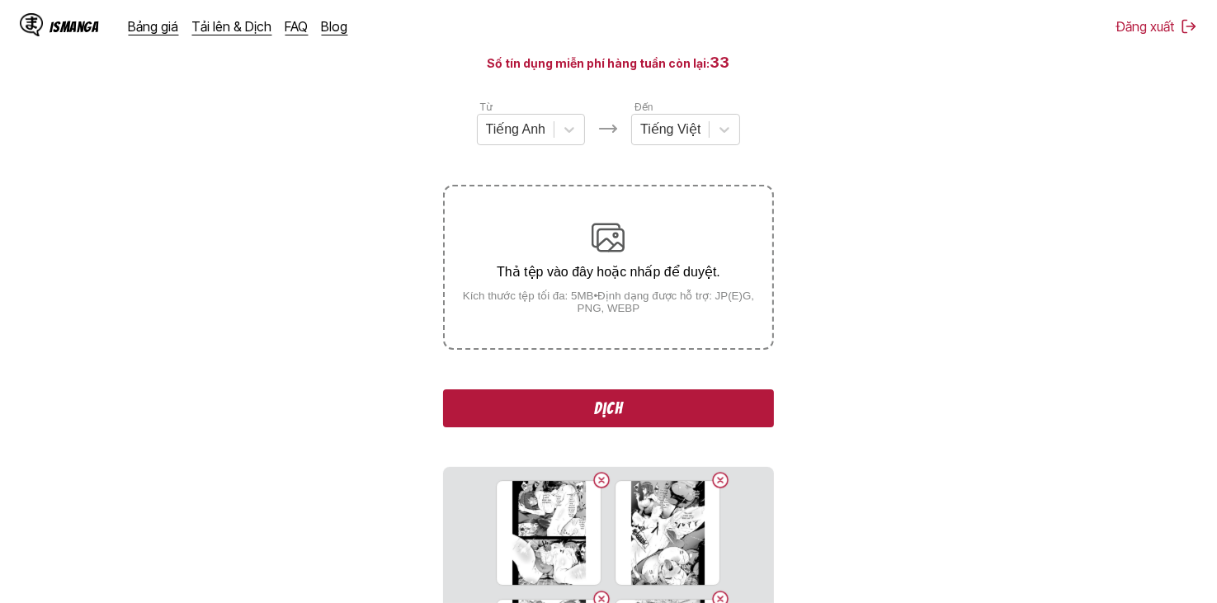
click at [675, 405] on button "Dịch" at bounding box center [608, 408] width 330 height 38
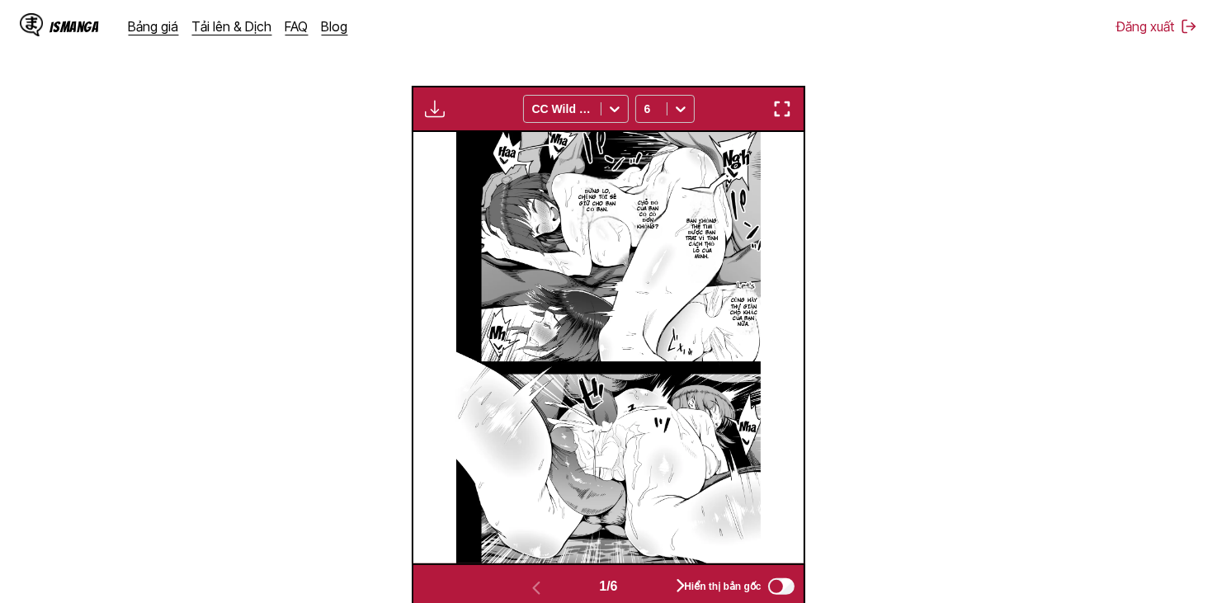
scroll to position [325, 0]
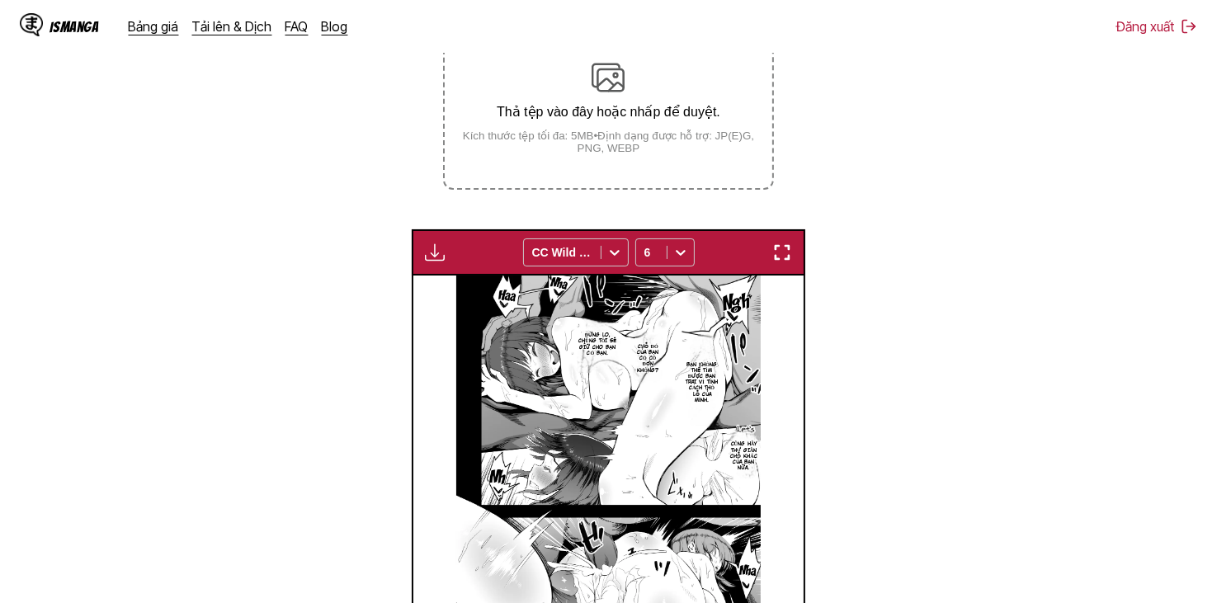
click at [441, 260] on img "button" at bounding box center [435, 253] width 20 height 20
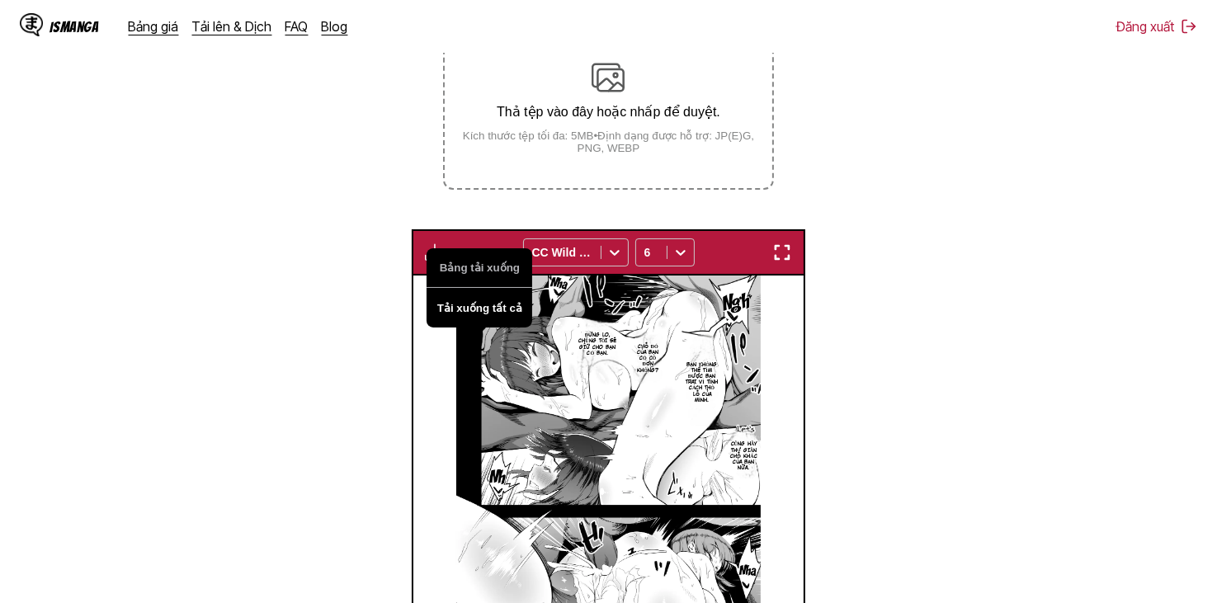
click at [469, 314] on button "Tải xuống tất cả" at bounding box center [480, 308] width 106 height 40
